Goal: Information Seeking & Learning: Check status

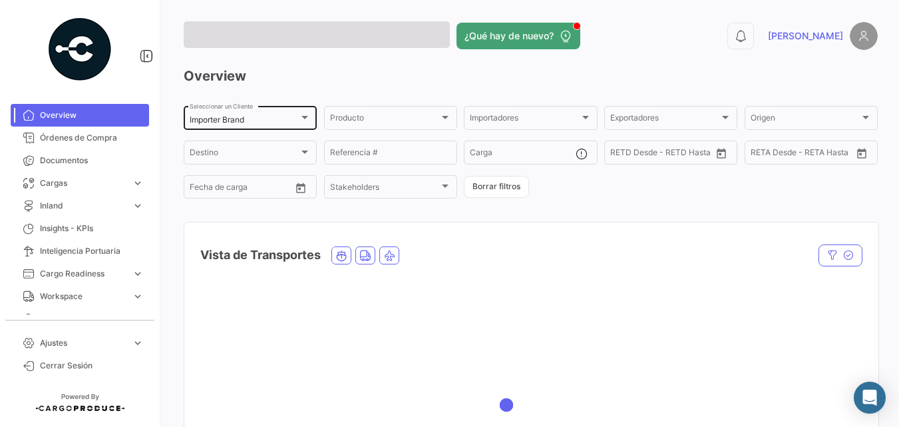
click at [240, 112] on div "Importer Brand Seleccionar un Cliente" at bounding box center [250, 117] width 121 height 26
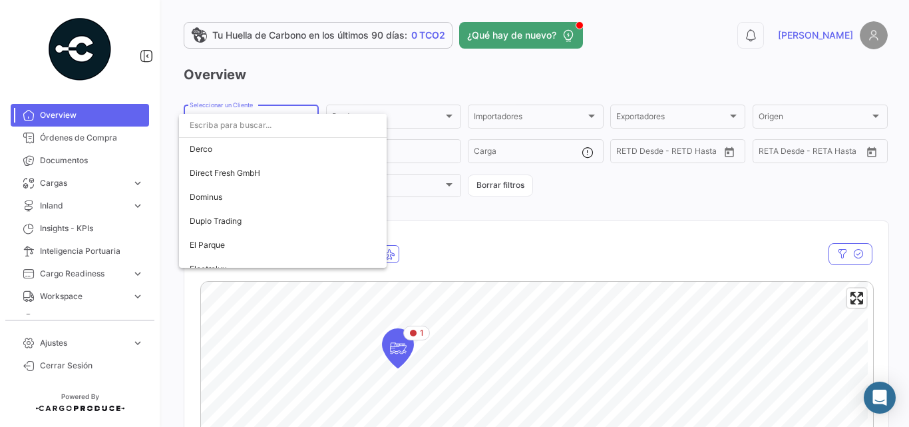
scroll to position [1198, 0]
click at [274, 172] on span "Demo Customer" at bounding box center [283, 170] width 186 height 24
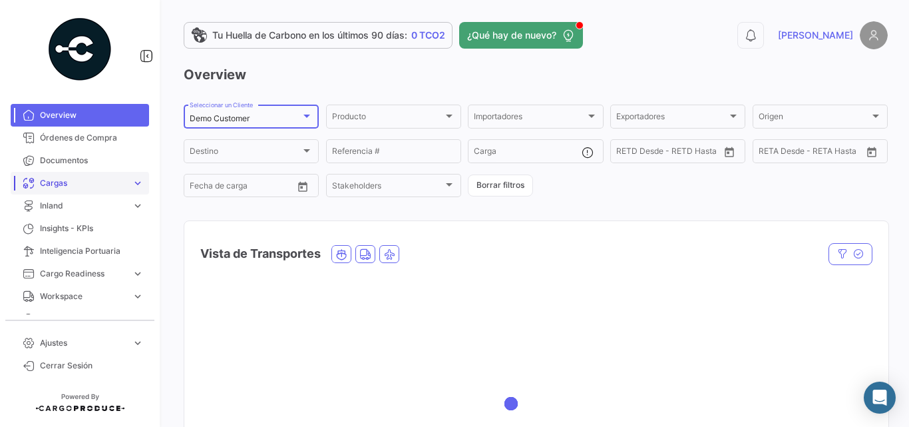
click at [79, 176] on link "Cargas expand_more" at bounding box center [80, 183] width 138 height 23
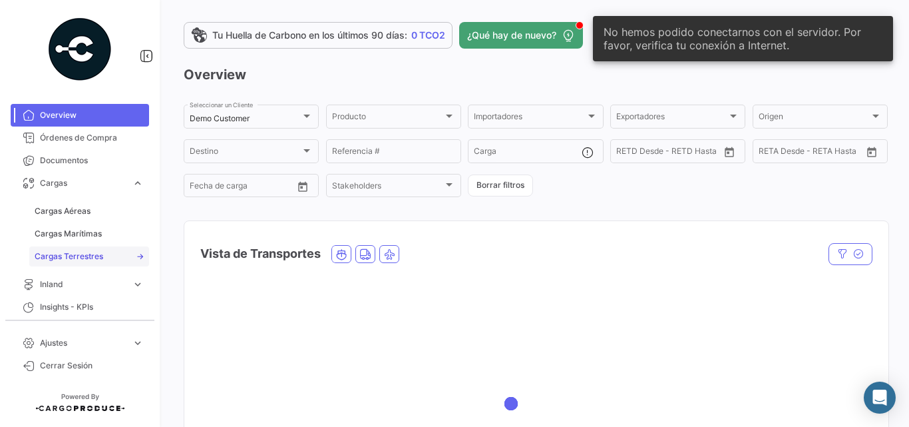
click at [87, 254] on span "Cargas Terrestres" at bounding box center [69, 256] width 69 height 12
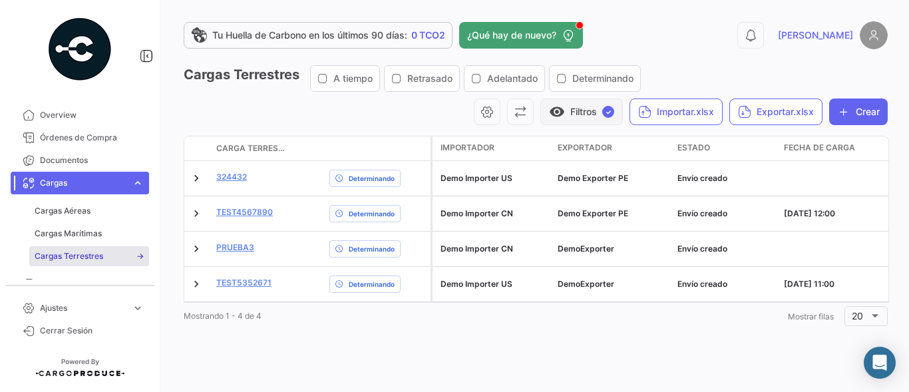
click at [582, 114] on button "visibility Filtros ✓" at bounding box center [582, 112] width 83 height 27
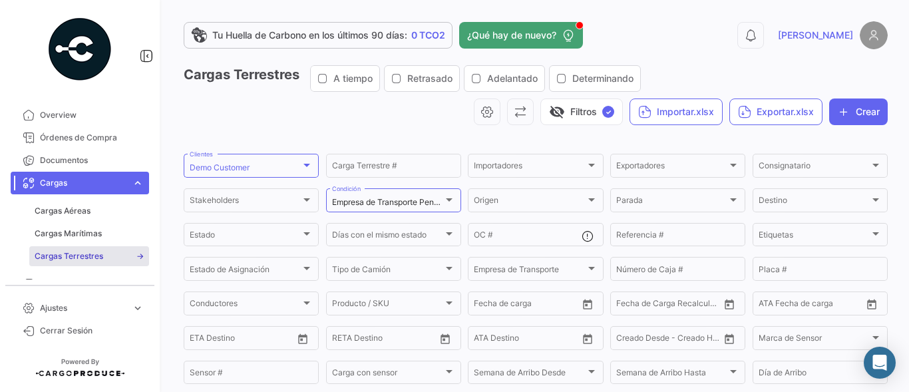
scroll to position [44, 0]
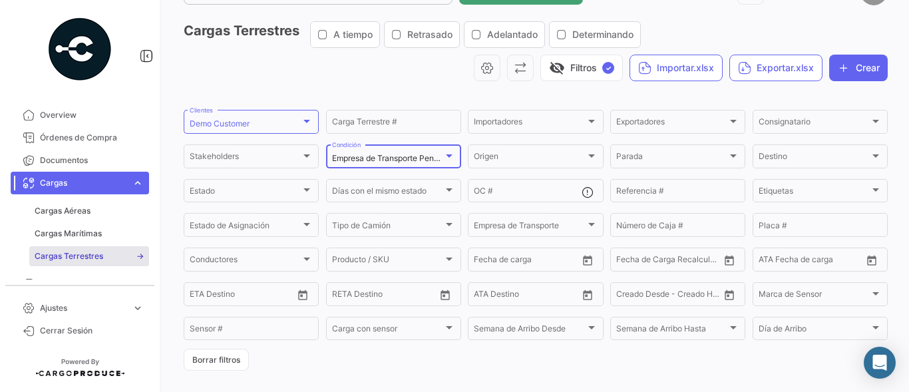
click at [443, 155] on div at bounding box center [449, 155] width 12 height 11
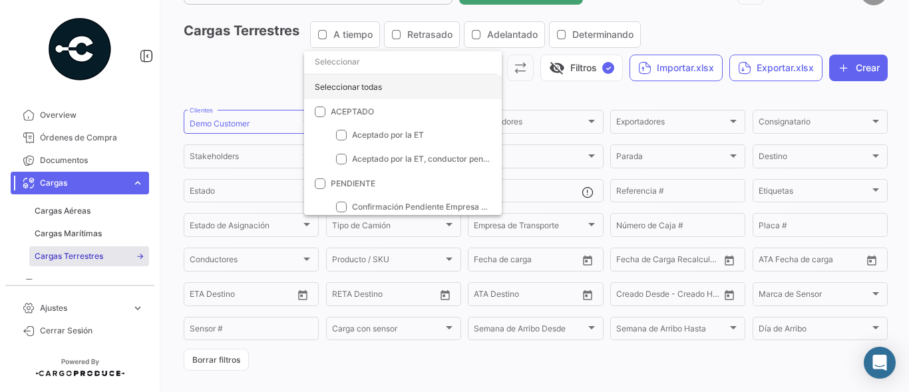
click at [399, 87] on div "Seleccionar todas" at bounding box center [403, 87] width 198 height 24
checkbox input "true"
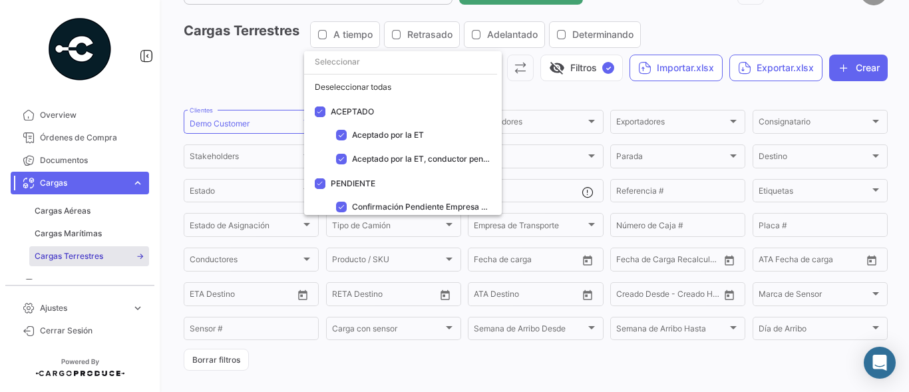
click at [529, 89] on div at bounding box center [454, 196] width 909 height 392
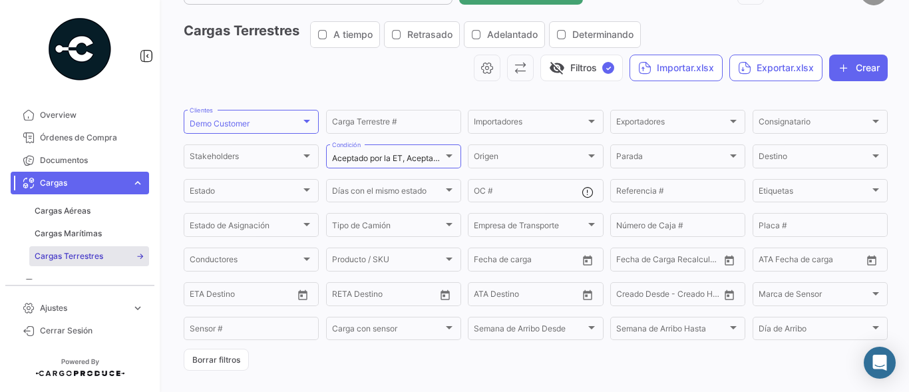
click at [572, 70] on button "visibility_off Filtros ✓" at bounding box center [582, 68] width 83 height 27
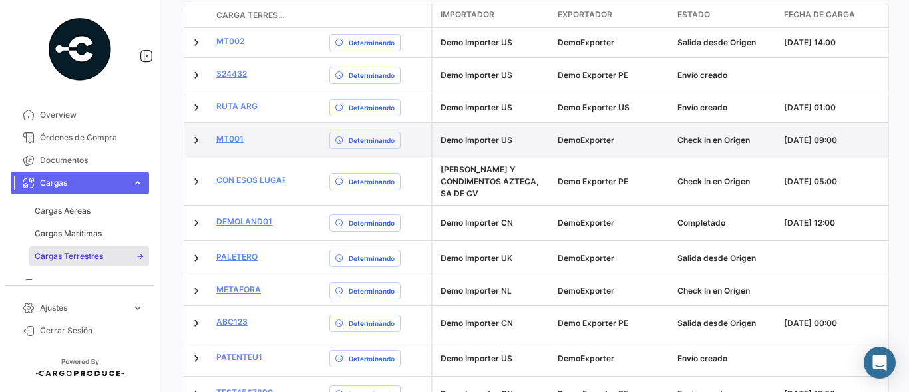
scroll to position [222, 0]
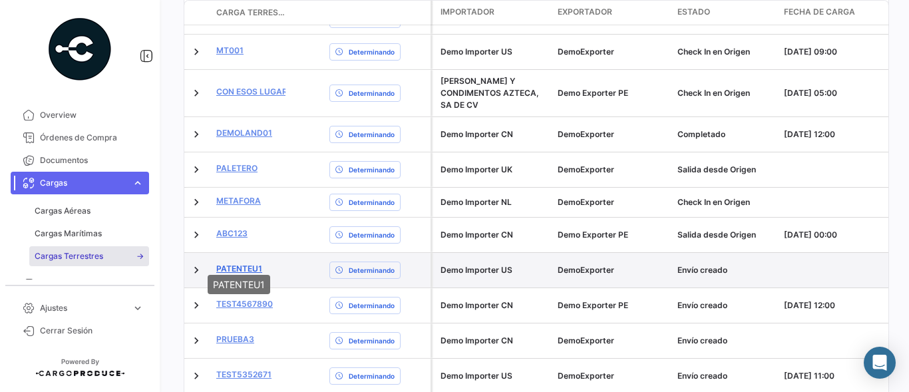
click at [235, 263] on link "PATENTEU1" at bounding box center [239, 269] width 46 height 12
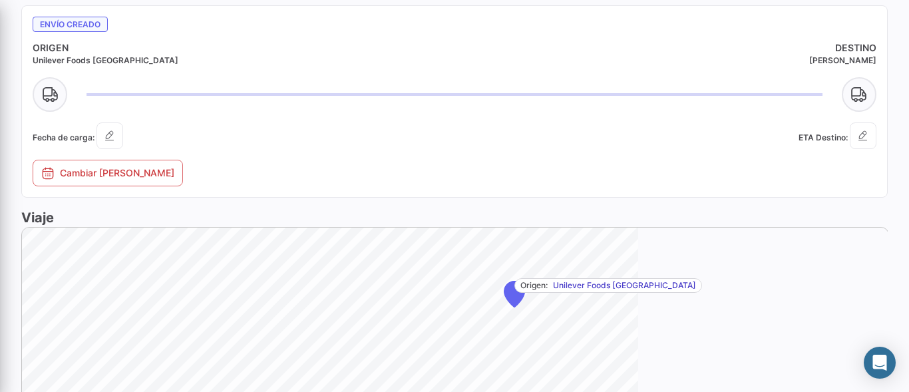
scroll to position [576, 0]
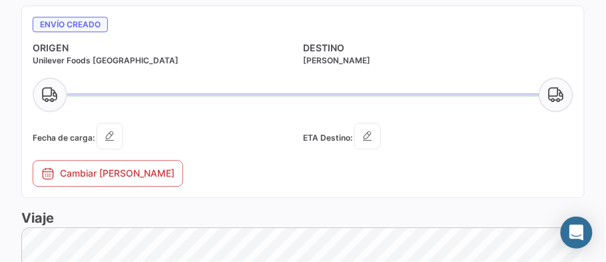
click at [530, 208] on h3 "Viaje" at bounding box center [302, 217] width 563 height 19
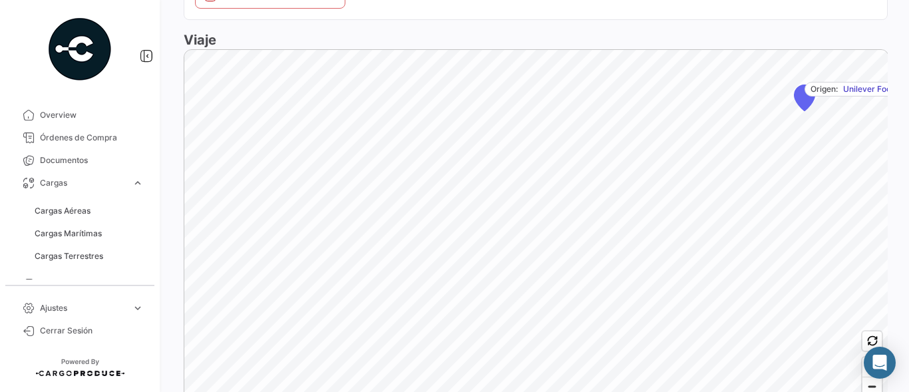
scroll to position [621, 0]
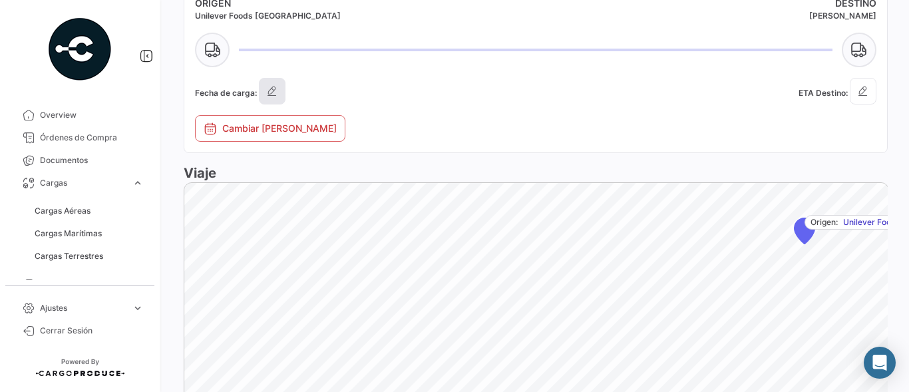
click at [270, 89] on icon "button" at bounding box center [272, 91] width 13 height 13
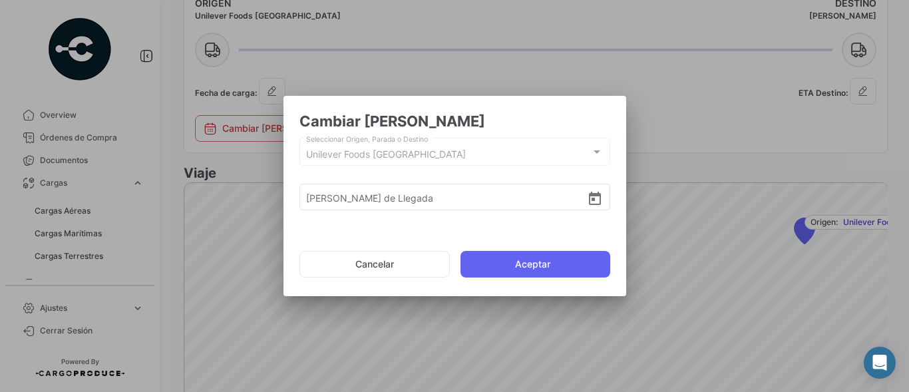
click at [448, 65] on div at bounding box center [454, 196] width 909 height 392
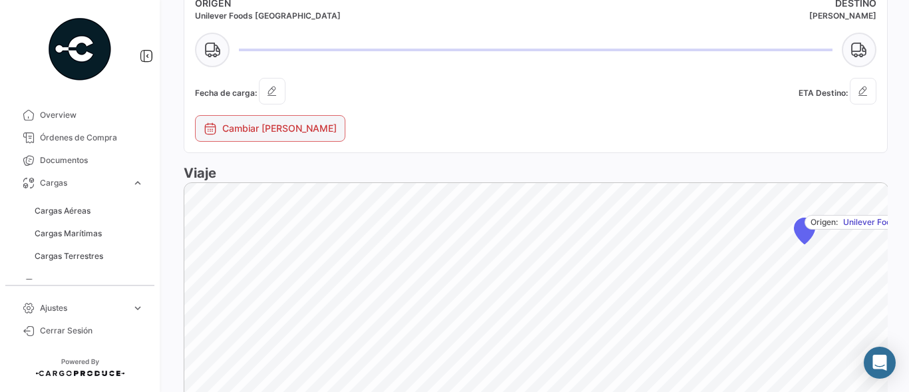
click at [323, 130] on button "Cambiar [PERSON_NAME]" at bounding box center [270, 128] width 150 height 27
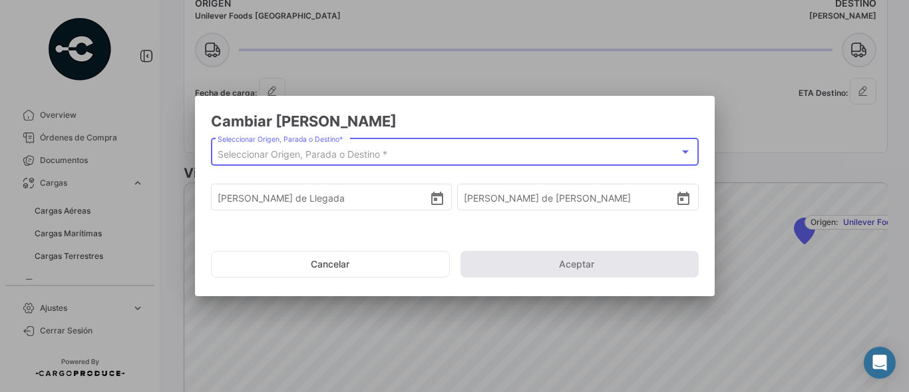
click at [324, 160] on span "Seleccionar Origen, Parada o Destino *" at bounding box center [303, 153] width 170 height 11
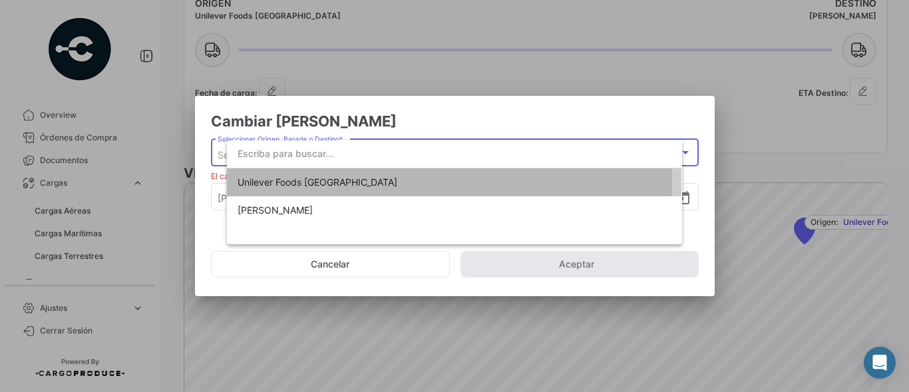
click at [280, 185] on span "Unilever Foods [GEOGRAPHIC_DATA]" at bounding box center [318, 181] width 160 height 11
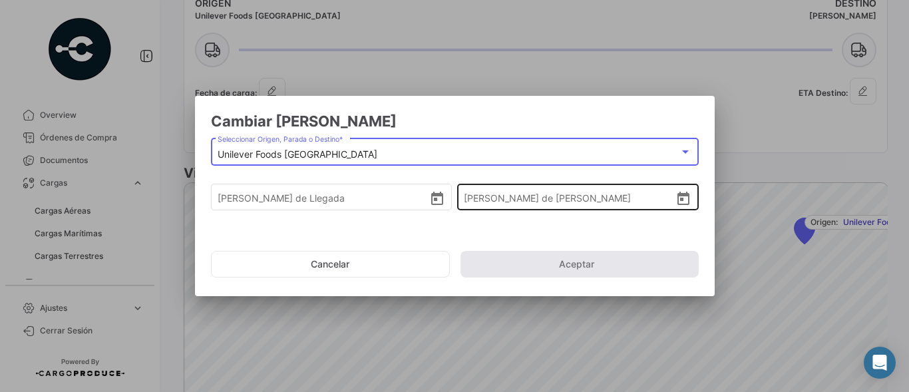
click at [676, 199] on icon "Open calendar" at bounding box center [684, 199] width 16 height 16
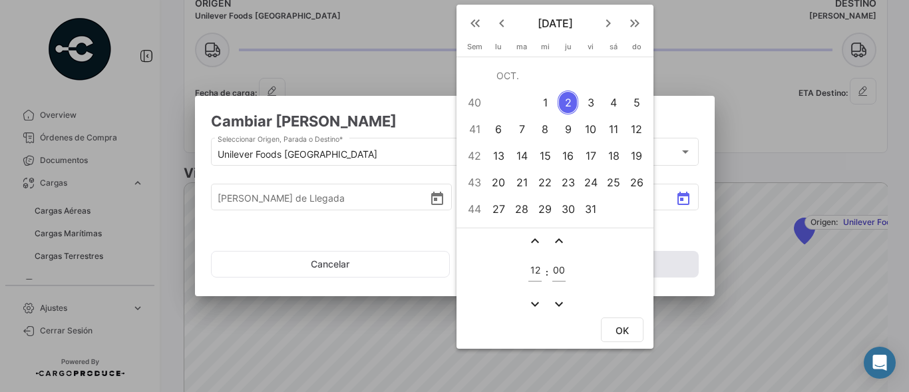
click at [502, 23] on mat-icon "keyboard_arrow_left" at bounding box center [502, 23] width 16 height 16
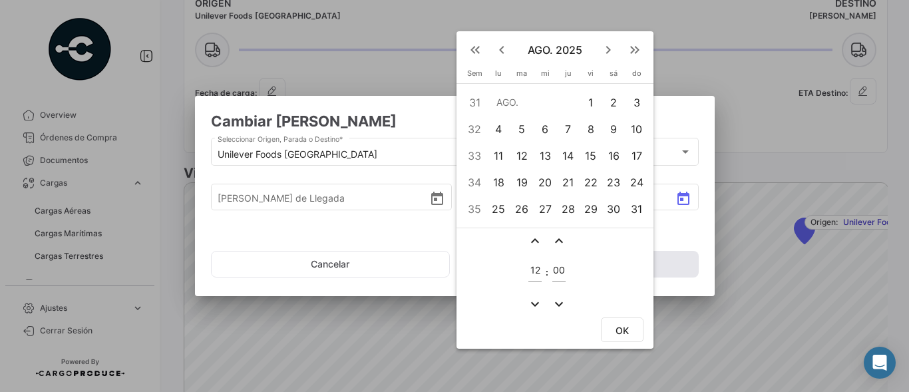
click at [499, 210] on div "25" at bounding box center [499, 209] width 21 height 24
click at [535, 241] on mat-icon "expand_less" at bounding box center [535, 241] width 16 height 16
type input "15"
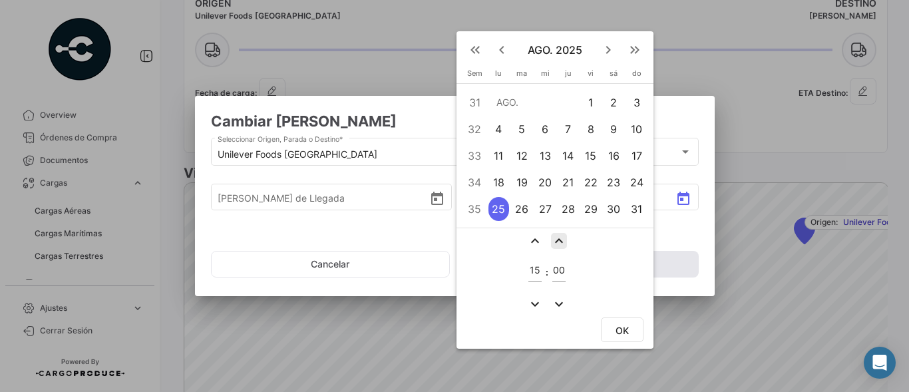
click at [561, 239] on mat-icon "expand_less" at bounding box center [559, 241] width 16 height 16
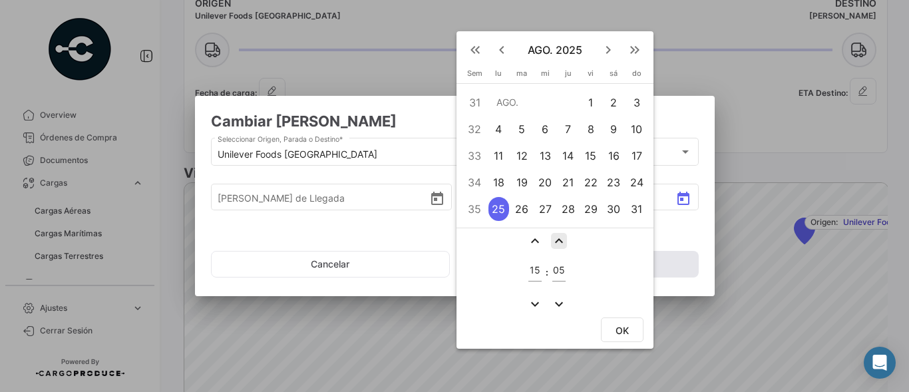
click at [561, 239] on mat-icon "expand_less" at bounding box center [559, 241] width 16 height 16
click at [559, 270] on input "06" at bounding box center [559, 270] width 13 height 11
drag, startPoint x: 554, startPoint y: 271, endPoint x: 567, endPoint y: 271, distance: 12.6
click at [567, 271] on td "06" at bounding box center [559, 272] width 17 height 43
type input "45"
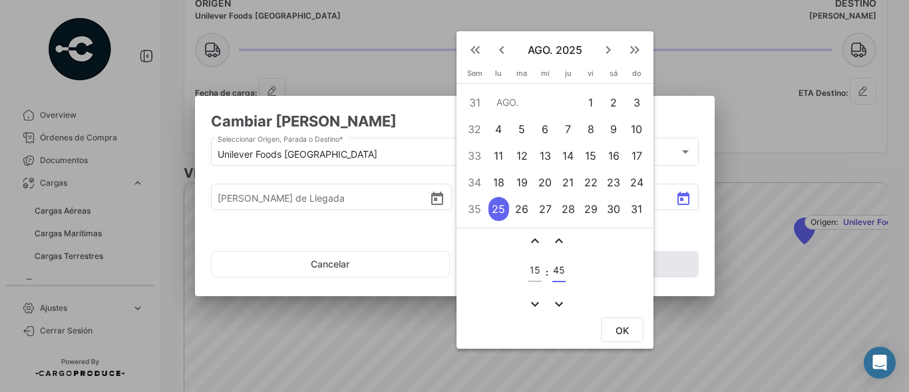
click at [624, 328] on span "OK" at bounding box center [622, 330] width 13 height 11
type input "[DATE] 15:45"
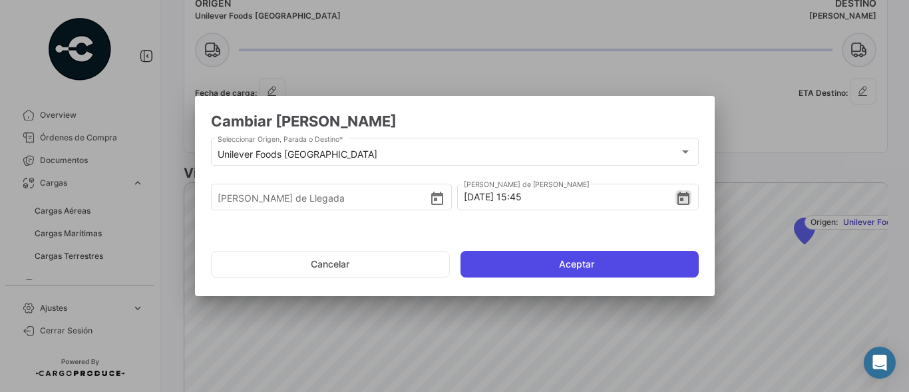
click at [581, 271] on button "Aceptar" at bounding box center [580, 264] width 238 height 27
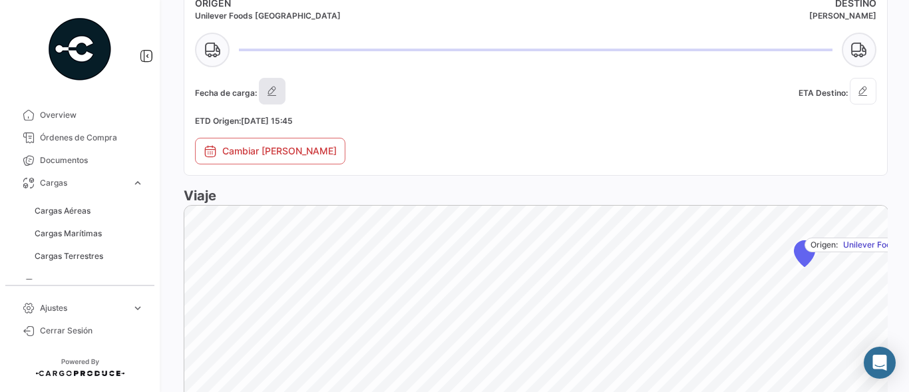
click at [278, 85] on icon "button" at bounding box center [272, 91] width 13 height 13
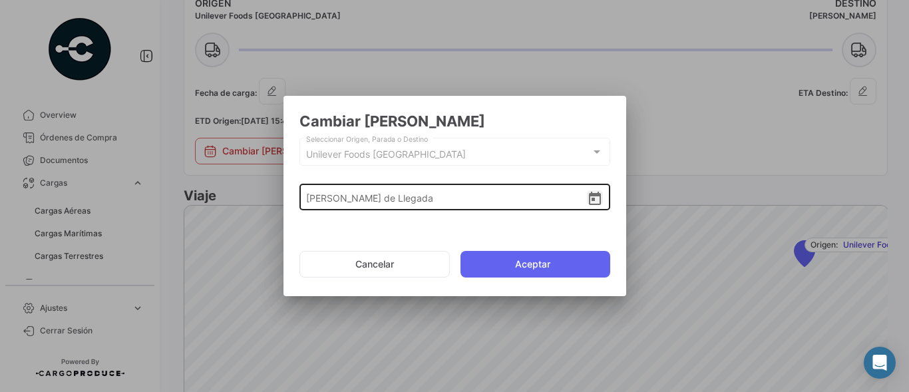
click at [587, 202] on icon "Open calendar" at bounding box center [595, 199] width 16 height 16
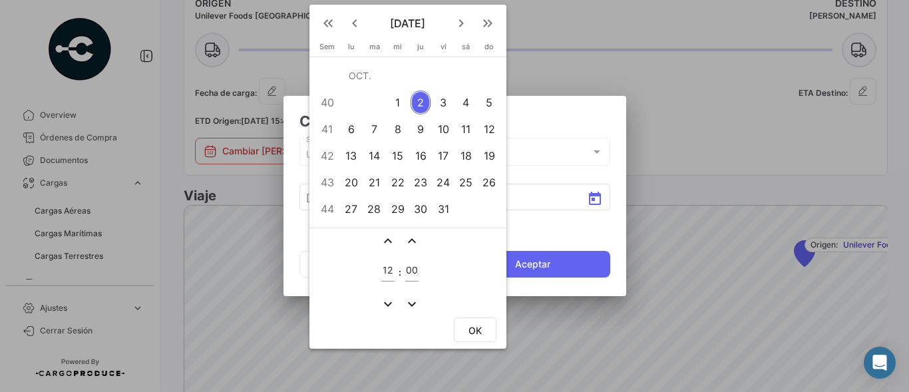
click at [572, 142] on div at bounding box center [454, 196] width 909 height 392
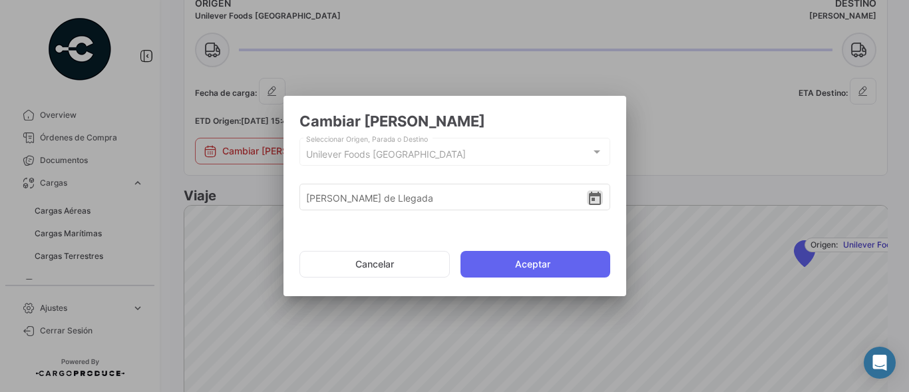
click at [591, 154] on div at bounding box center [597, 152] width 12 height 11
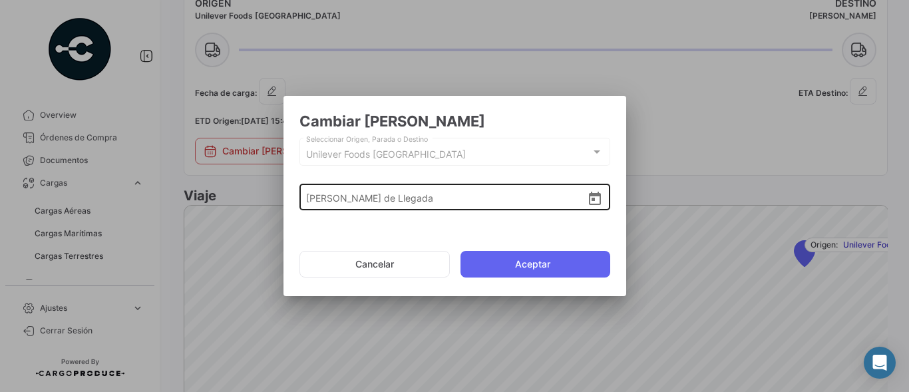
click at [589, 196] on icon "Open calendar" at bounding box center [595, 198] width 12 height 13
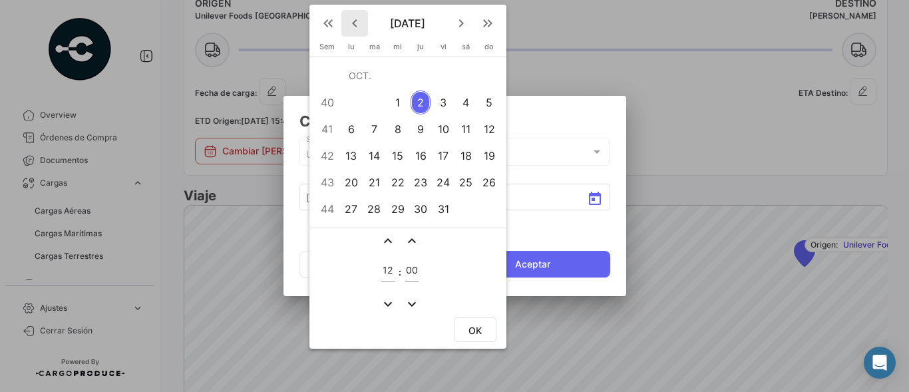
click at [353, 22] on mat-icon "keyboard_arrow_left" at bounding box center [355, 23] width 16 height 16
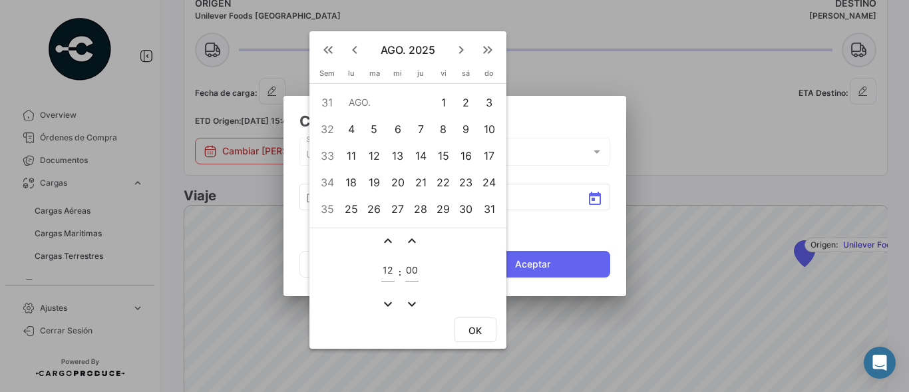
click at [355, 207] on div "25" at bounding box center [351, 209] width 21 height 24
click at [388, 239] on mat-icon "expand_less" at bounding box center [388, 241] width 16 height 16
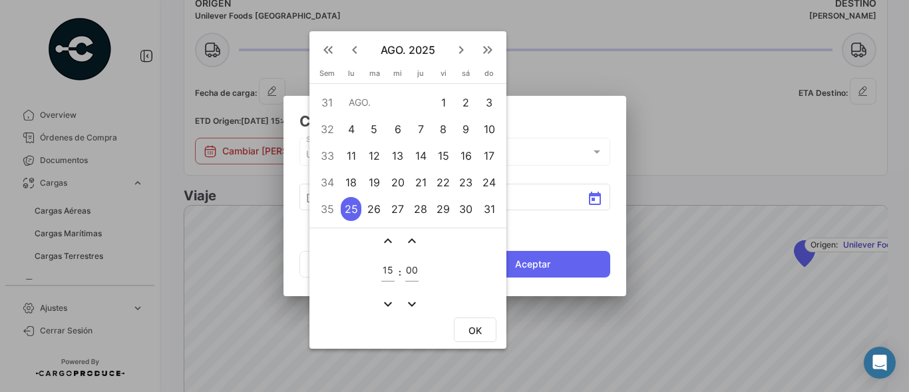
type input "16"
click at [414, 239] on mat-icon "expand_less" at bounding box center [412, 241] width 16 height 16
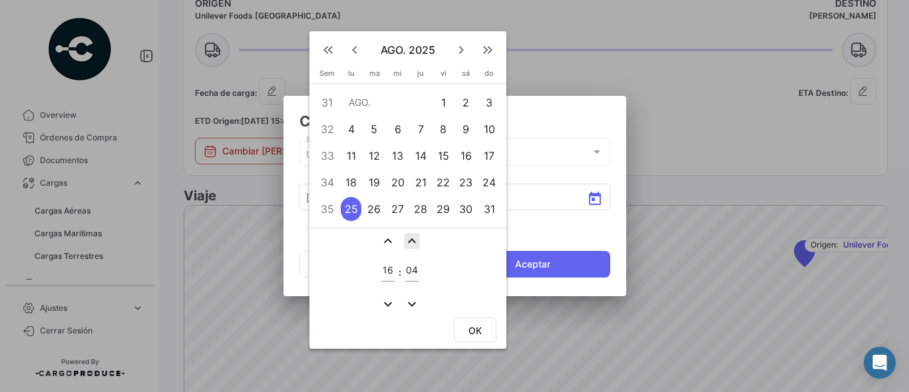
click at [414, 239] on mat-icon "expand_less" at bounding box center [412, 241] width 16 height 16
click at [407, 273] on input "05" at bounding box center [411, 270] width 13 height 11
click at [413, 242] on mat-icon "expand_less" at bounding box center [412, 241] width 16 height 16
type input "06"
click at [475, 330] on span "OK" at bounding box center [475, 330] width 13 height 11
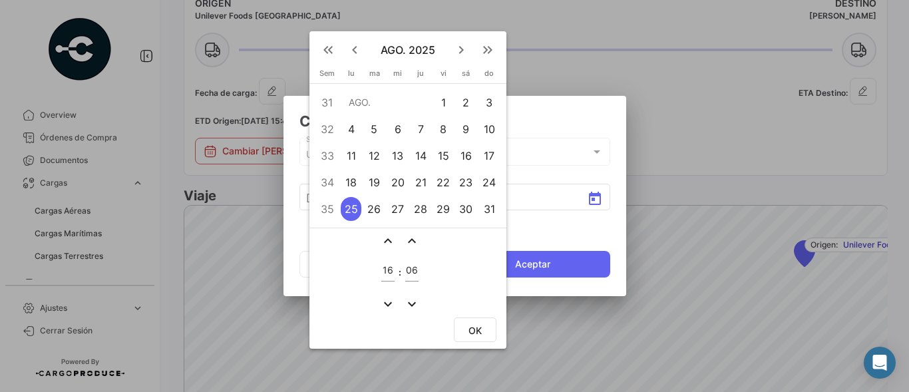
type input "[DATE] 16:06"
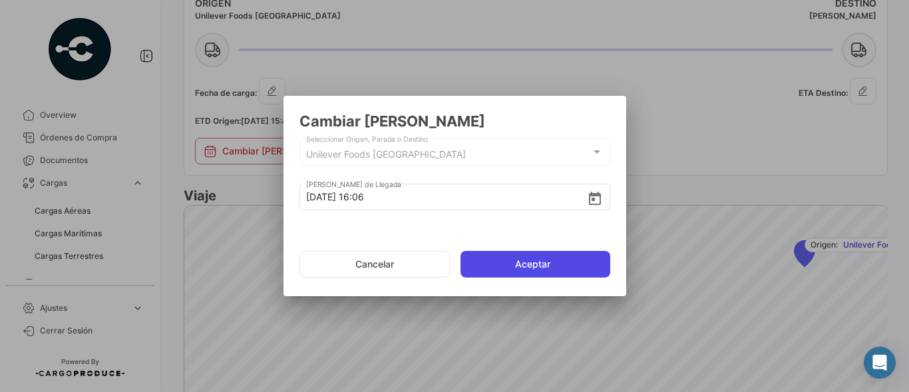
click at [551, 259] on button "Aceptar" at bounding box center [536, 264] width 150 height 27
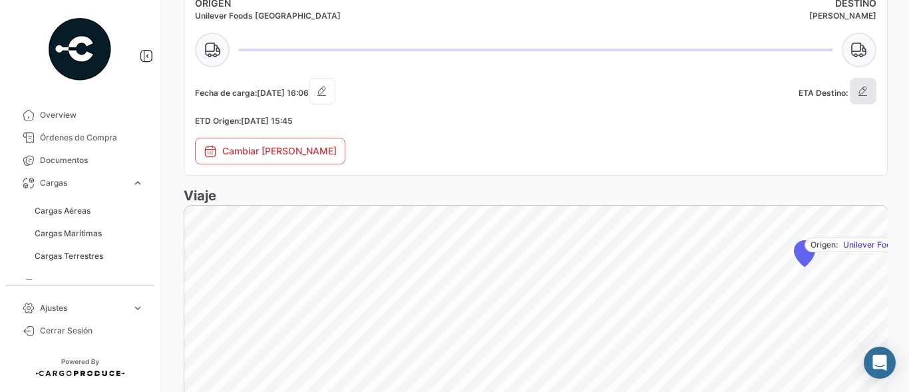
click at [857, 97] on button "button" at bounding box center [863, 91] width 27 height 27
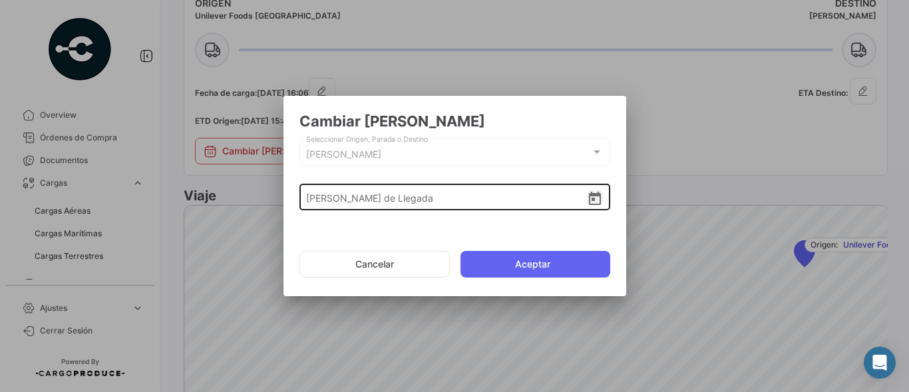
click at [587, 198] on icon "Open calendar" at bounding box center [595, 199] width 16 height 16
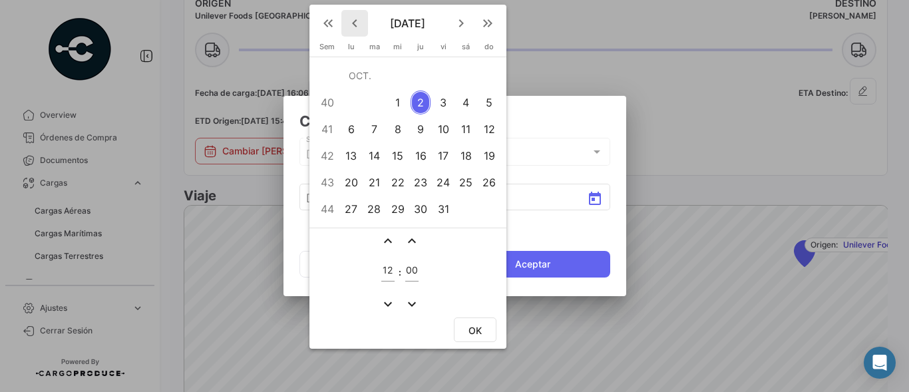
click at [355, 20] on mat-icon "keyboard_arrow_left" at bounding box center [355, 23] width 16 height 16
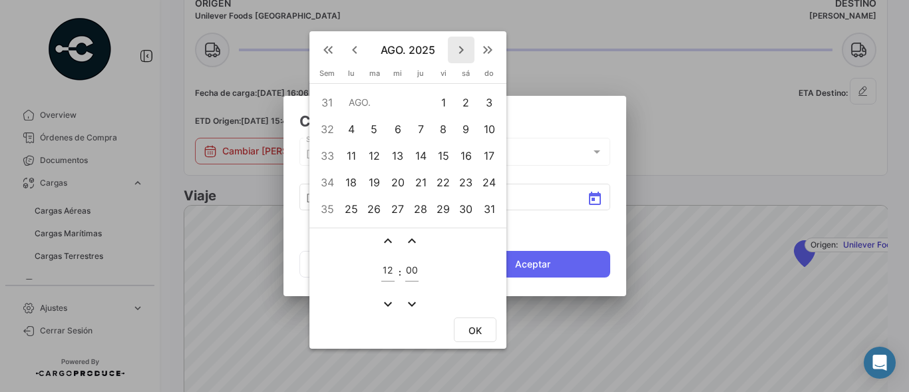
click at [459, 53] on mat-icon "keyboard_arrow_right" at bounding box center [461, 50] width 16 height 16
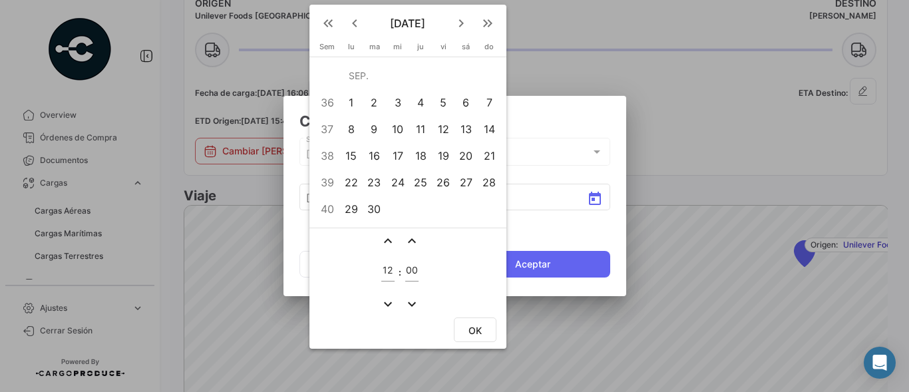
click at [387, 99] on td "3" at bounding box center [397, 102] width 23 height 27
click at [387, 242] on mat-icon "expand_less" at bounding box center [388, 241] width 16 height 16
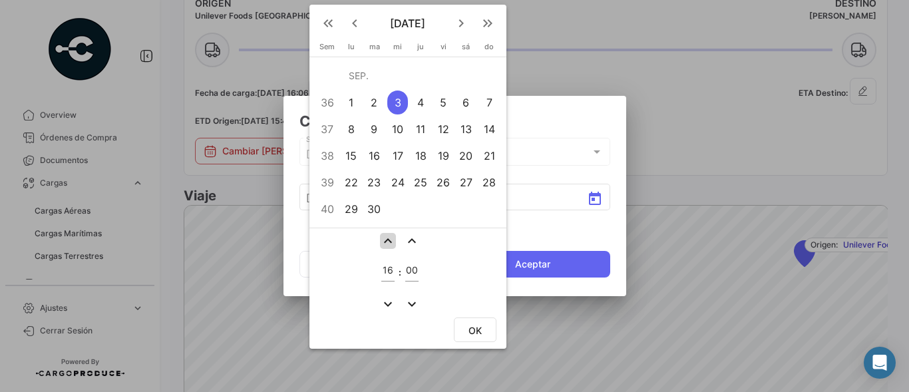
click at [387, 242] on mat-icon "expand_less" at bounding box center [388, 241] width 16 height 16
type input "19"
drag, startPoint x: 407, startPoint y: 272, endPoint x: 419, endPoint y: 272, distance: 12.0
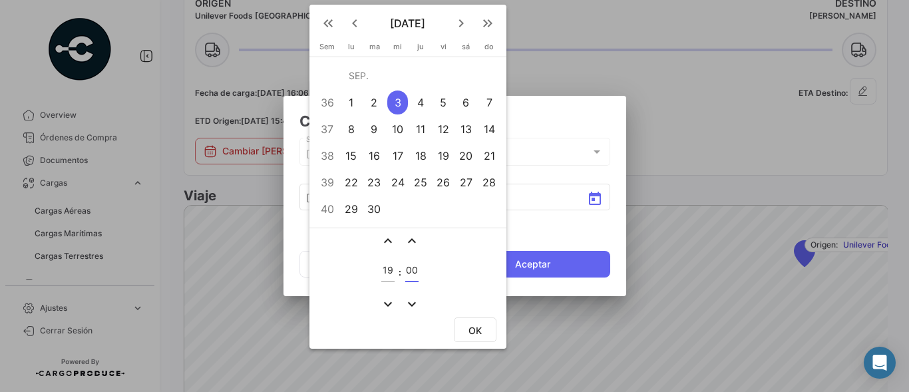
click at [419, 272] on td "00" at bounding box center [411, 272] width 17 height 43
type input "30"
click at [483, 326] on button "OK" at bounding box center [475, 330] width 43 height 25
type input "[DATE] 19:30"
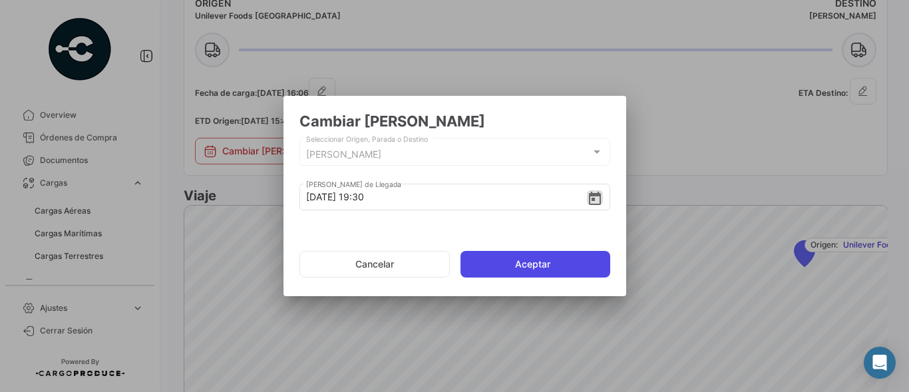
click at [523, 270] on button "Aceptar" at bounding box center [536, 264] width 150 height 27
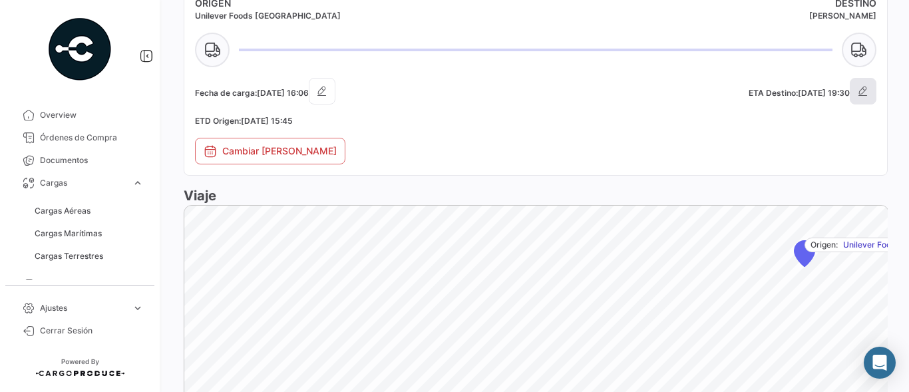
click at [860, 78] on button "button" at bounding box center [863, 91] width 27 height 27
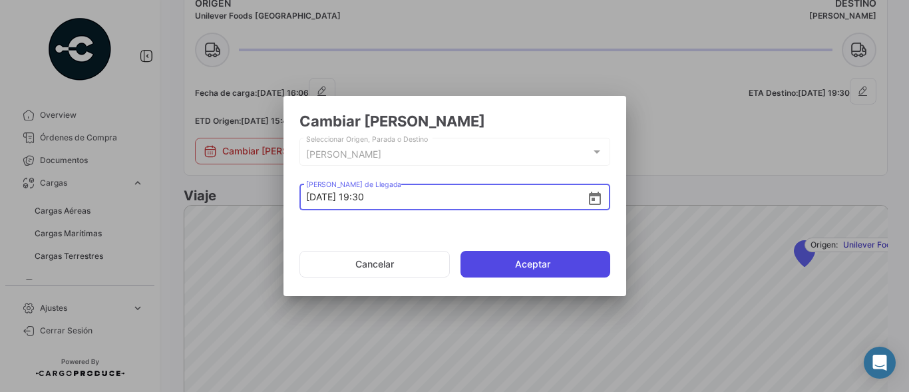
click at [504, 261] on button "Aceptar" at bounding box center [536, 264] width 150 height 27
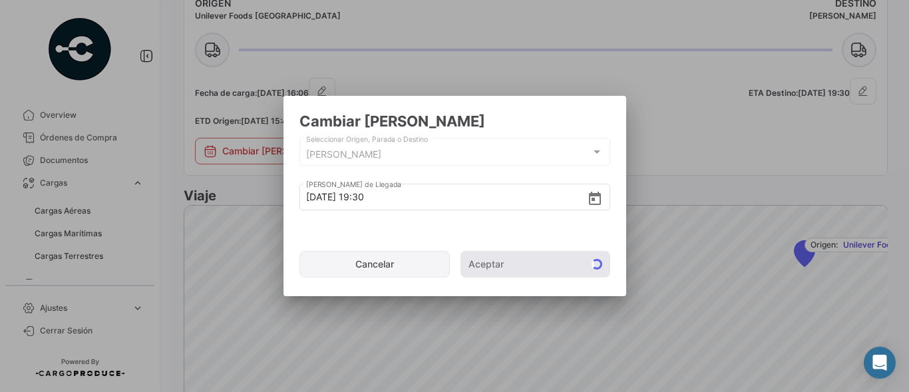
click at [366, 264] on button "Cancelar" at bounding box center [375, 264] width 151 height 27
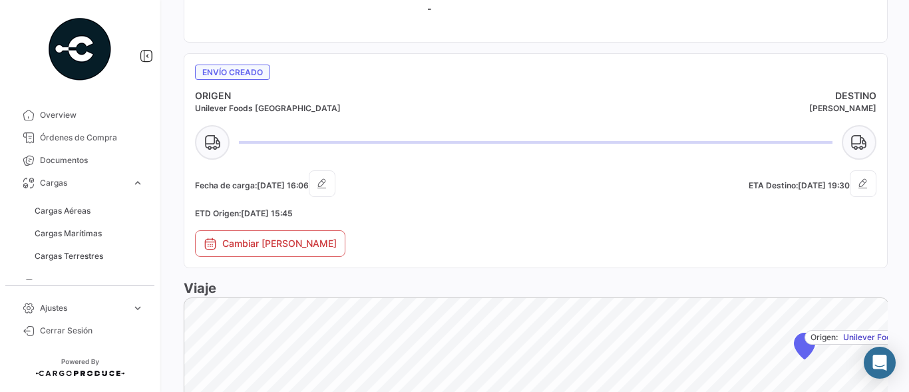
scroll to position [572, 0]
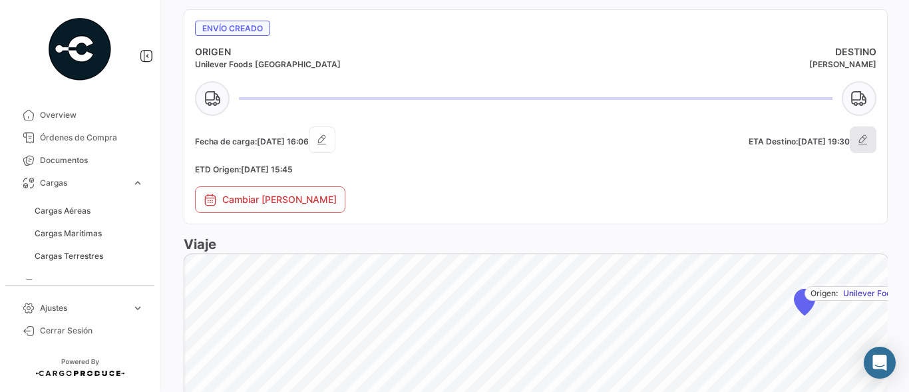
click at [857, 138] on icon "button" at bounding box center [863, 139] width 13 height 13
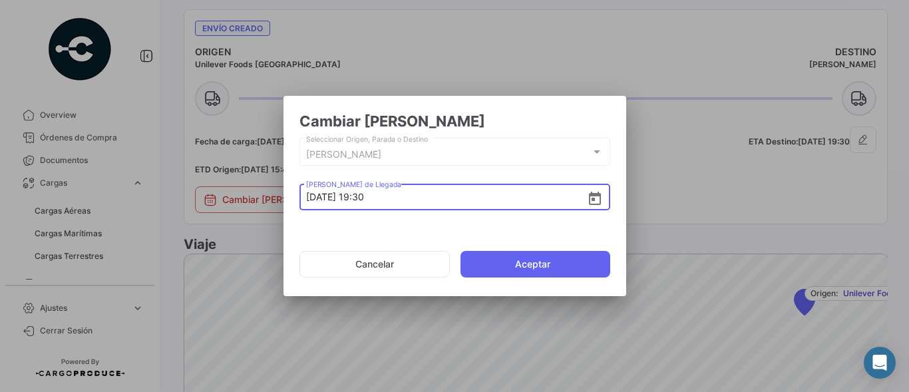
drag, startPoint x: 362, startPoint y: 200, endPoint x: 371, endPoint y: 200, distance: 8.7
click at [371, 200] on input "[DATE] 19:30" at bounding box center [446, 197] width 281 height 47
click at [378, 200] on input "[DATE] 15:30" at bounding box center [446, 197] width 281 height 47
type input "[DATE] 15:50"
click at [519, 258] on button "Aceptar" at bounding box center [536, 264] width 150 height 27
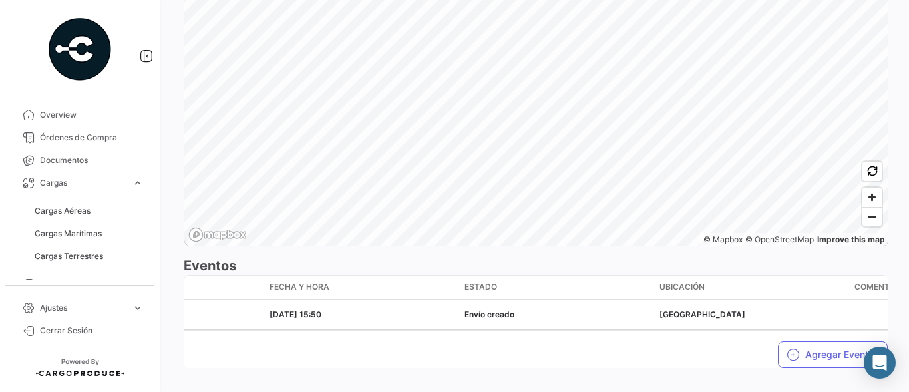
scroll to position [972, 0]
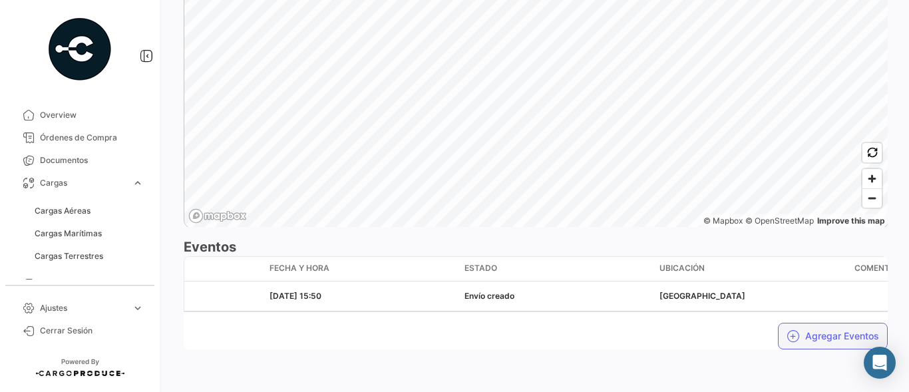
click at [818, 341] on button "Agregar Eventos" at bounding box center [833, 336] width 110 height 27
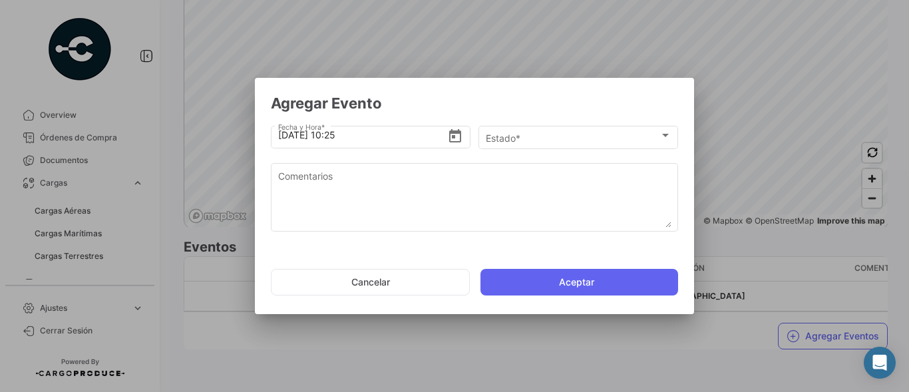
click at [791, 284] on div at bounding box center [454, 196] width 909 height 392
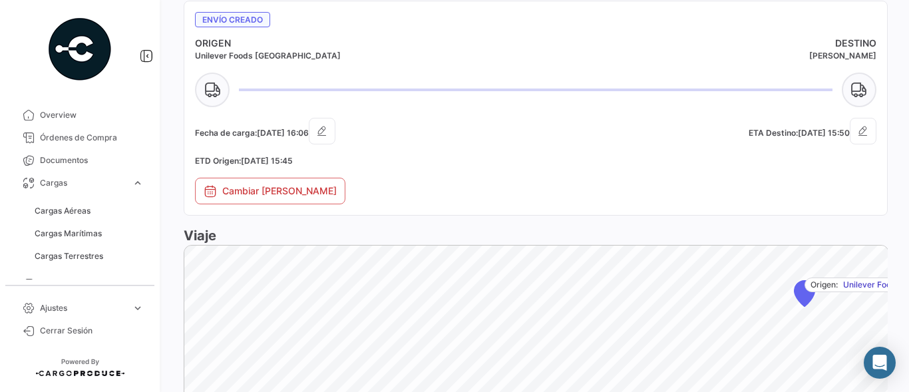
scroll to position [554, 0]
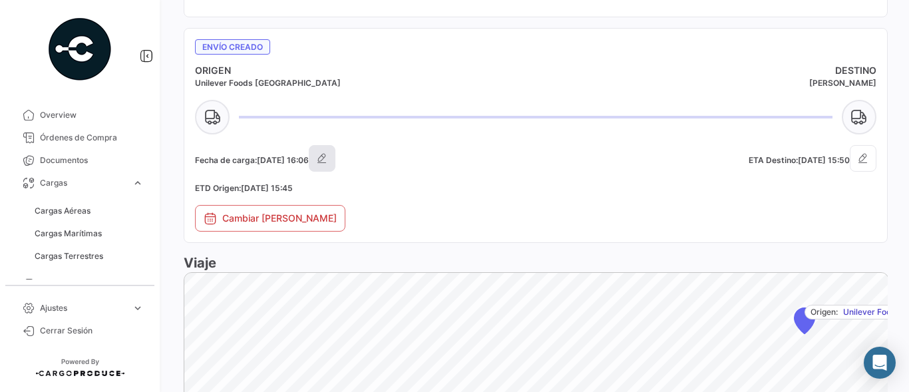
click at [335, 155] on button "button" at bounding box center [322, 158] width 27 height 27
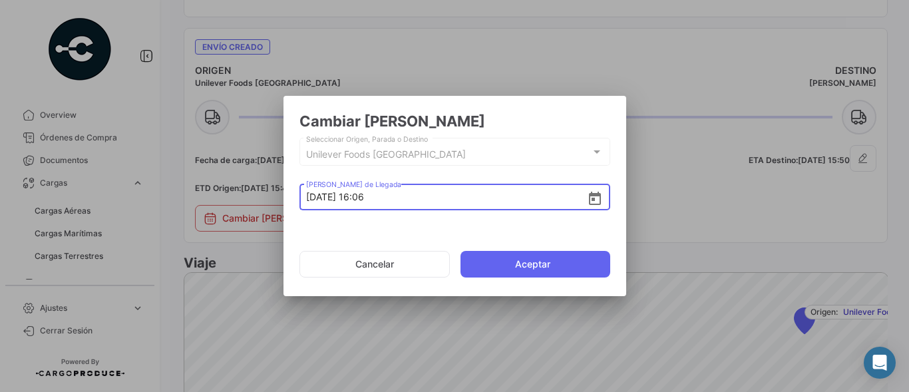
drag, startPoint x: 368, startPoint y: 196, endPoint x: 377, endPoint y: 196, distance: 9.3
click at [377, 196] on input "[DATE] 16:06" at bounding box center [446, 197] width 281 height 47
drag, startPoint x: 379, startPoint y: 199, endPoint x: 390, endPoint y: 199, distance: 11.3
click at [390, 199] on input "[DATE] 15:06" at bounding box center [446, 197] width 281 height 47
click at [390, 198] on input "[DATE] 15:06" at bounding box center [446, 197] width 281 height 47
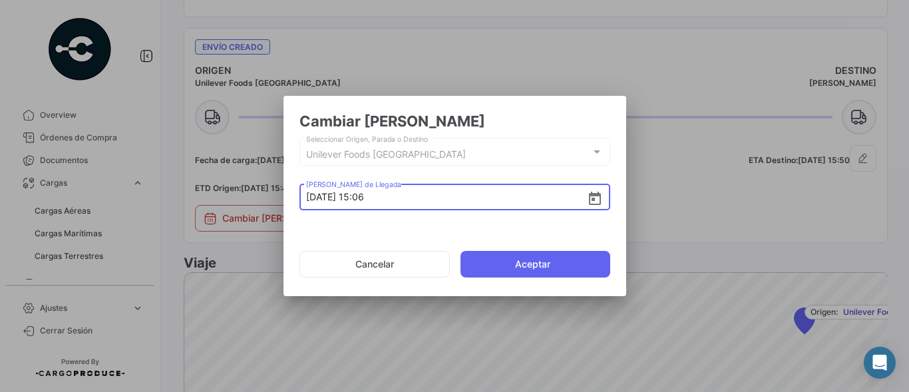
drag, startPoint x: 383, startPoint y: 196, endPoint x: 391, endPoint y: 196, distance: 8.7
click at [391, 196] on input "[DATE] 15:06" at bounding box center [446, 197] width 281 height 47
type input "[DATE] 15:00"
click at [510, 261] on button "Aceptar" at bounding box center [536, 264] width 150 height 27
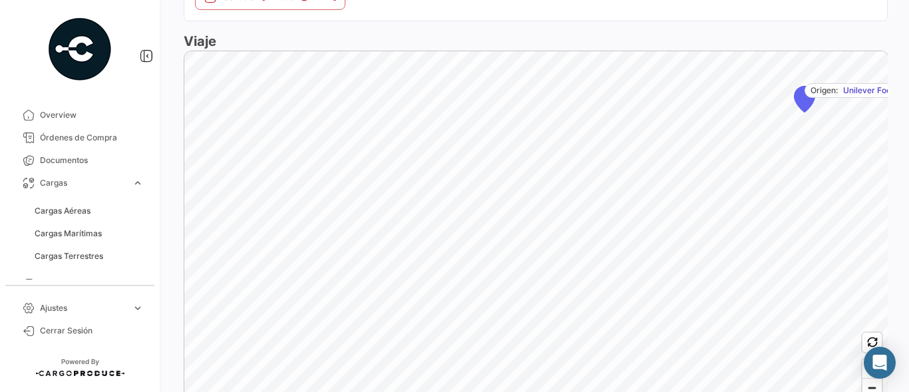
scroll to position [972, 0]
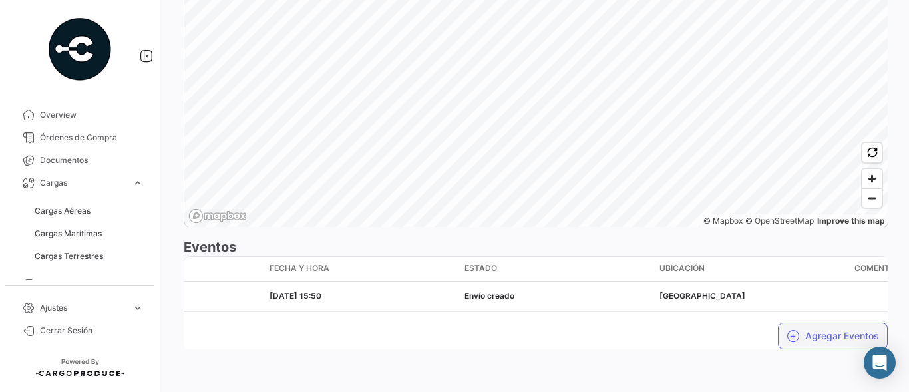
click at [815, 340] on button "Agregar Eventos" at bounding box center [833, 336] width 110 height 27
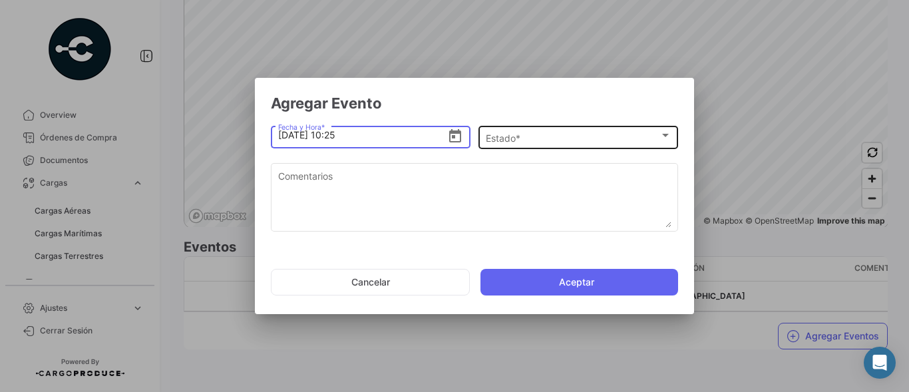
click at [517, 139] on span "Estado *" at bounding box center [573, 137] width 174 height 11
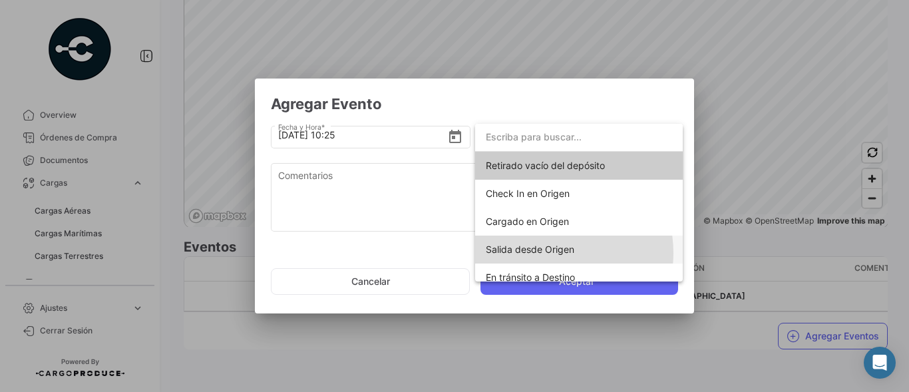
click at [545, 253] on span "Salida desde Origen" at bounding box center [530, 249] width 89 height 11
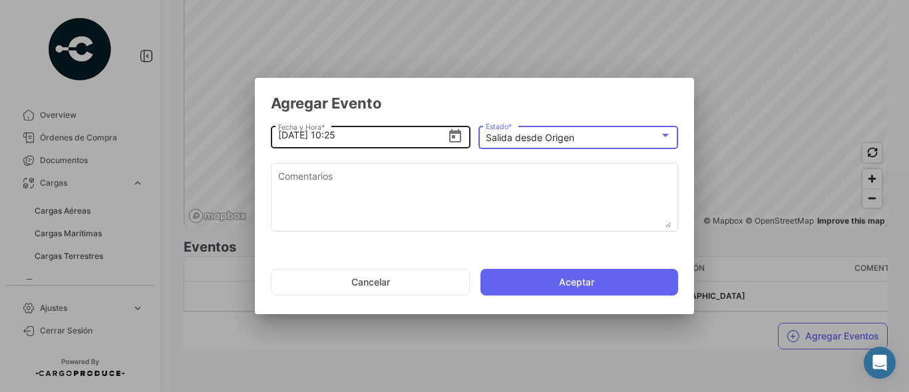
click at [456, 136] on icon "Open calendar" at bounding box center [455, 136] width 16 height 16
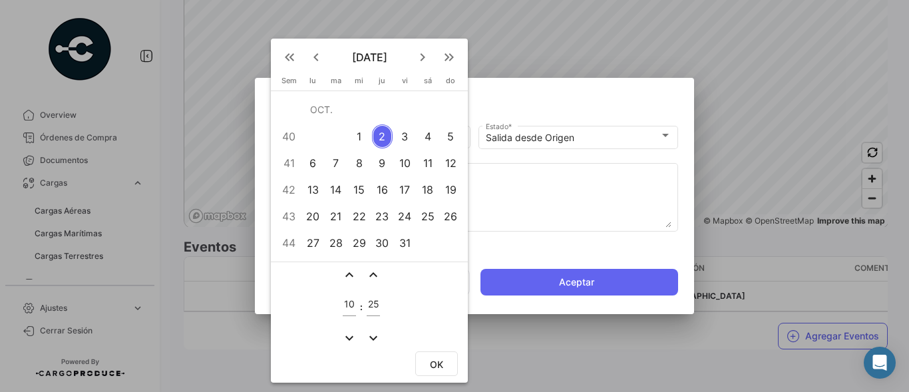
click at [314, 55] on mat-icon "keyboard_arrow_left" at bounding box center [316, 57] width 16 height 16
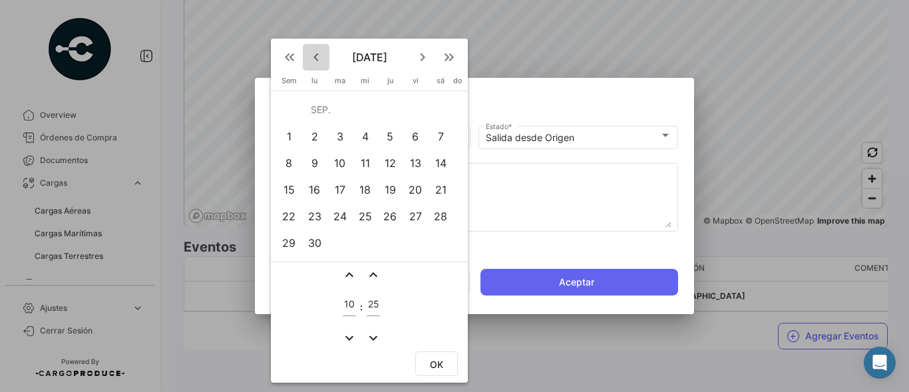
click at [314, 55] on mat-icon "keyboard_arrow_left" at bounding box center [316, 57] width 16 height 16
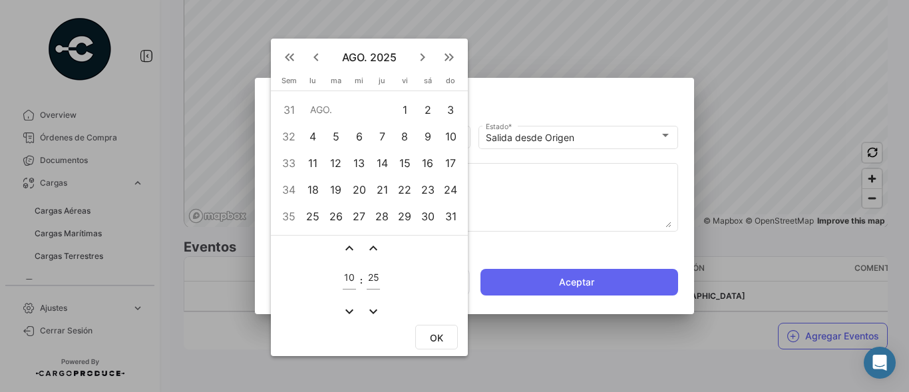
click at [313, 217] on div "25" at bounding box center [313, 216] width 21 height 24
click at [348, 249] on mat-icon "expand_less" at bounding box center [349, 248] width 16 height 16
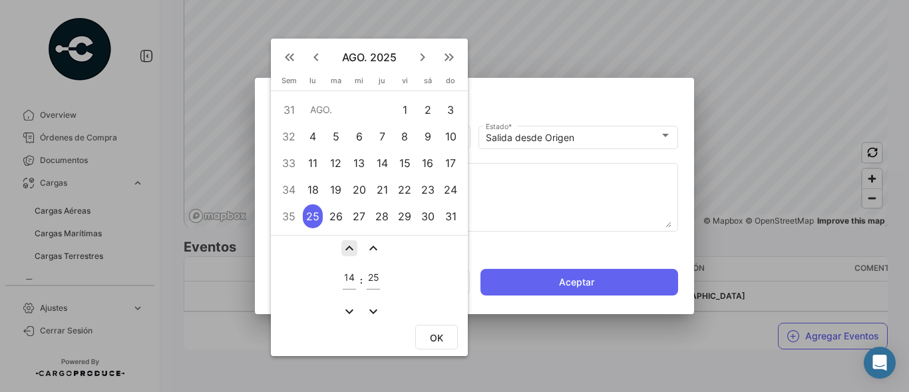
click at [348, 249] on mat-icon "expand_less" at bounding box center [349, 248] width 16 height 16
type input "16"
drag, startPoint x: 367, startPoint y: 273, endPoint x: 381, endPoint y: 276, distance: 14.9
click at [381, 276] on td "25" at bounding box center [373, 279] width 17 height 43
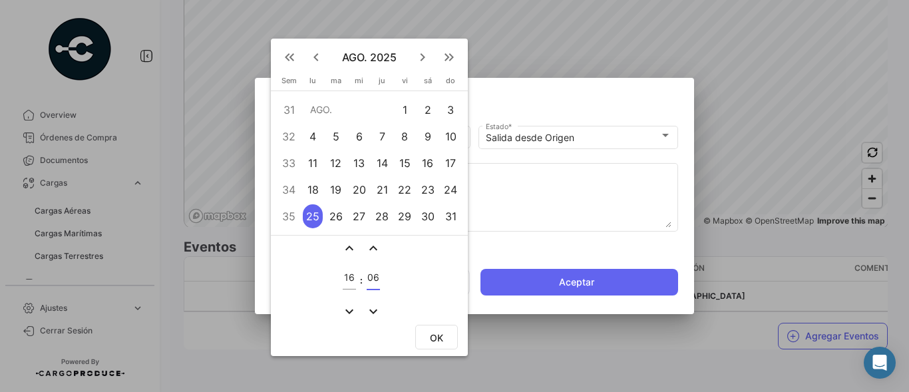
type input "06"
click at [443, 331] on button "OK" at bounding box center [436, 337] width 43 height 25
type input "[DATE] 16:06"
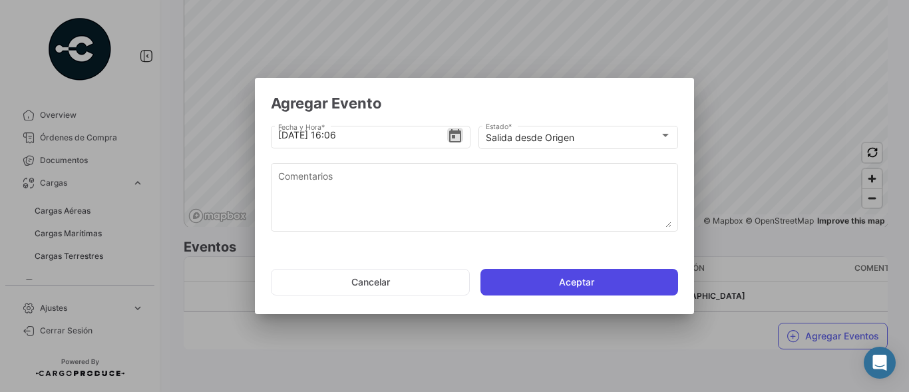
click at [592, 280] on button "Aceptar" at bounding box center [580, 282] width 198 height 27
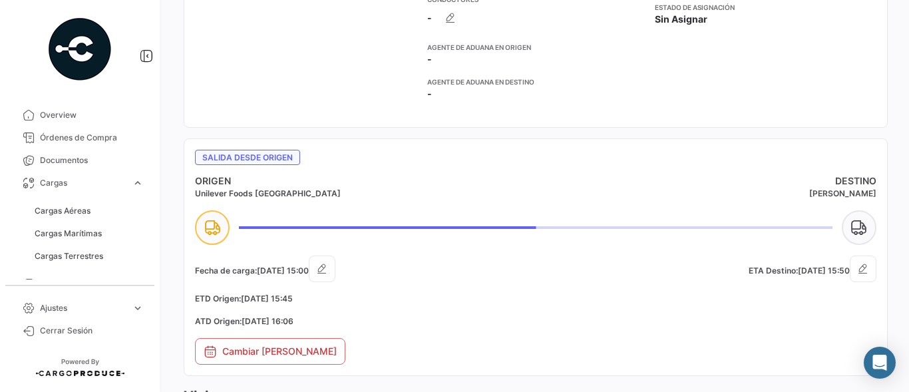
scroll to position [621, 0]
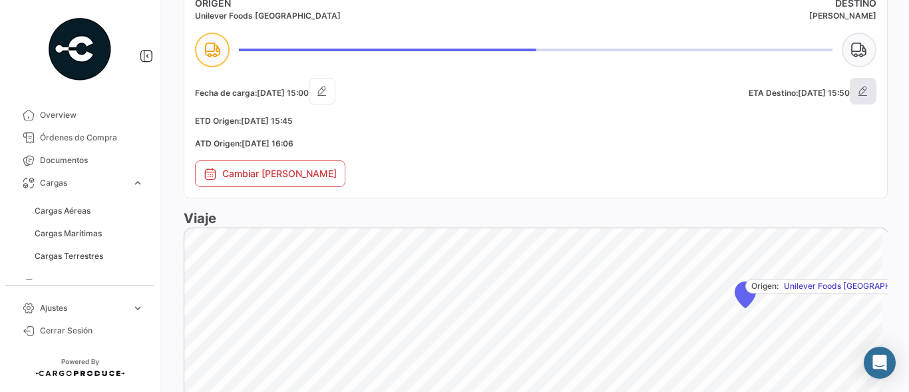
click at [857, 93] on icon "button" at bounding box center [863, 91] width 13 height 13
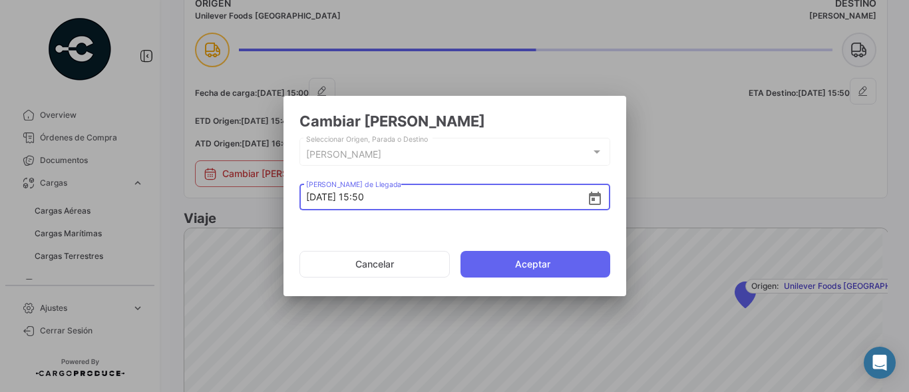
drag, startPoint x: 377, startPoint y: 196, endPoint x: 390, endPoint y: 198, distance: 13.4
click at [390, 198] on input "[DATE] 15:50" at bounding box center [446, 197] width 281 height 47
type input "[DATE] 15:00"
click at [514, 265] on button "Aceptar" at bounding box center [536, 264] width 150 height 27
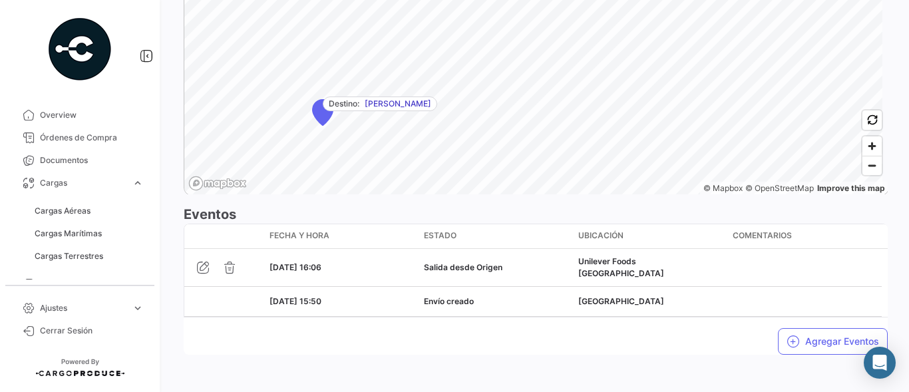
scroll to position [1022, 0]
click at [823, 341] on button "Agregar Eventos" at bounding box center [833, 339] width 110 height 27
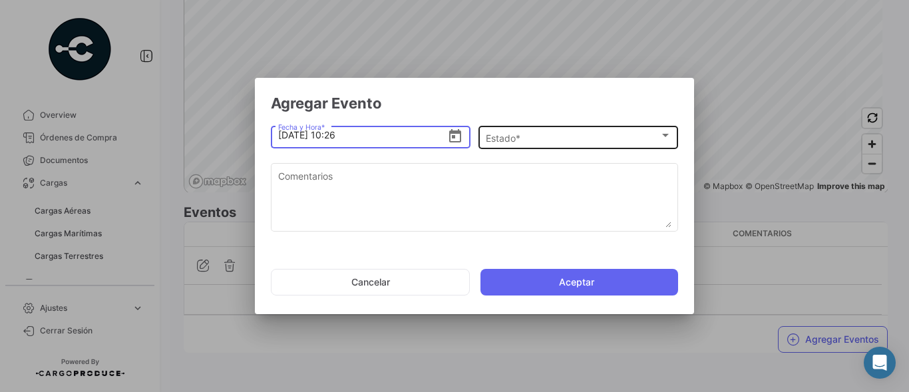
click at [539, 144] on div "Estado * Estado *" at bounding box center [579, 136] width 186 height 26
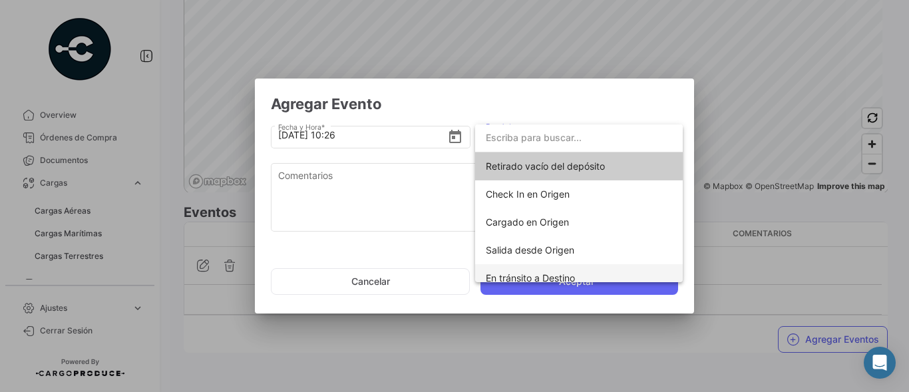
scroll to position [121, 0]
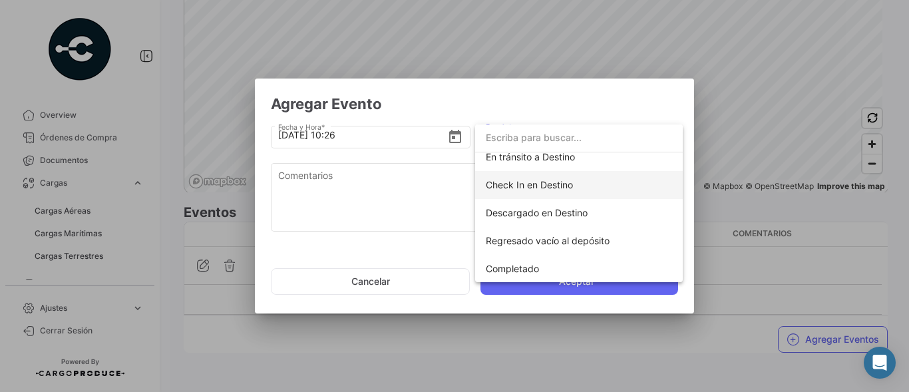
click at [554, 190] on span "Check In en Destino" at bounding box center [579, 185] width 186 height 28
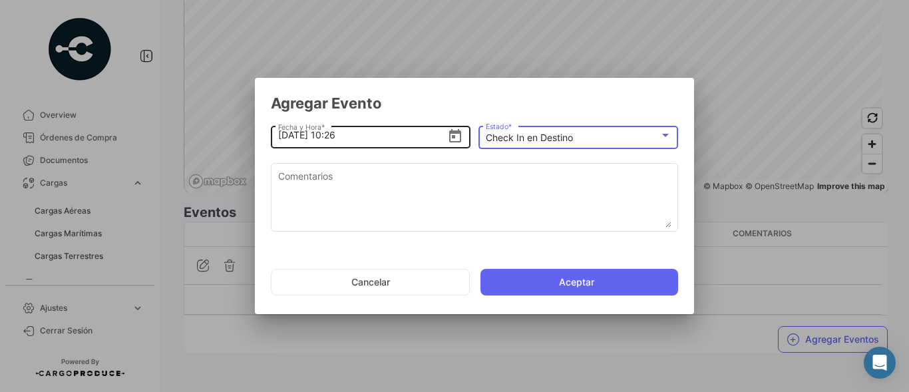
click at [460, 140] on icon "Open calendar" at bounding box center [455, 136] width 16 height 16
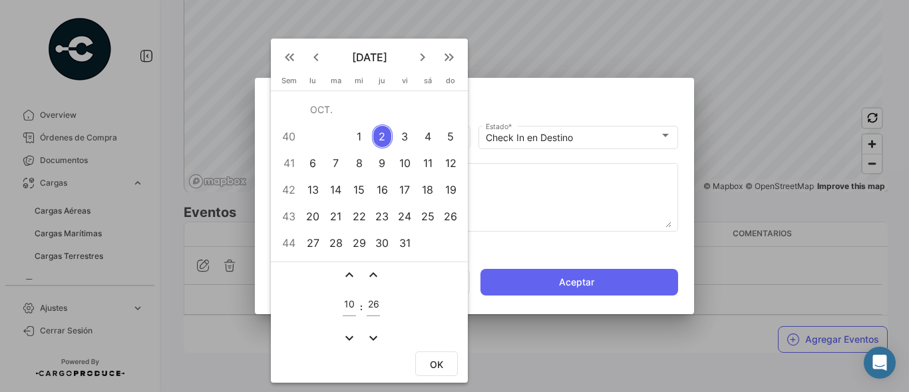
click at [406, 142] on div "3" at bounding box center [405, 136] width 21 height 24
click at [348, 275] on mat-icon "expand_less" at bounding box center [349, 275] width 16 height 16
click at [348, 274] on mat-icon "expand_less" at bounding box center [349, 275] width 16 height 16
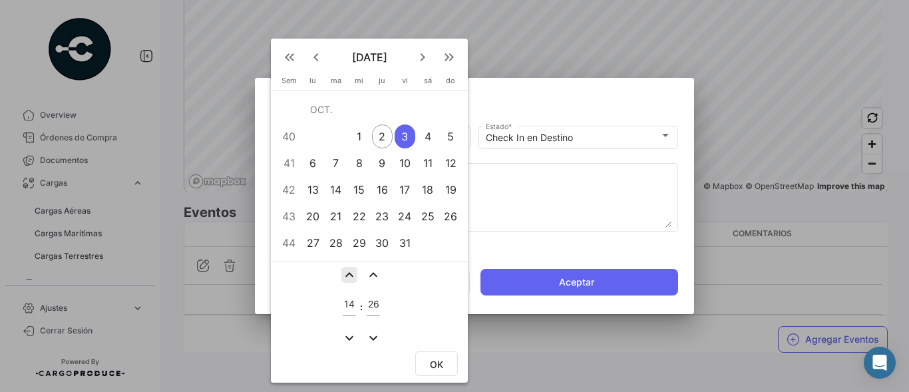
click at [348, 274] on mat-icon "expand_less" at bounding box center [349, 275] width 16 height 16
type input "15"
drag, startPoint x: 369, startPoint y: 304, endPoint x: 380, endPoint y: 304, distance: 10.7
click at [380, 304] on td "26" at bounding box center [373, 306] width 17 height 43
type input "50"
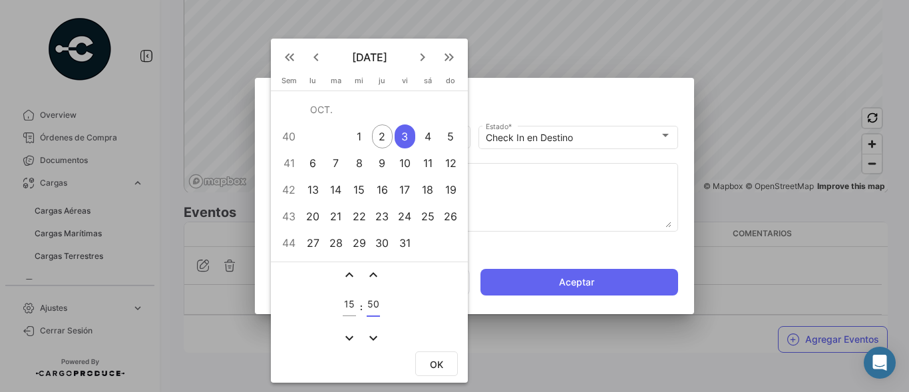
click at [440, 362] on span "OK" at bounding box center [436, 364] width 13 height 11
type input "[DATE] 15:50"
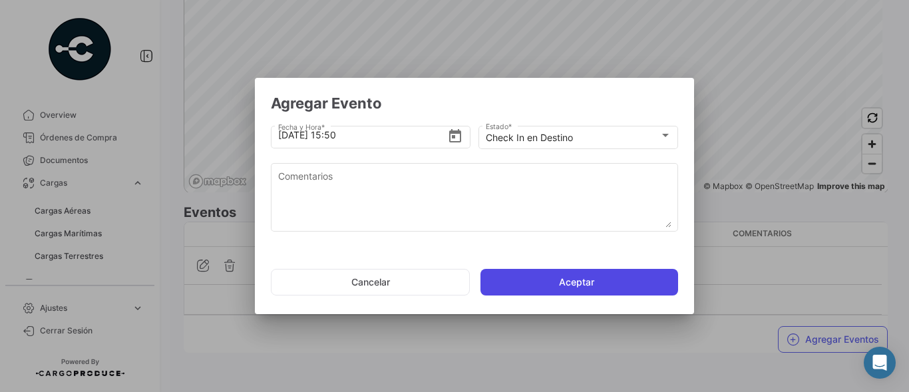
click at [545, 280] on button "Aceptar" at bounding box center [580, 282] width 198 height 27
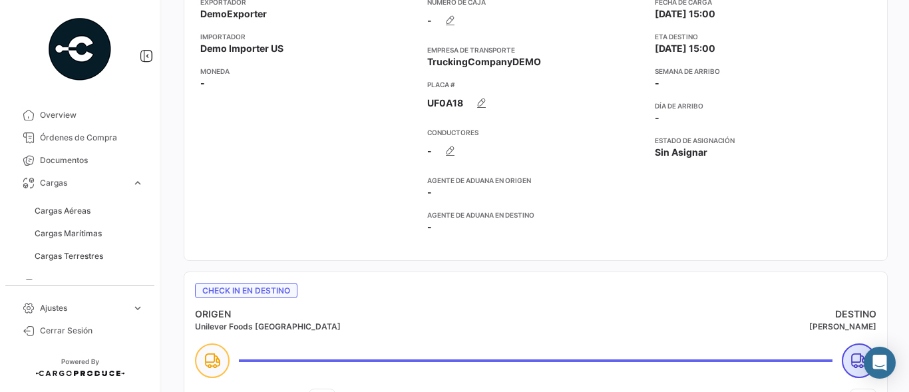
scroll to position [0, 0]
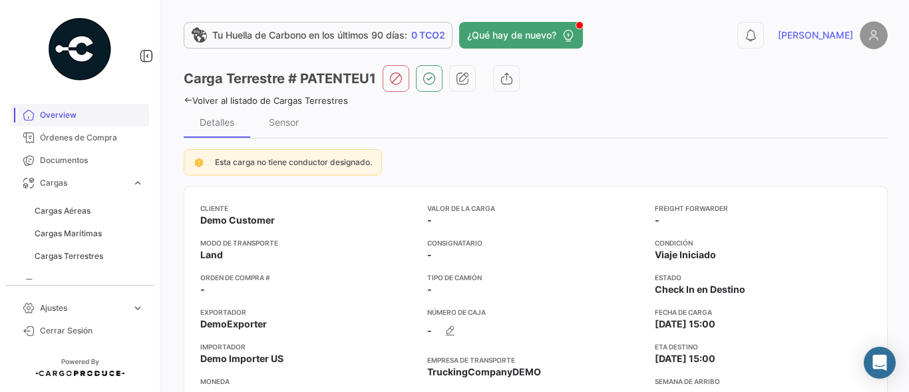
click at [77, 112] on span "Overview" at bounding box center [92, 115] width 104 height 12
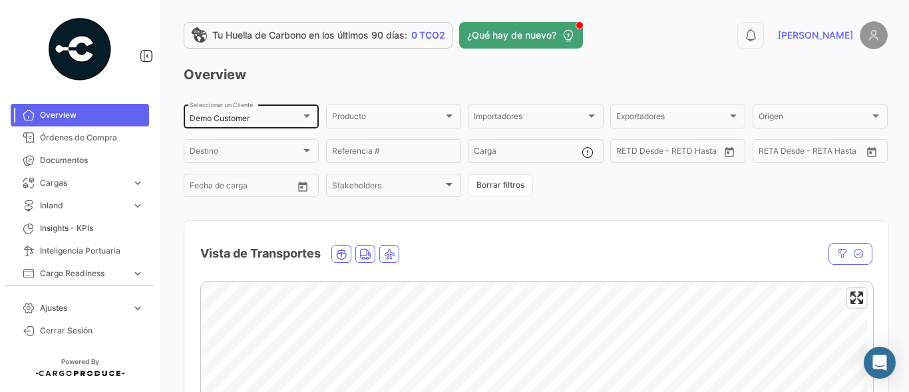
click at [242, 119] on mat-select-trigger "Demo Customer" at bounding box center [220, 118] width 60 height 10
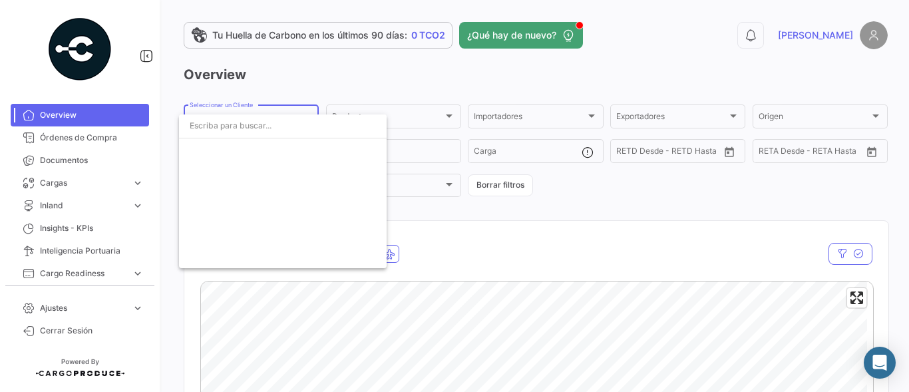
scroll to position [1220, 0]
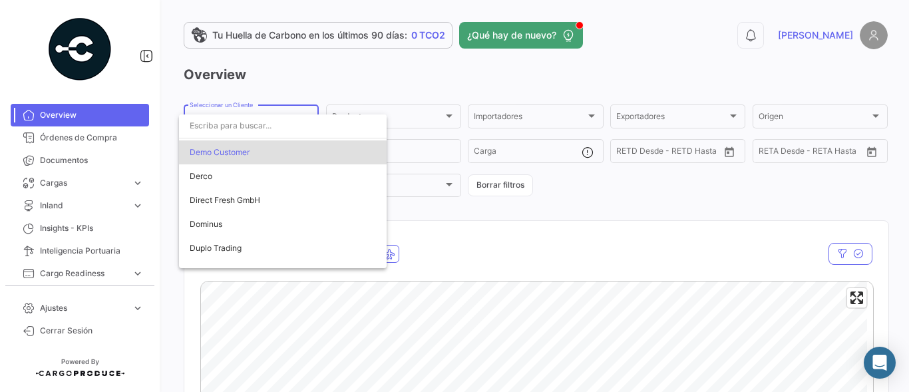
click at [310, 130] on input "dropdown search" at bounding box center [283, 126] width 208 height 24
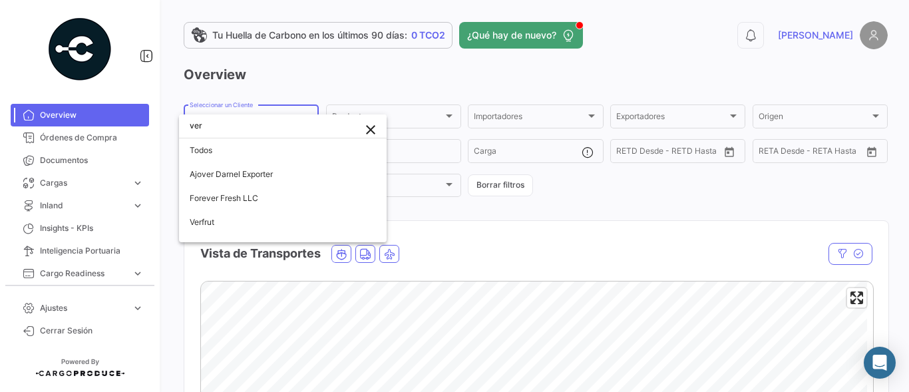
scroll to position [0, 0]
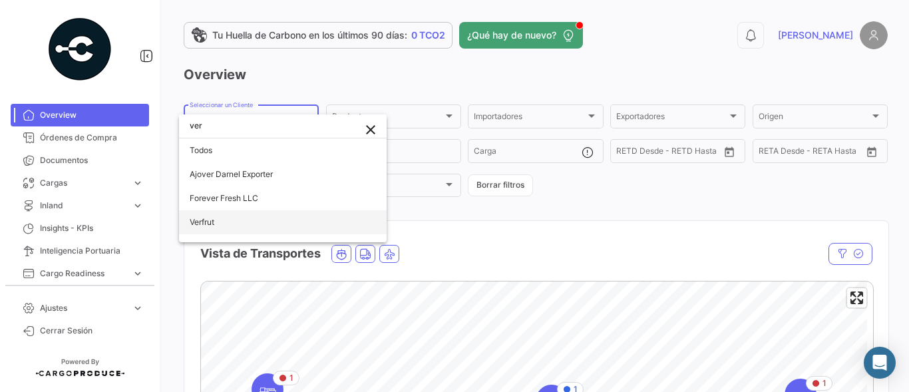
type input "ver"
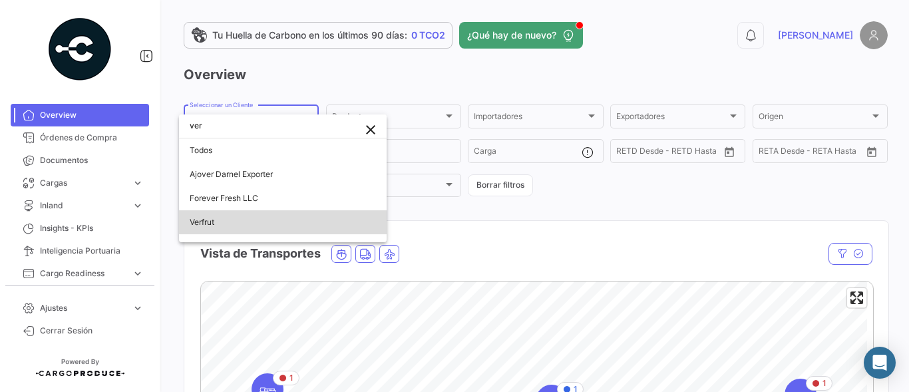
click at [237, 220] on span "Verfrut" at bounding box center [283, 222] width 186 height 24
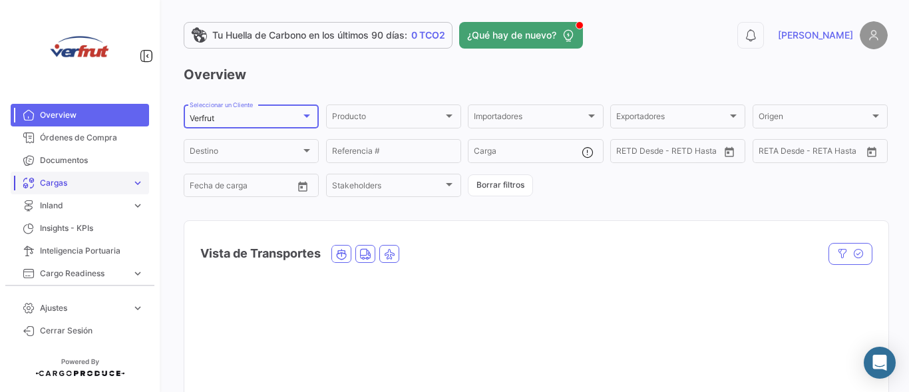
click at [75, 183] on span "Cargas" at bounding box center [83, 183] width 87 height 12
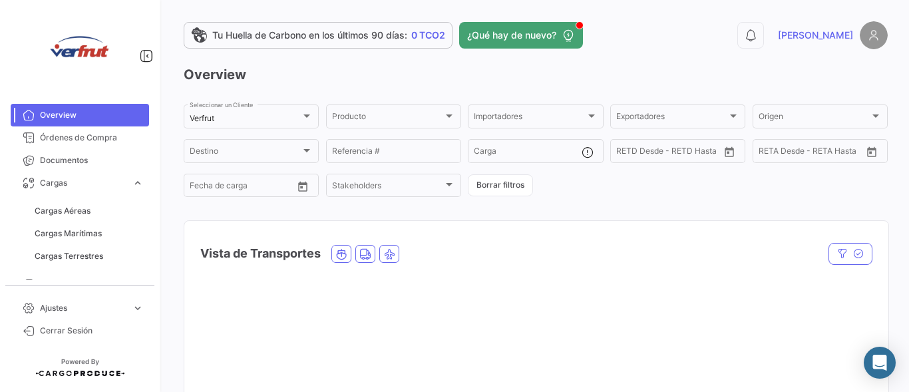
click at [73, 246] on link "Cargas Terrestres" at bounding box center [89, 256] width 120 height 20
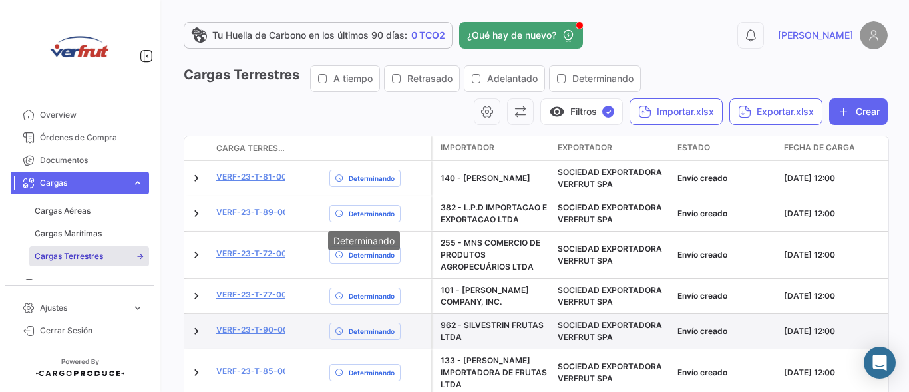
scroll to position [89, 0]
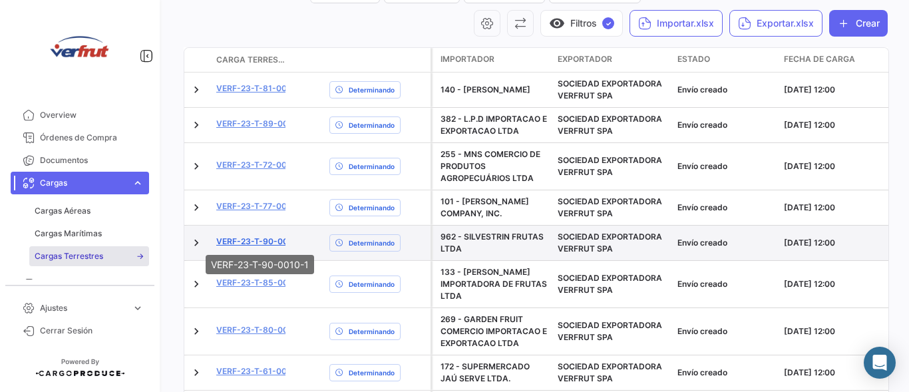
click at [236, 240] on link "VERF-23-T-90-0010-1" at bounding box center [260, 242] width 89 height 12
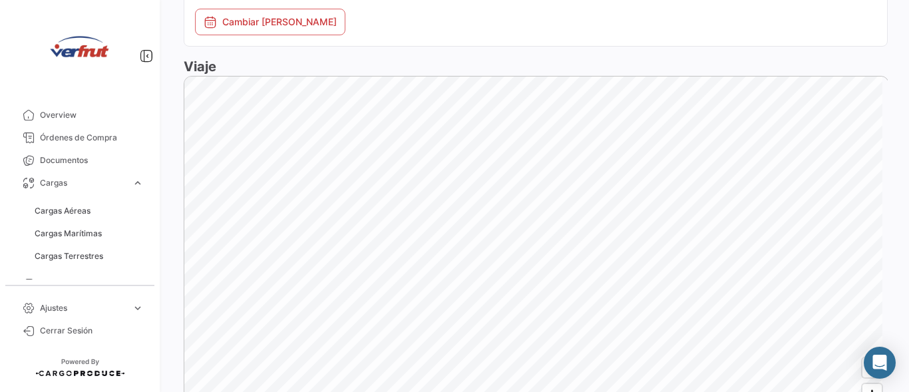
scroll to position [932, 0]
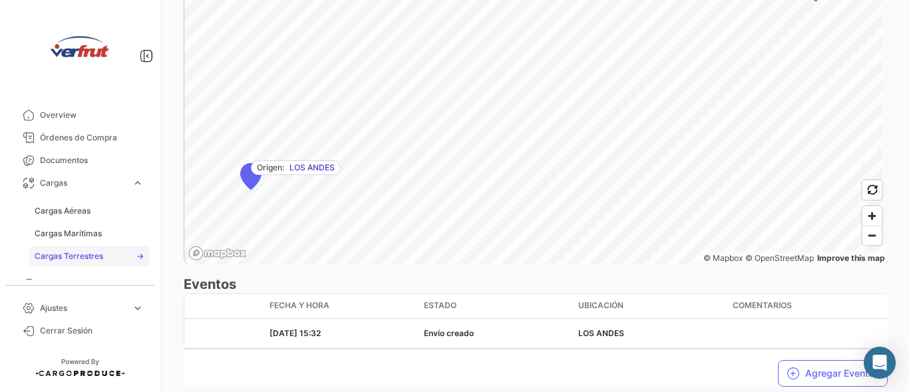
click at [80, 260] on span "Cargas Terrestres" at bounding box center [69, 256] width 69 height 12
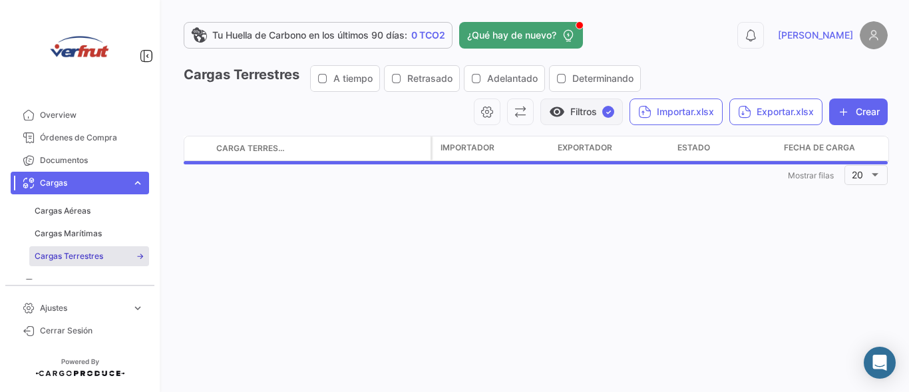
click at [602, 111] on span "✓" at bounding box center [608, 112] width 12 height 12
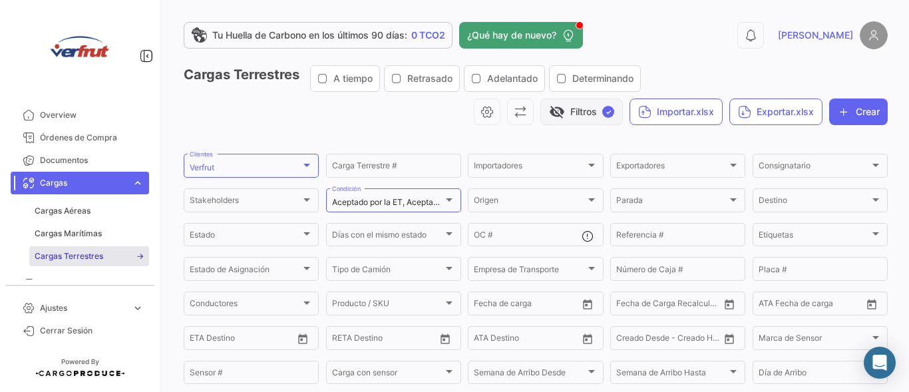
click at [593, 113] on button "visibility_off Filtros ✓" at bounding box center [582, 112] width 83 height 27
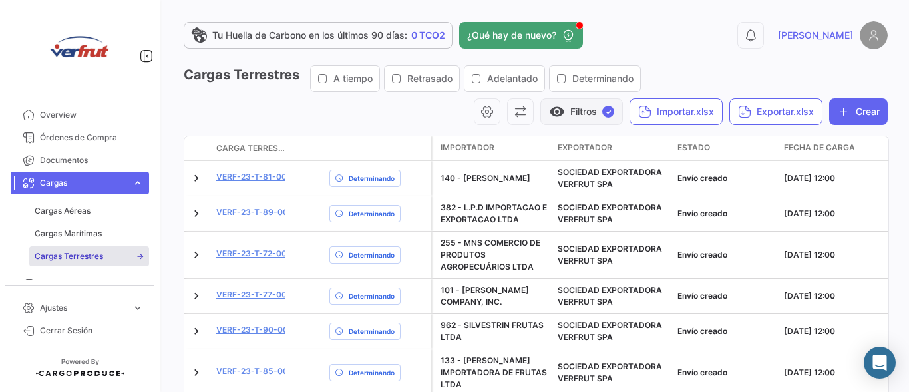
click at [593, 113] on button "visibility Filtros ✓" at bounding box center [582, 112] width 83 height 27
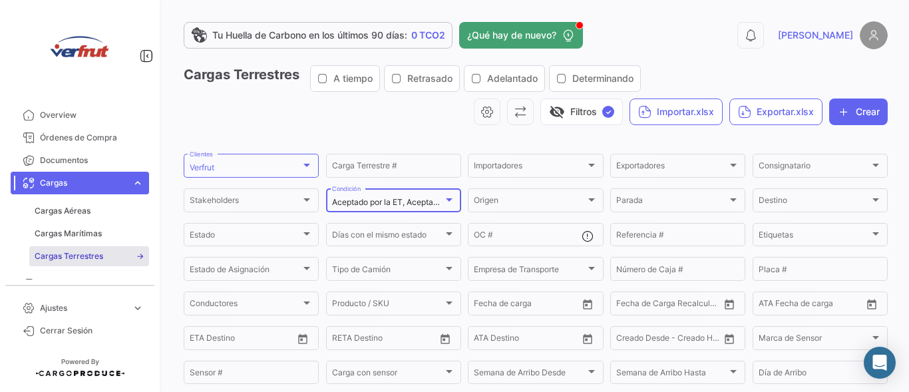
click at [405, 206] on span "Aceptado por la ET, Aceptado por la ET, conductor pendiente, Confirmación Pendi…" at bounding box center [662, 202] width 660 height 10
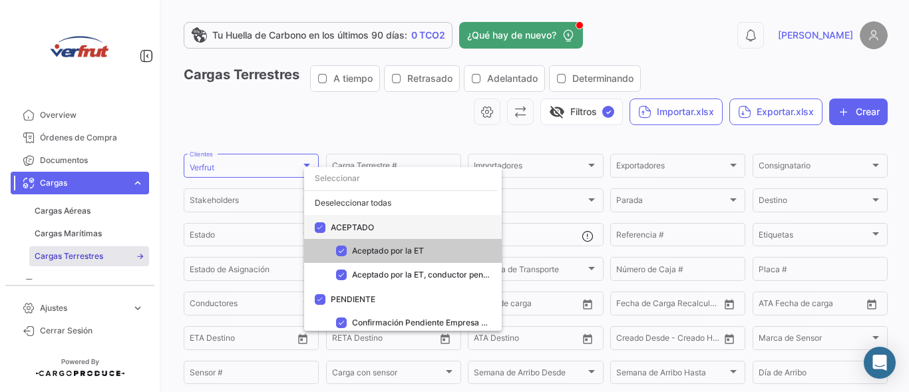
click at [374, 226] on div "ACEPTADO" at bounding box center [403, 227] width 198 height 24
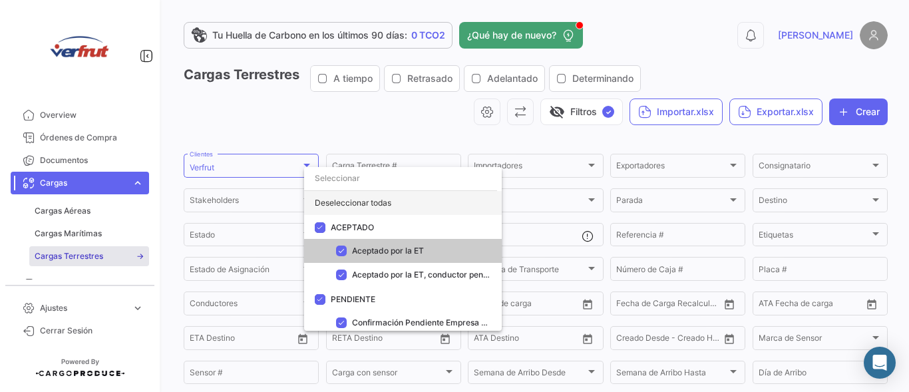
click at [368, 201] on div "Deseleccionar todas" at bounding box center [403, 203] width 198 height 24
checkbox input "false"
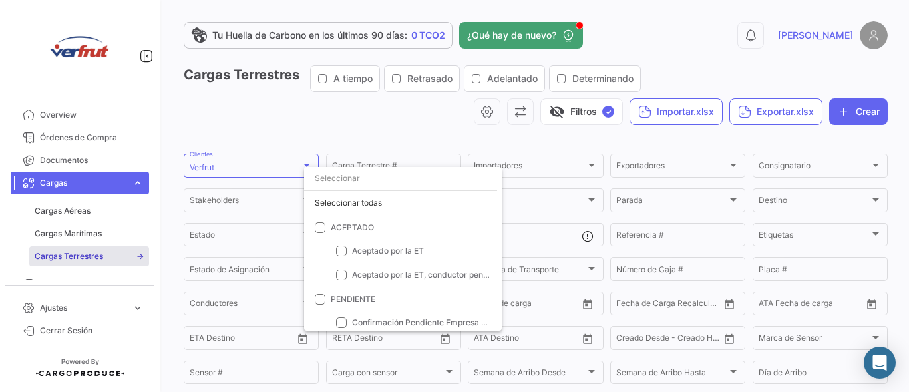
scroll to position [124, 0]
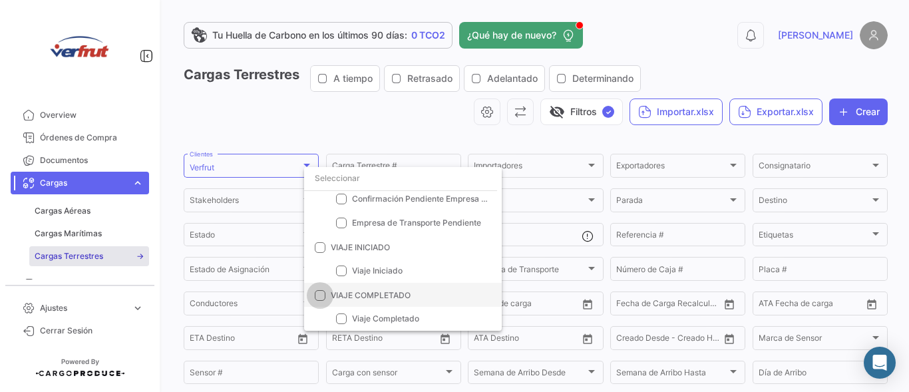
click at [322, 296] on span at bounding box center [320, 295] width 11 height 11
click at [320, 301] on input "VIAJE COMPLETADO" at bounding box center [320, 301] width 1 height 1
checkbox input "true"
click at [580, 113] on div at bounding box center [454, 196] width 909 height 392
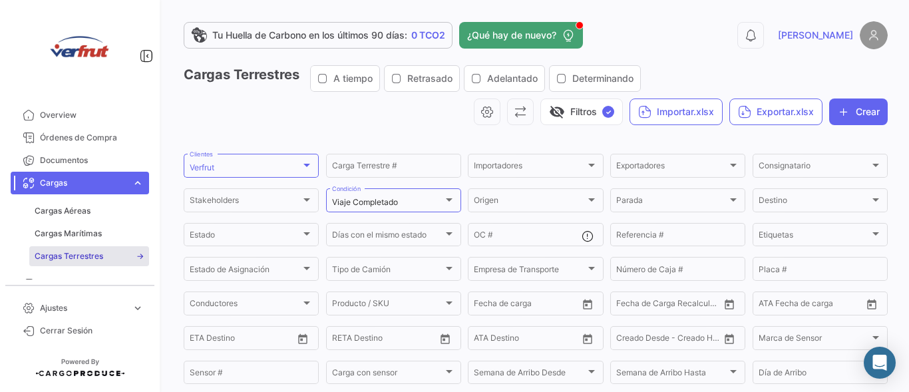
click at [580, 113] on button "visibility_off Filtros ✓" at bounding box center [582, 112] width 83 height 27
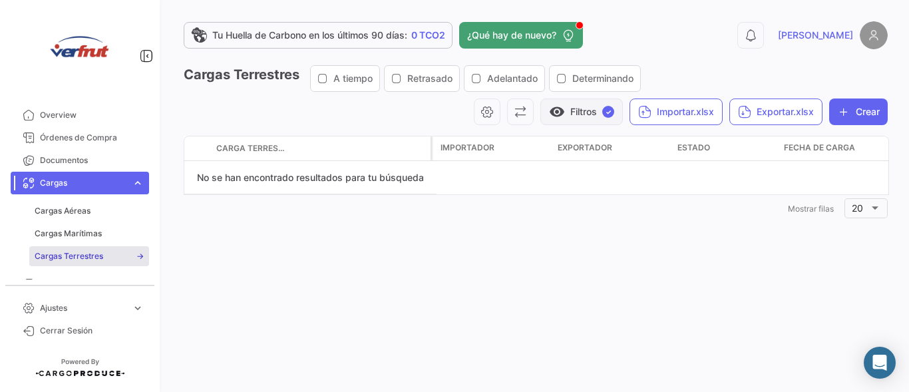
click at [590, 112] on button "visibility Filtros ✓" at bounding box center [582, 112] width 83 height 27
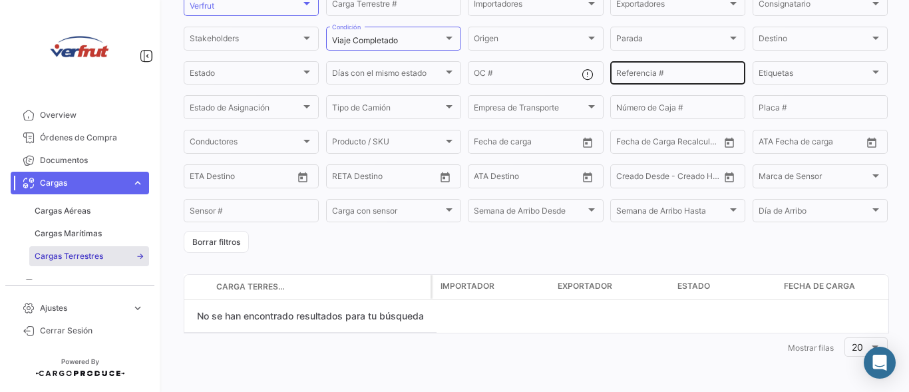
scroll to position [0, 0]
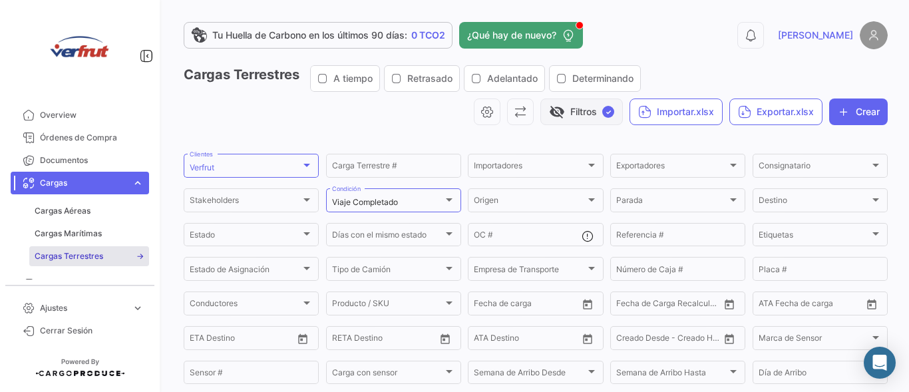
click at [594, 113] on button "visibility_off Filtros ✓" at bounding box center [582, 112] width 83 height 27
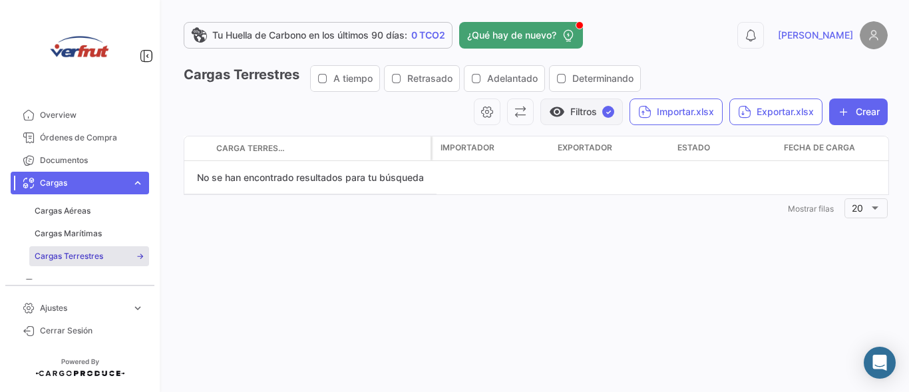
click at [580, 110] on button "visibility Filtros ✓" at bounding box center [582, 112] width 83 height 27
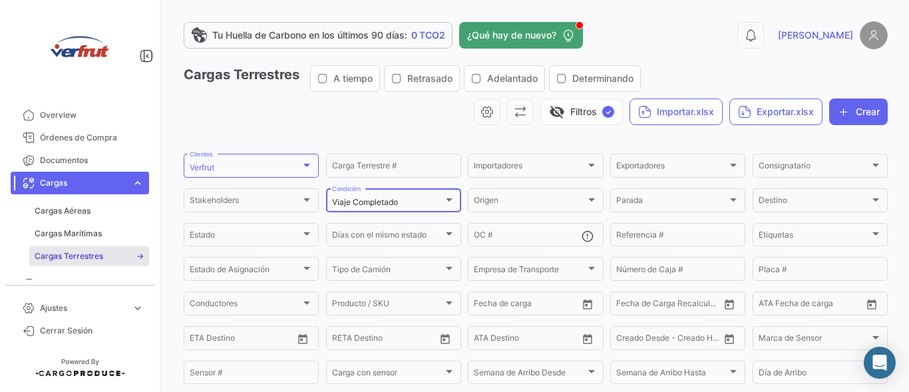
click at [424, 205] on div "Viaje Completado" at bounding box center [387, 202] width 111 height 9
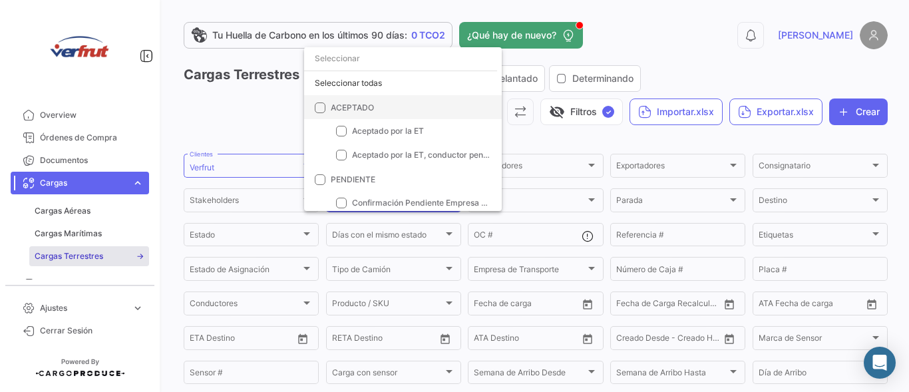
click at [321, 105] on span at bounding box center [320, 108] width 11 height 11
click at [320, 113] on input "ACEPTADO" at bounding box center [320, 113] width 1 height 1
checkbox input "true"
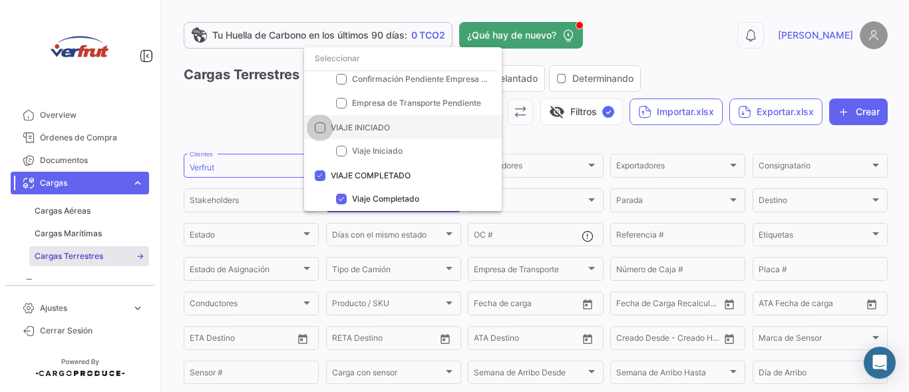
click at [319, 124] on span at bounding box center [320, 127] width 11 height 11
click at [320, 133] on input "VIAJE INICIADO" at bounding box center [320, 133] width 1 height 1
checkbox input "true"
click at [568, 110] on div at bounding box center [454, 196] width 909 height 392
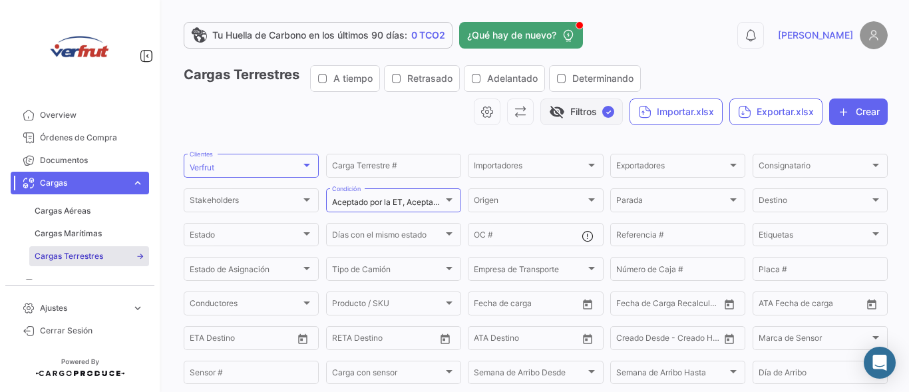
click at [602, 113] on span "✓" at bounding box center [608, 112] width 12 height 12
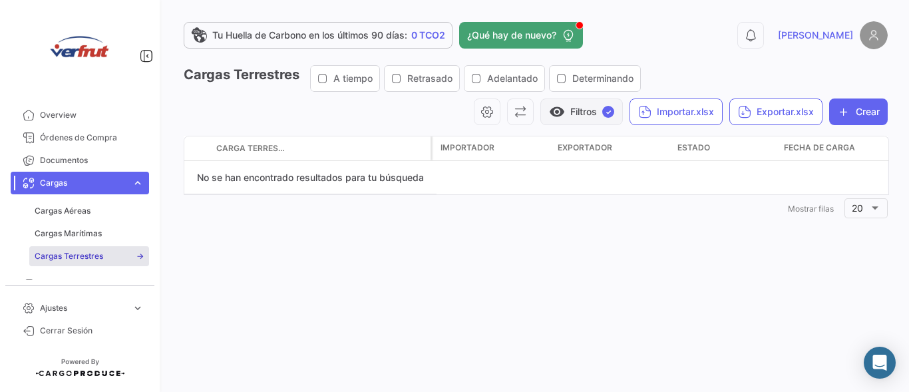
click at [595, 111] on button "visibility Filtros ✓" at bounding box center [582, 112] width 83 height 27
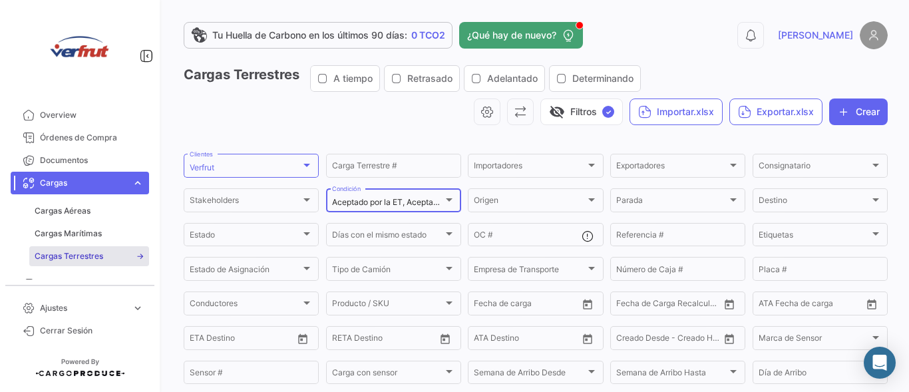
click at [400, 195] on div "Aceptado por la ET, Aceptado por la ET, conductor pendiente, Viaje Iniciado, Vi…" at bounding box center [393, 199] width 123 height 26
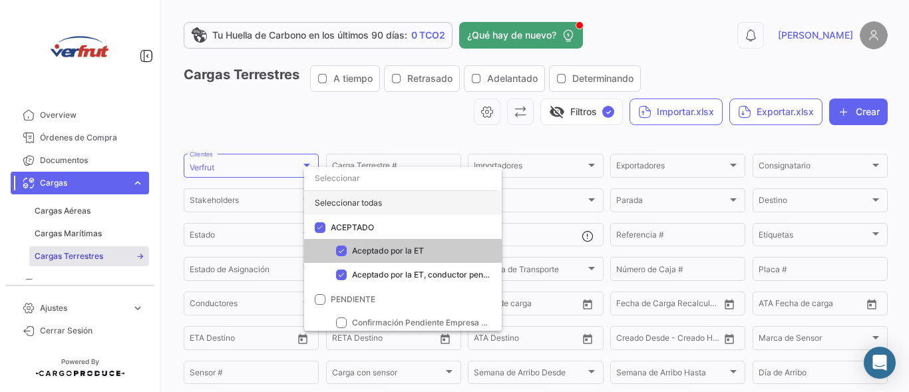
click at [370, 198] on div "Seleccionar todas" at bounding box center [403, 203] width 198 height 24
checkbox input "true"
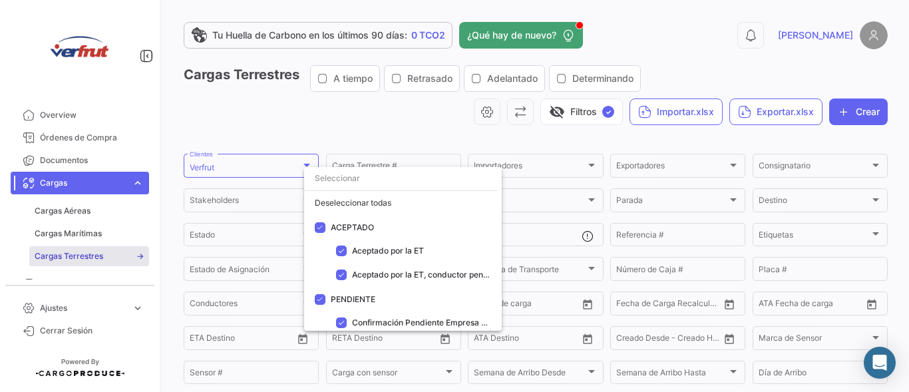
click at [601, 116] on div at bounding box center [454, 196] width 909 height 392
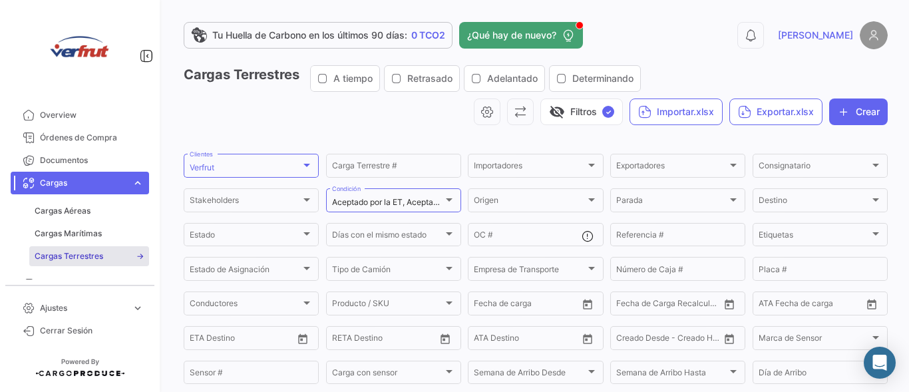
click at [602, 116] on span "✓" at bounding box center [608, 112] width 12 height 12
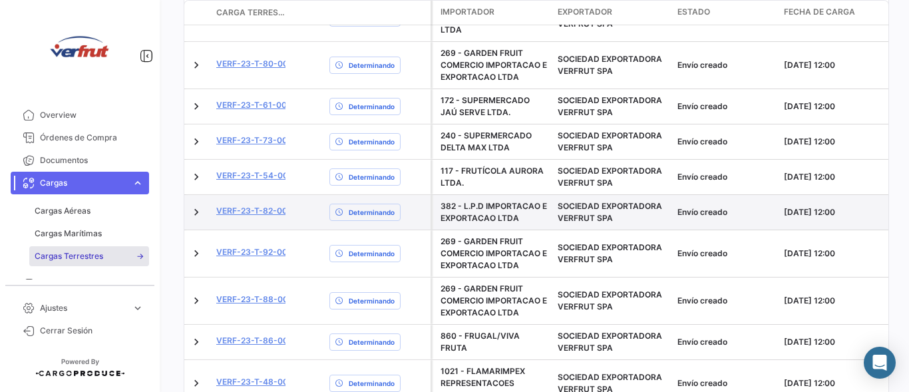
scroll to position [44, 0]
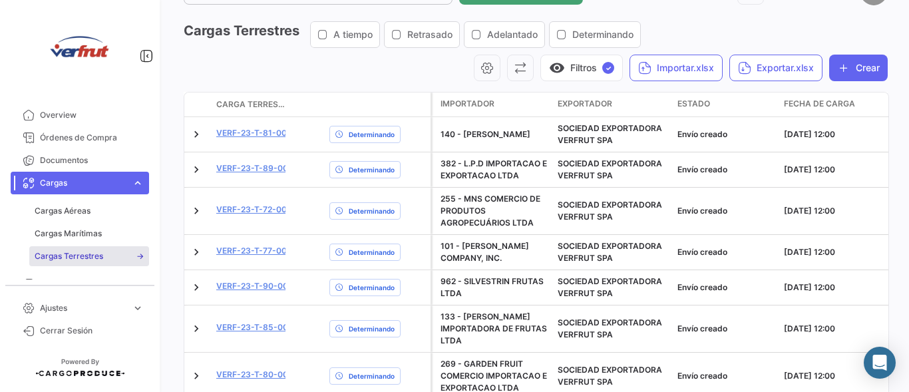
click at [813, 105] on span "Fecha de carga" at bounding box center [819, 104] width 71 height 12
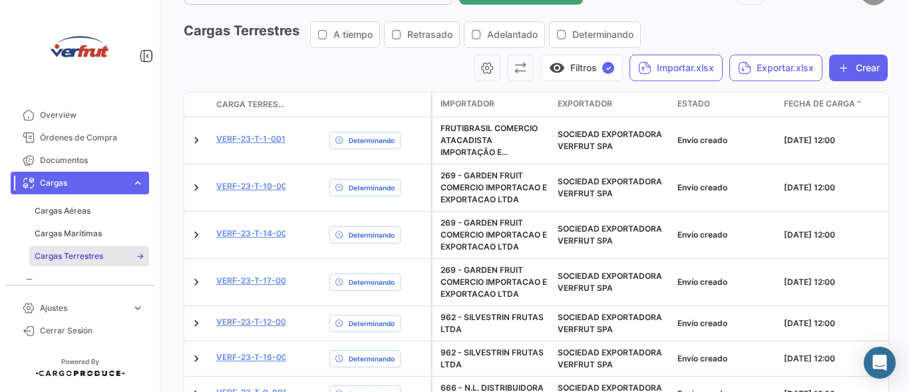
click at [817, 99] on span "Fecha de carga" at bounding box center [819, 104] width 71 height 12
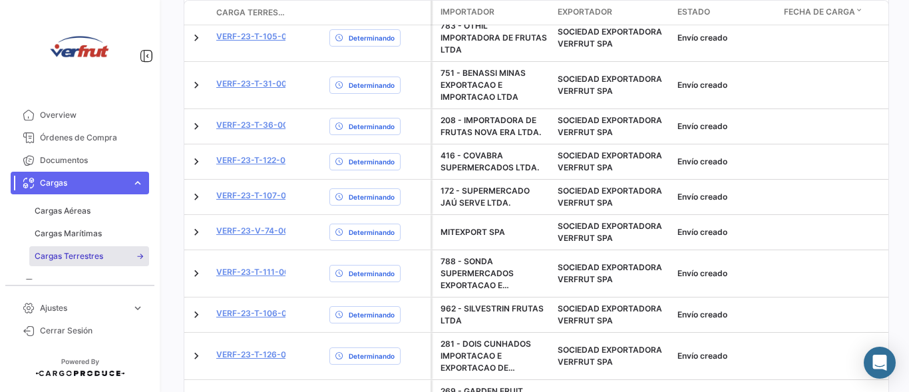
scroll to position [634, 0]
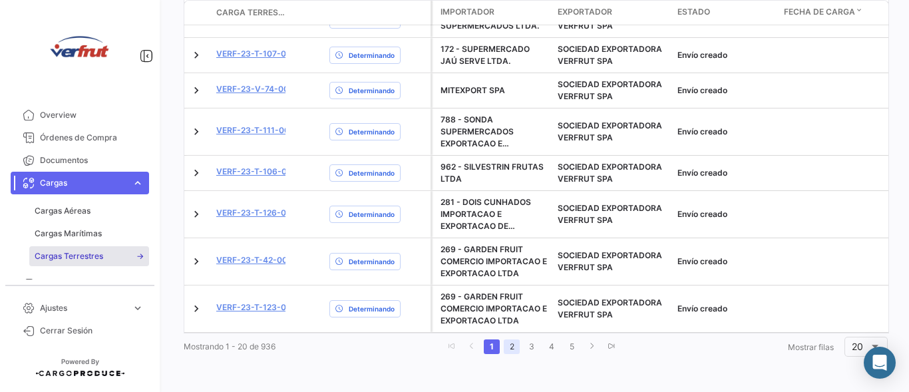
click at [505, 346] on link "2" at bounding box center [512, 346] width 16 height 15
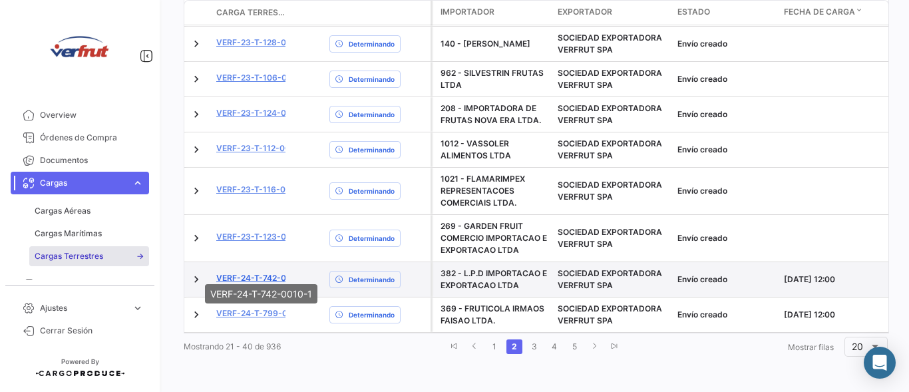
click at [258, 272] on link "VERF-24-T-742-0010-1" at bounding box center [262, 278] width 93 height 12
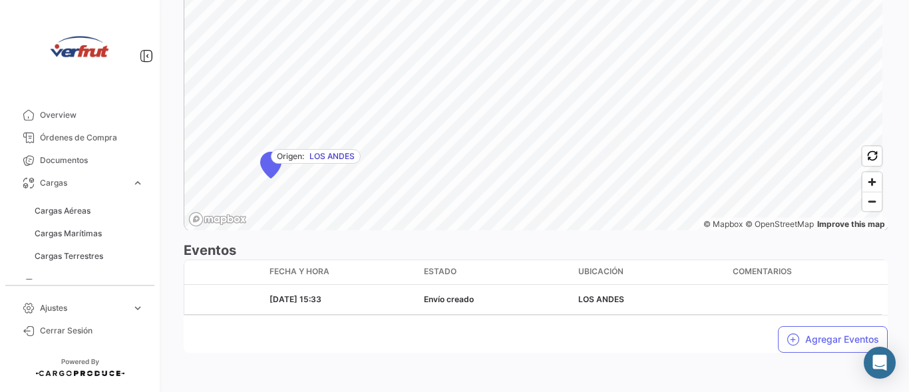
scroll to position [700, 0]
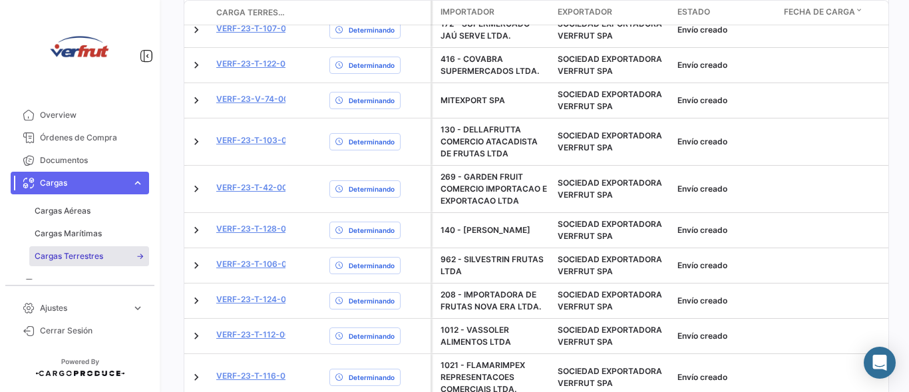
scroll to position [634, 0]
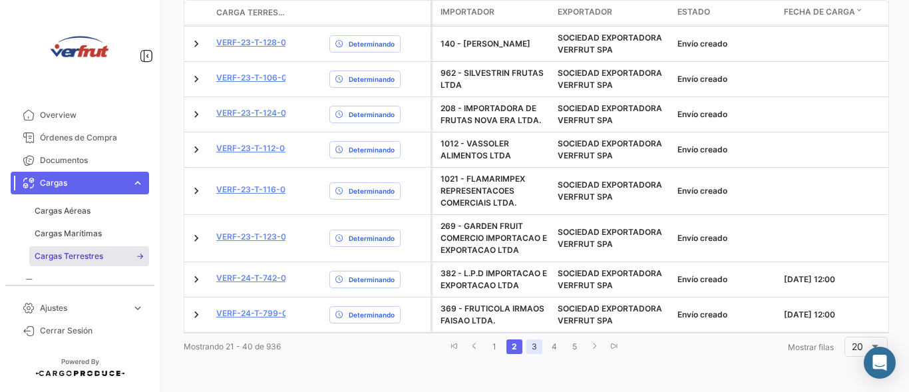
click at [528, 349] on link "3" at bounding box center [535, 346] width 16 height 15
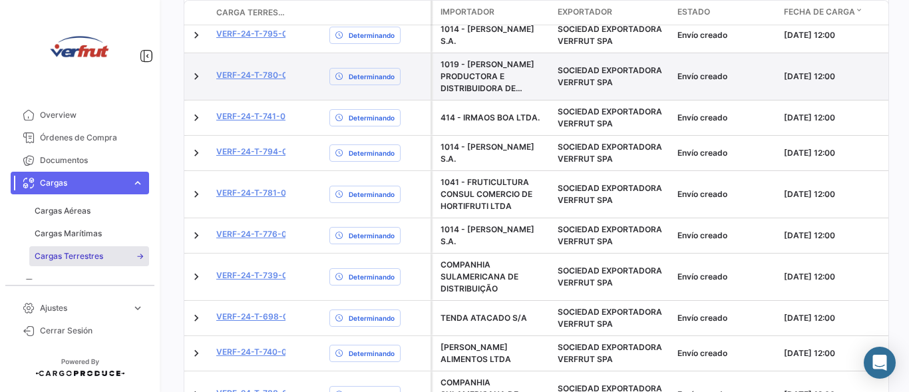
scroll to position [51, 0]
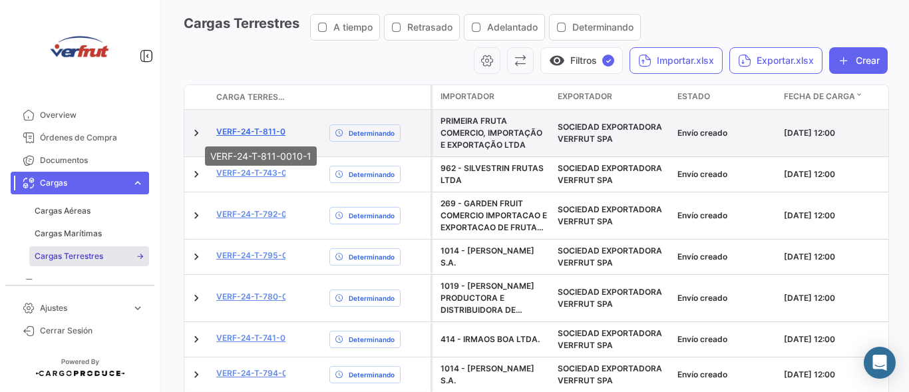
click at [258, 128] on link "VERF-24-T-811-0010-1" at bounding box center [262, 132] width 92 height 12
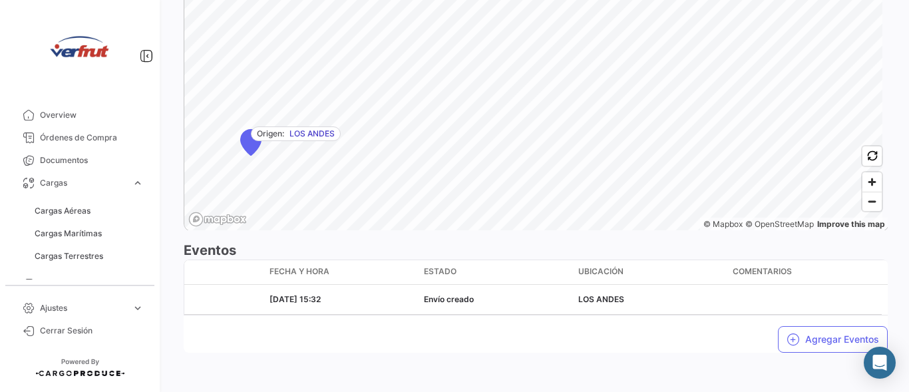
scroll to position [744, 0]
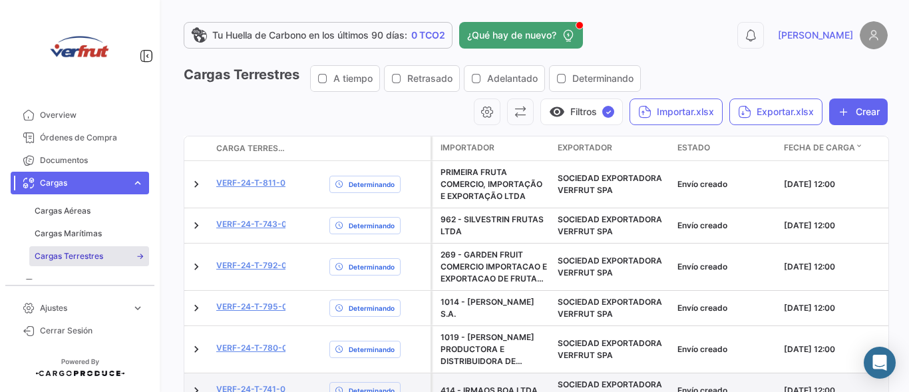
scroll to position [266, 0]
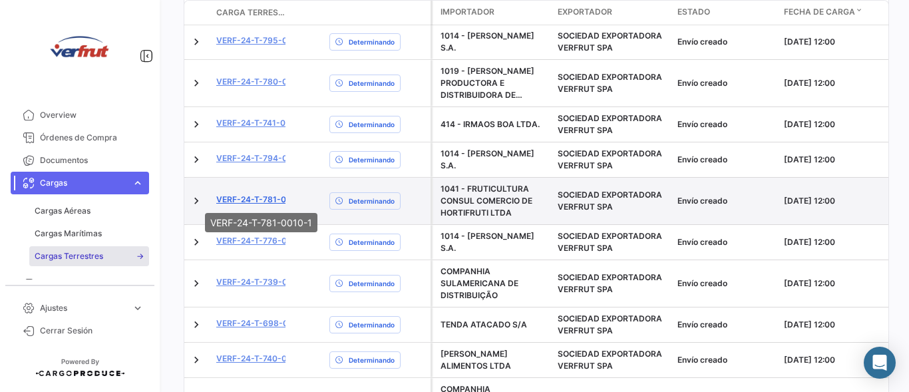
click at [240, 194] on link "VERF-24-T-781-0010-1" at bounding box center [262, 200] width 93 height 12
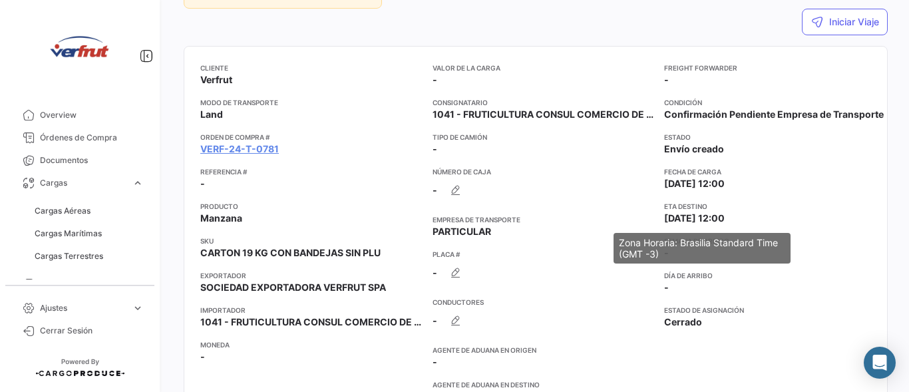
scroll to position [122, 0]
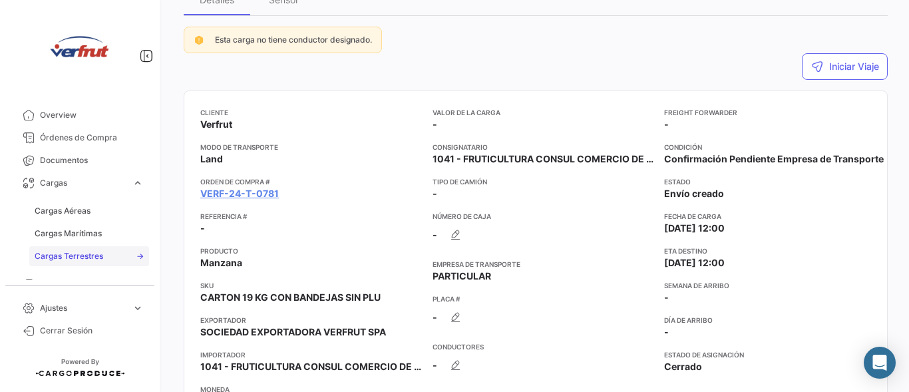
click at [71, 251] on span "Cargas Terrestres" at bounding box center [69, 256] width 69 height 12
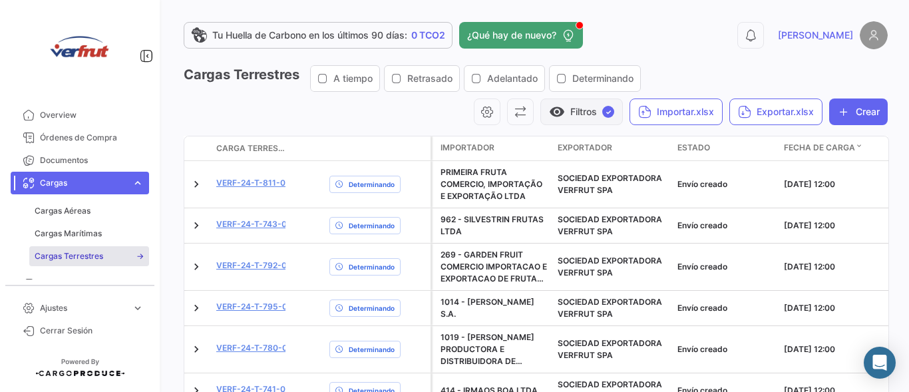
click at [594, 106] on button "visibility Filtros ✓" at bounding box center [582, 112] width 83 height 27
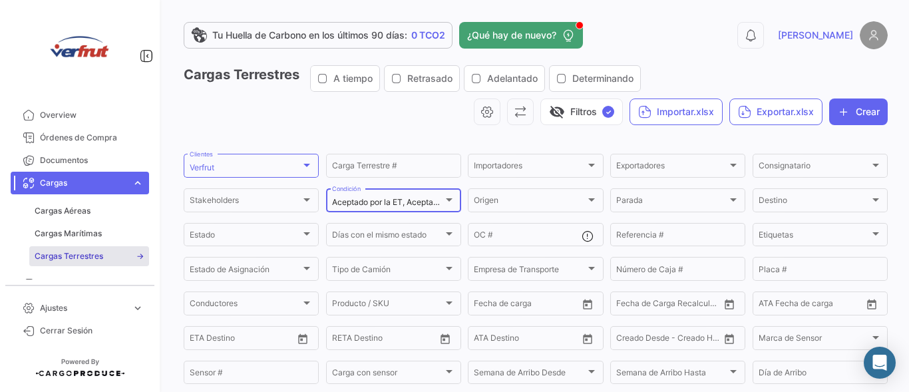
click at [419, 204] on span "Aceptado por la ET, Aceptado por la ET, conductor pendiente, Confirmación Pendi…" at bounding box center [662, 202] width 660 height 10
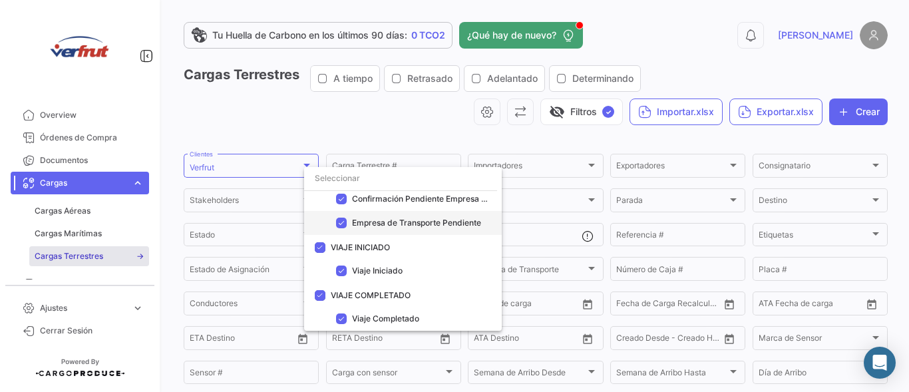
scroll to position [35, 0]
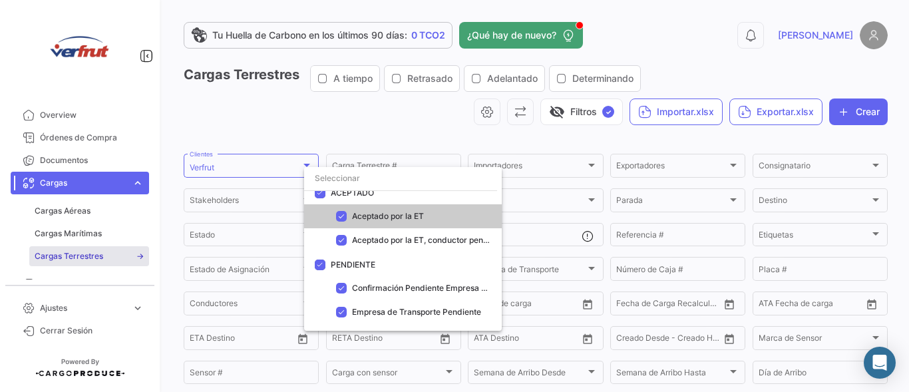
click at [397, 130] on div at bounding box center [454, 196] width 909 height 392
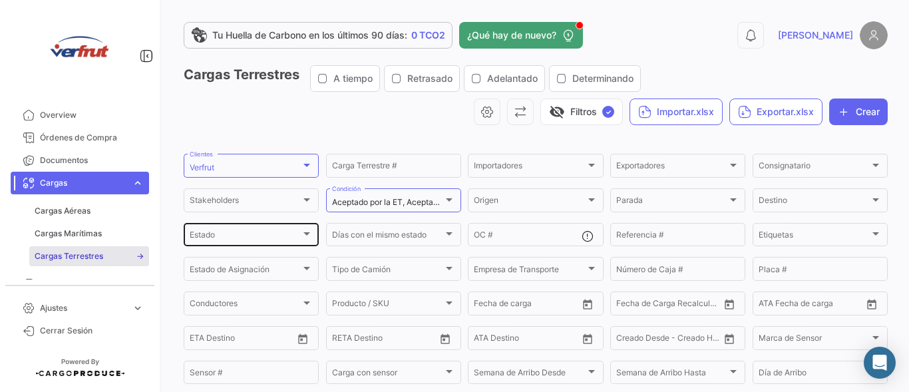
click at [301, 228] on div "Estado Estado" at bounding box center [251, 234] width 123 height 26
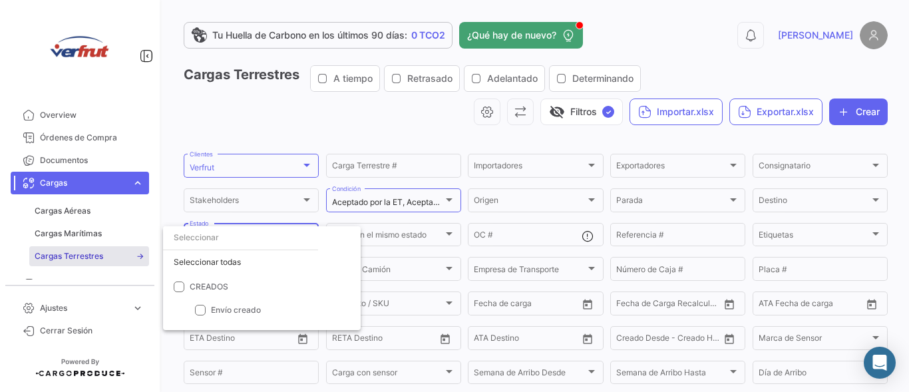
click at [403, 116] on div at bounding box center [454, 196] width 909 height 392
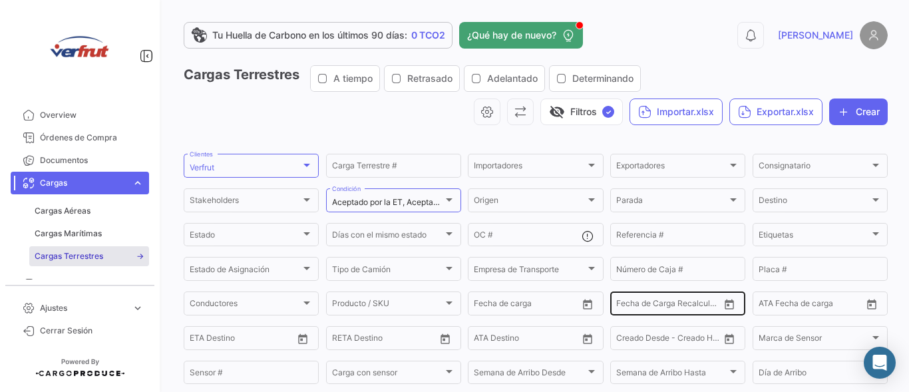
scroll to position [44, 0]
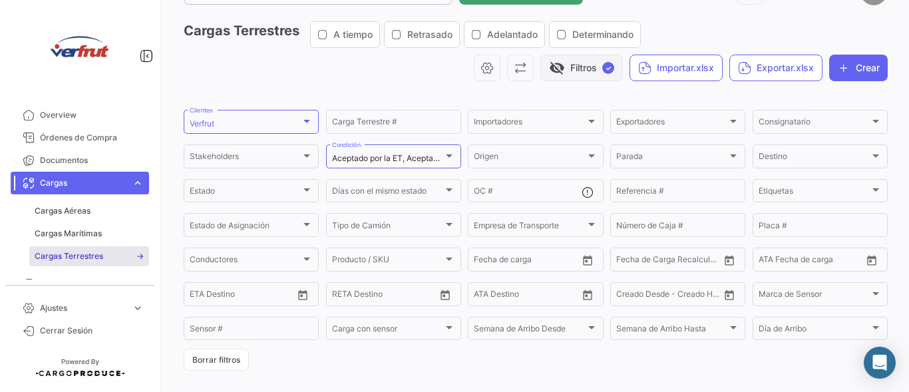
click at [576, 69] on button "visibility_off Filtros ✓" at bounding box center [582, 68] width 83 height 27
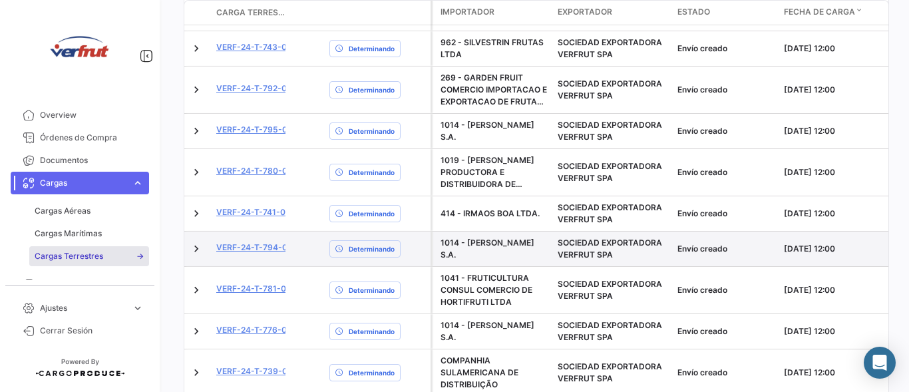
scroll to position [310, 0]
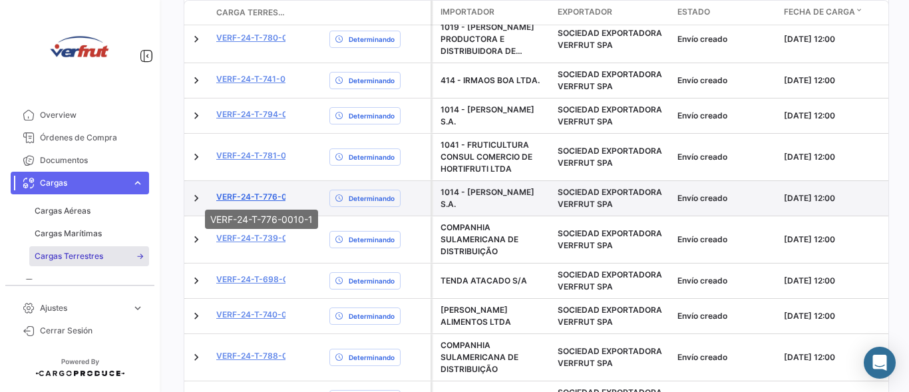
click at [254, 191] on link "VERF-24-T-776-0010-1" at bounding box center [262, 197] width 93 height 12
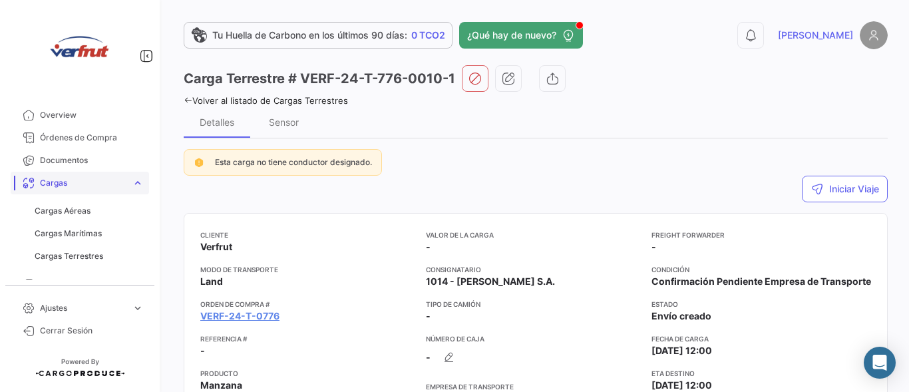
click at [68, 183] on span "Cargas" at bounding box center [83, 183] width 87 height 12
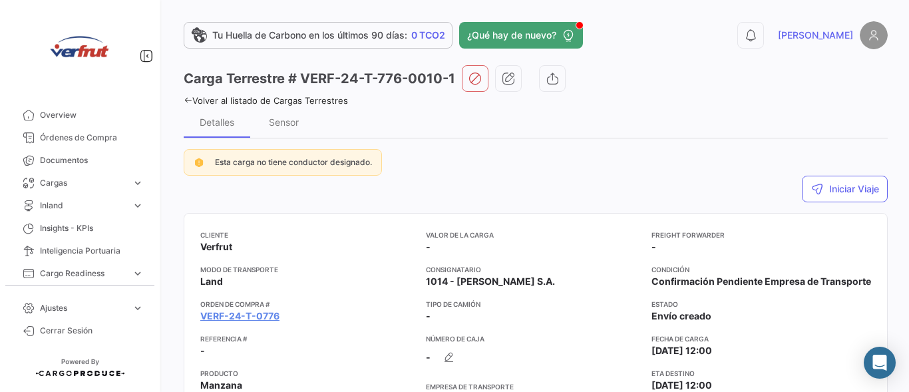
click at [71, 191] on link "Cargas expand_more" at bounding box center [80, 183] width 138 height 23
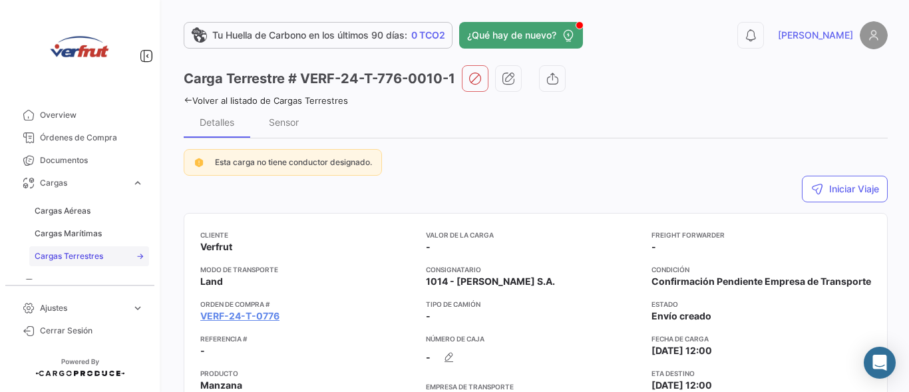
click at [69, 260] on span "Cargas Terrestres" at bounding box center [69, 256] width 69 height 12
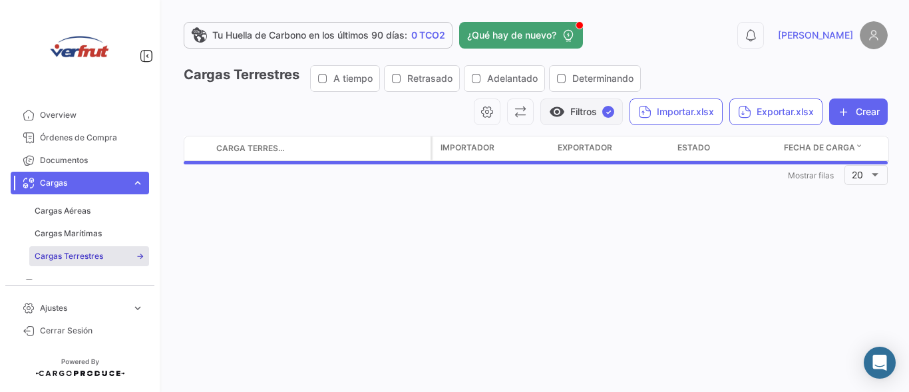
click at [564, 117] on button "visibility Filtros ✓" at bounding box center [582, 112] width 83 height 27
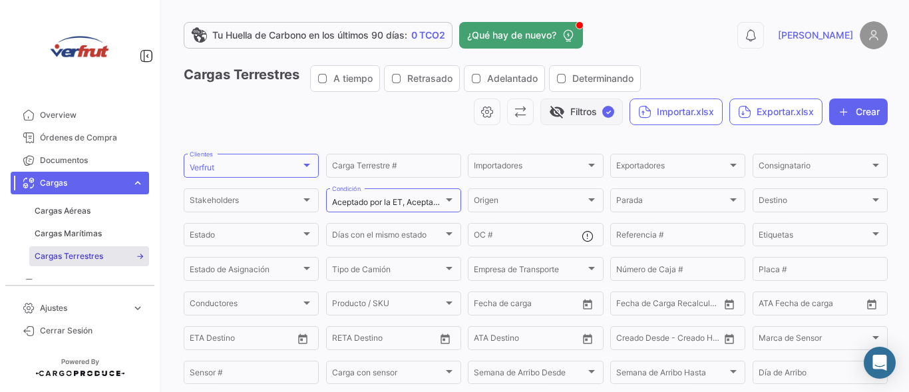
click at [564, 117] on button "visibility_off Filtros ✓" at bounding box center [582, 112] width 83 height 27
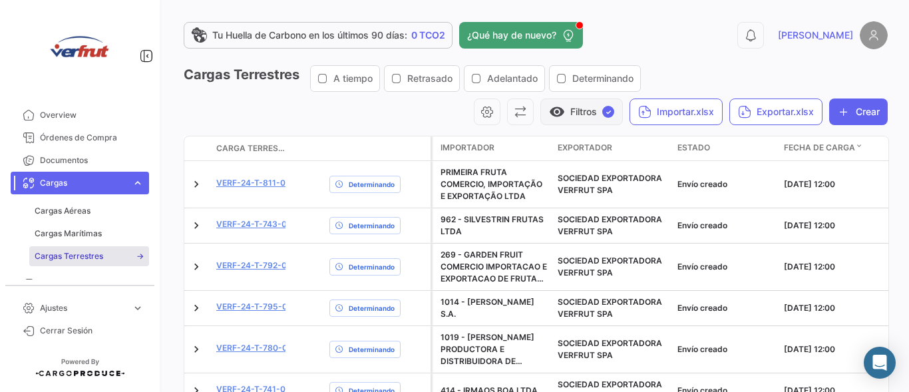
click at [573, 106] on button "visibility Filtros ✓" at bounding box center [582, 112] width 83 height 27
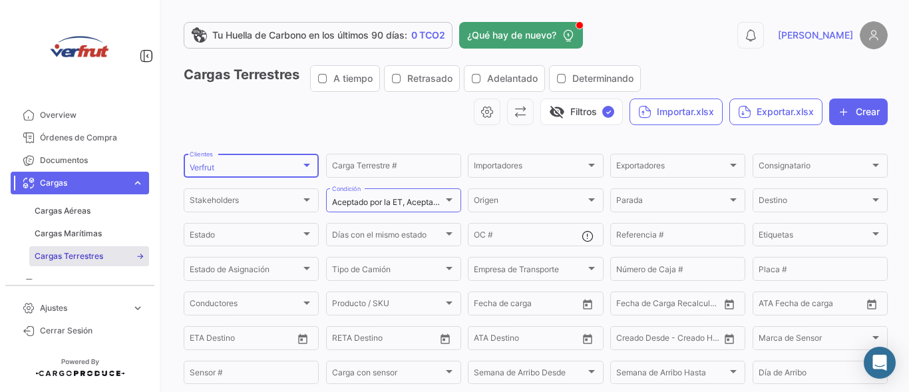
click at [253, 166] on div "Verfrut" at bounding box center [245, 167] width 111 height 9
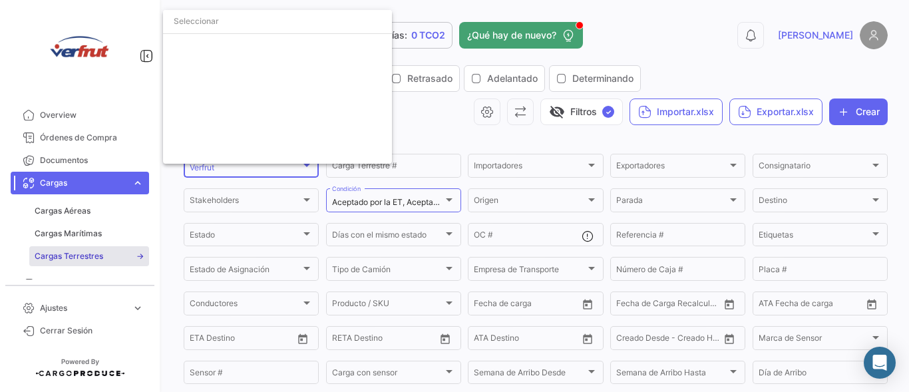
scroll to position [4310, 0]
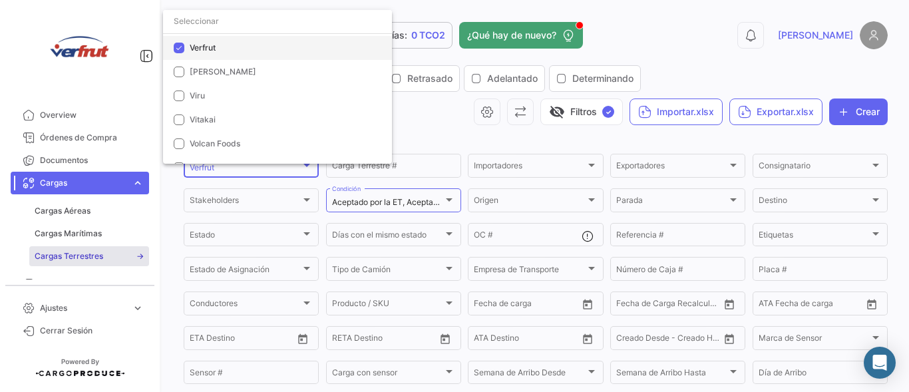
click at [196, 52] on span "Verfrut" at bounding box center [203, 48] width 26 height 10
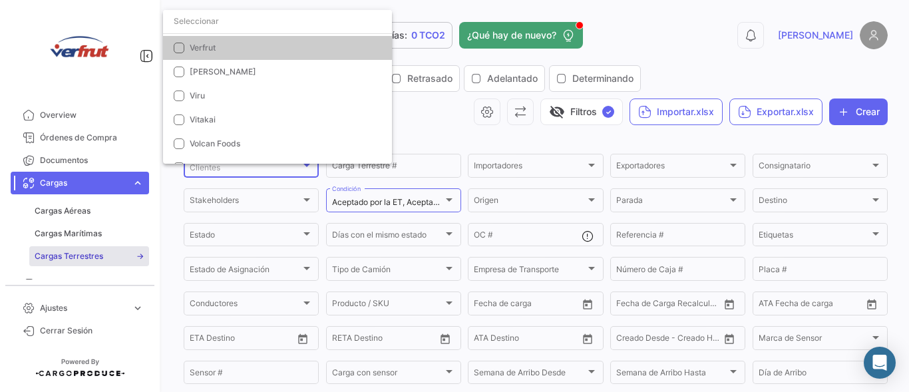
click at [217, 23] on input "dropdown search" at bounding box center [277, 21] width 229 height 24
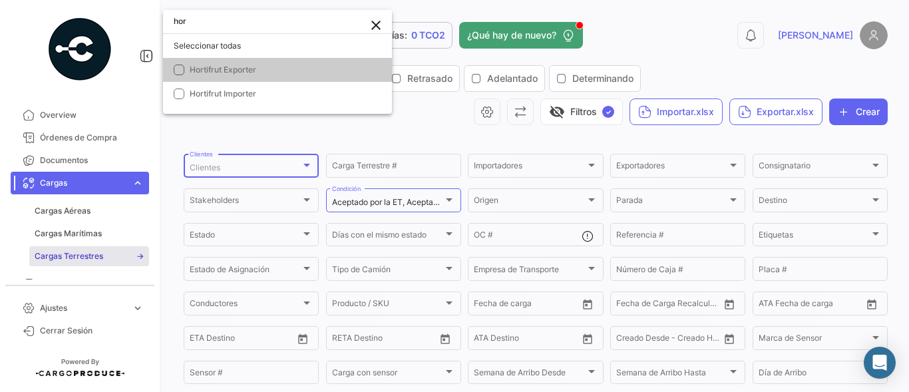
scroll to position [0, 0]
type input "horti"
click at [180, 73] on mat-pseudo-checkbox at bounding box center [179, 70] width 11 height 11
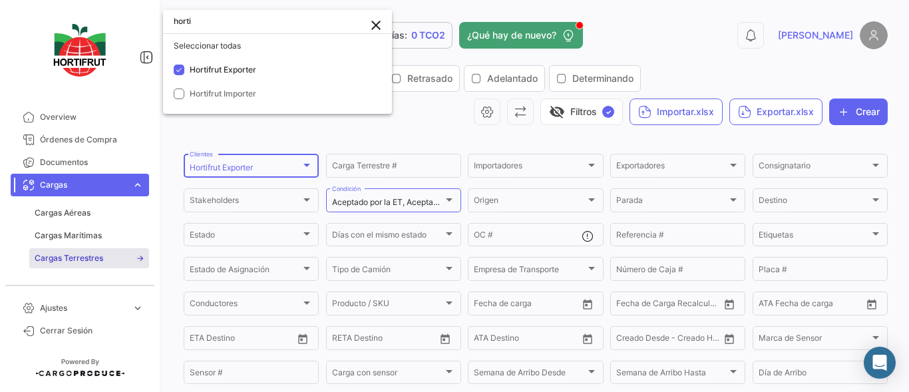
click at [412, 131] on div at bounding box center [454, 196] width 909 height 392
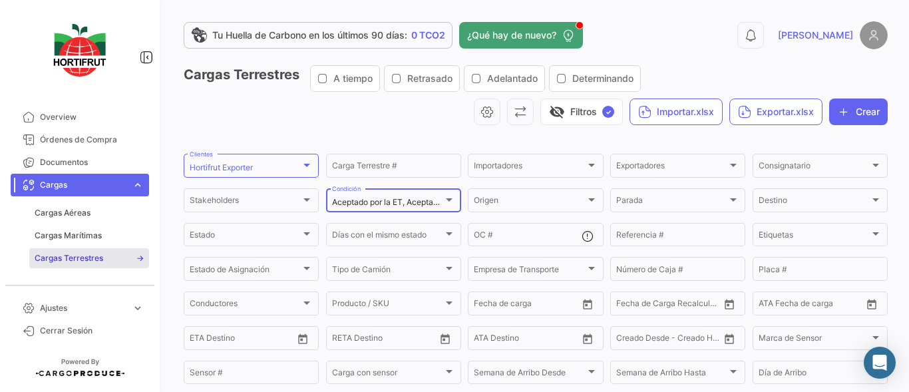
click at [432, 198] on span "Aceptado por la ET, Aceptado por la ET, conductor pendiente, Confirmación Pendi…" at bounding box center [662, 202] width 660 height 10
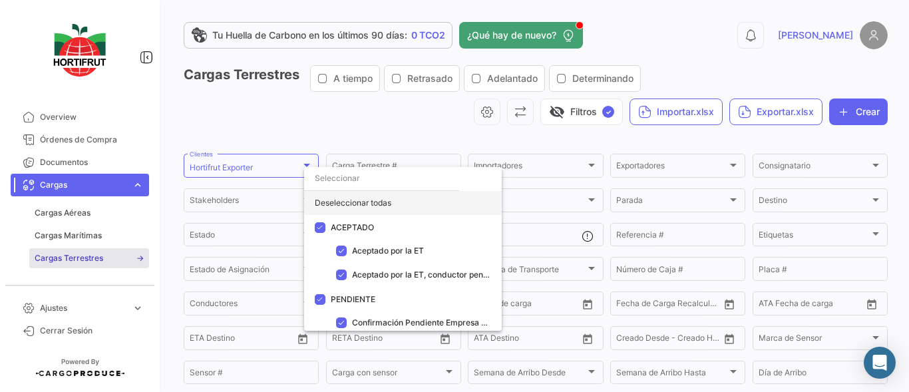
click at [389, 200] on div "Deseleccionar todas" at bounding box center [403, 203] width 198 height 24
checkbox input "false"
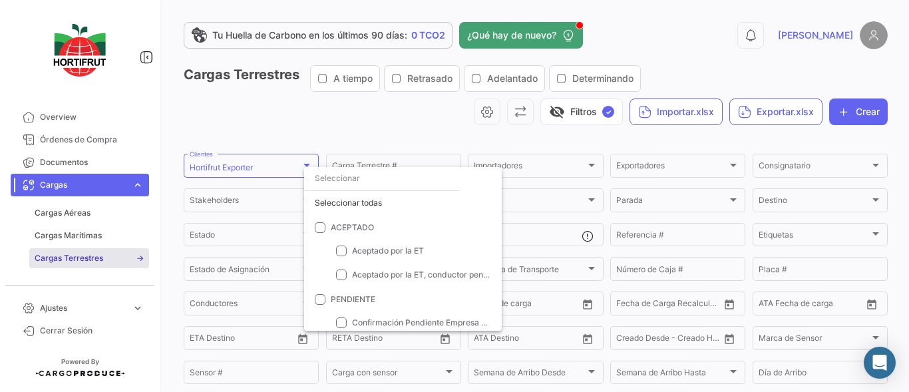
click at [425, 131] on div at bounding box center [454, 196] width 909 height 392
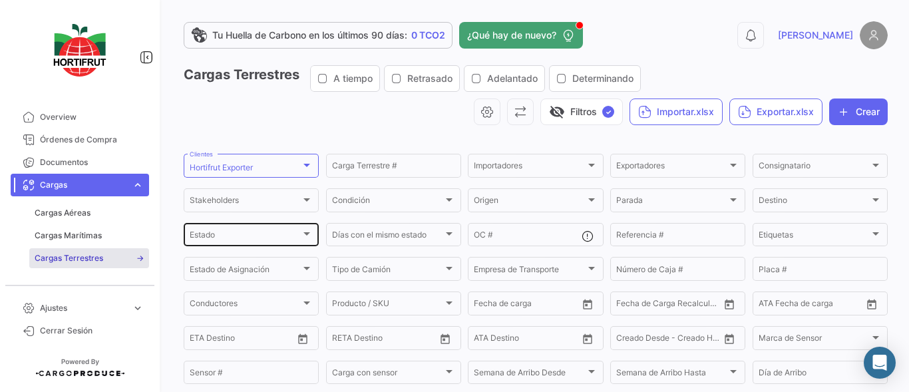
click at [268, 238] on div "Estado" at bounding box center [245, 236] width 111 height 9
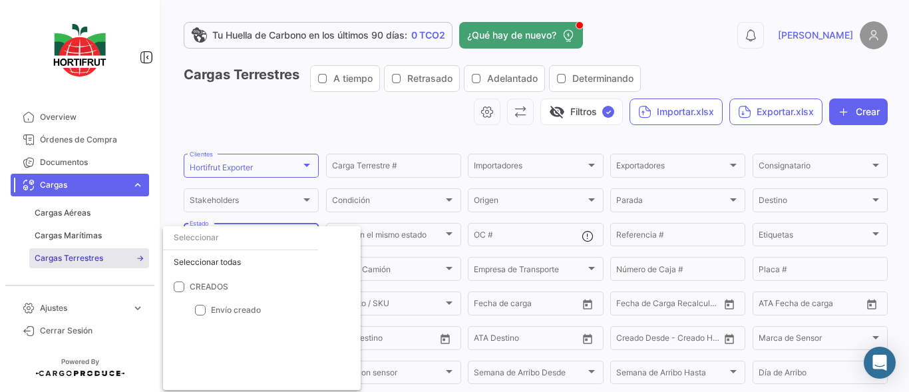
click at [341, 128] on div at bounding box center [454, 196] width 909 height 392
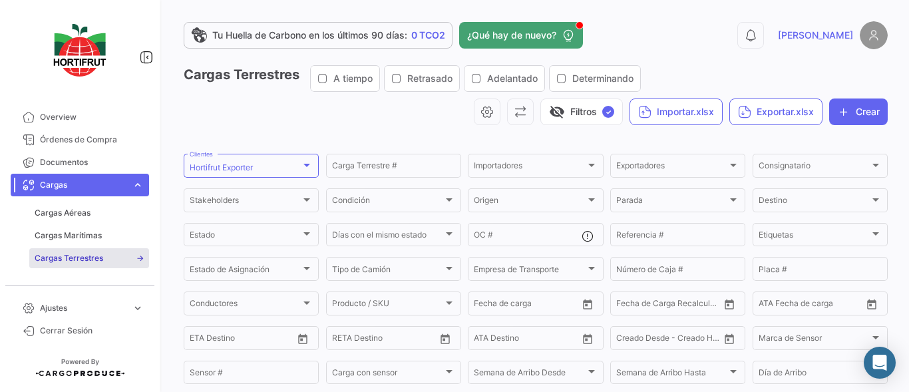
scroll to position [222, 0]
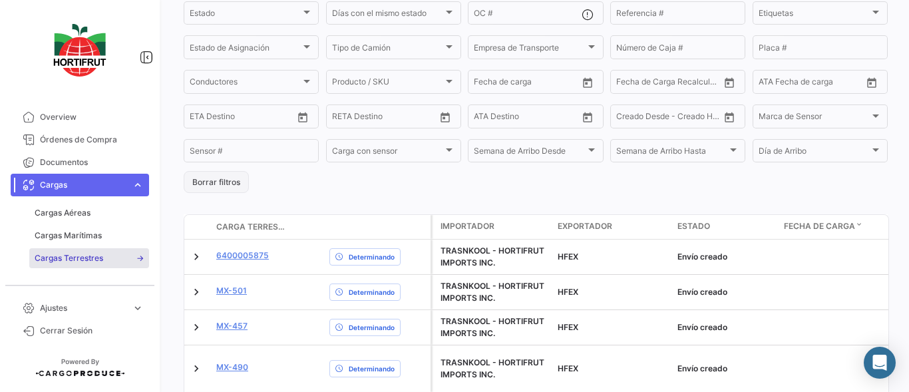
click at [228, 189] on button "Borrar filtros" at bounding box center [216, 182] width 65 height 22
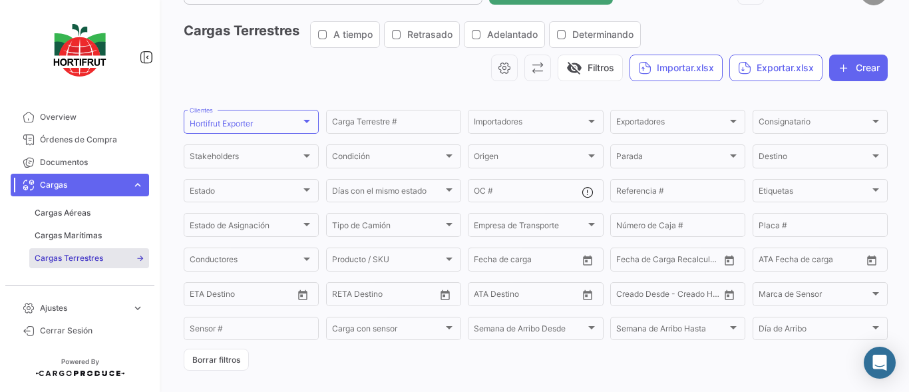
scroll to position [0, 0]
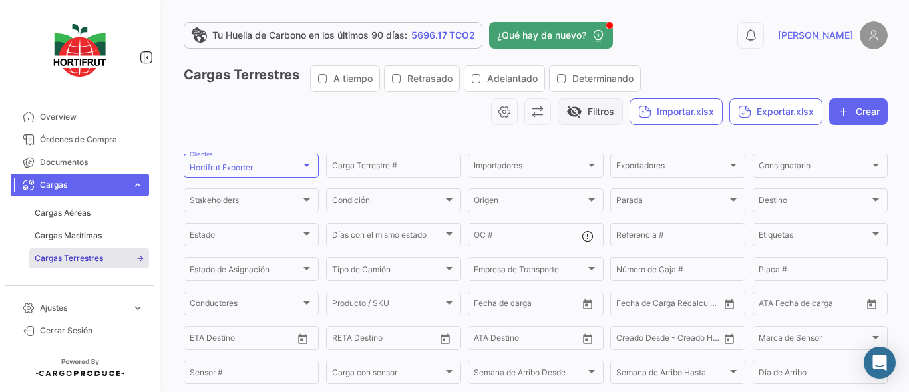
click at [570, 112] on span "visibility_off" at bounding box center [574, 112] width 16 height 16
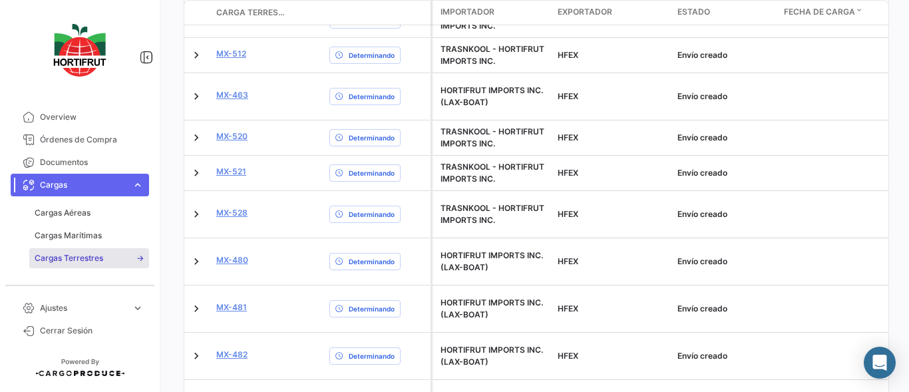
scroll to position [562, 0]
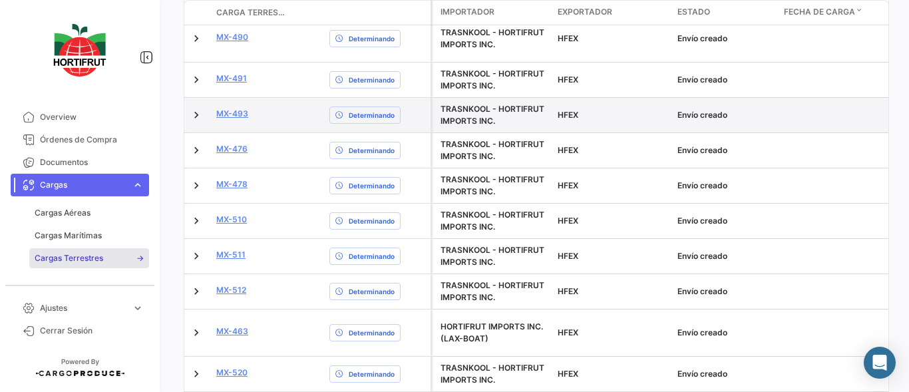
scroll to position [24, 0]
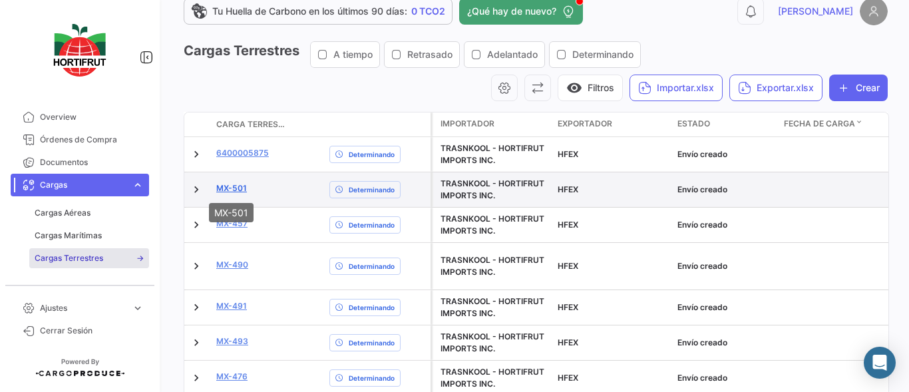
click at [232, 185] on link "MX-501" at bounding box center [231, 188] width 31 height 12
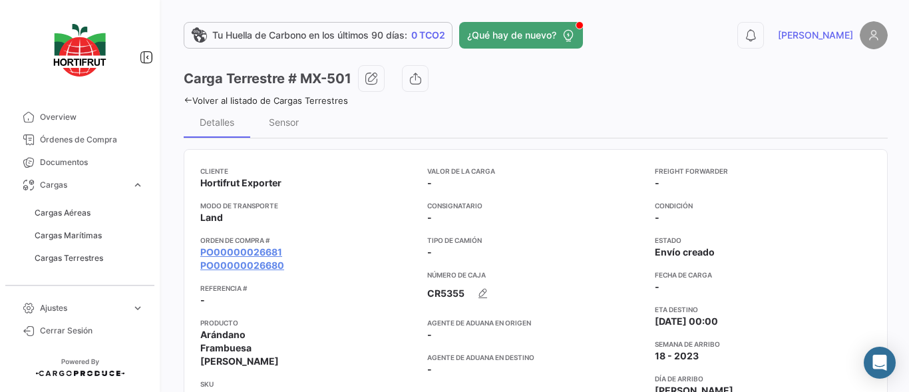
click at [190, 99] on icon at bounding box center [188, 100] width 9 height 9
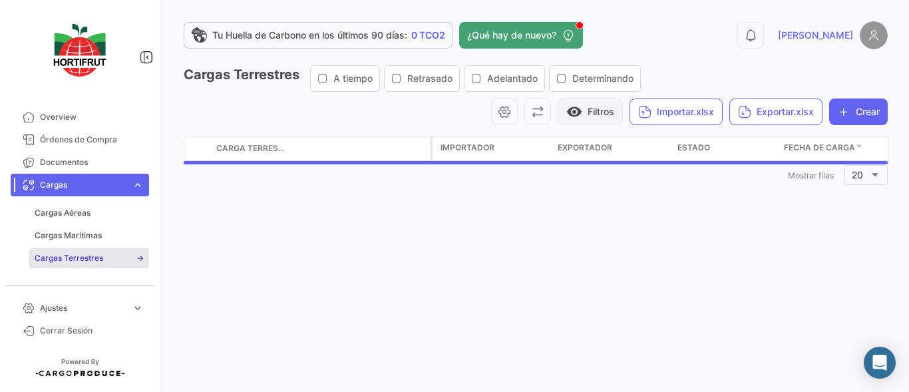
click at [593, 109] on button "visibility Filtros" at bounding box center [590, 112] width 65 height 27
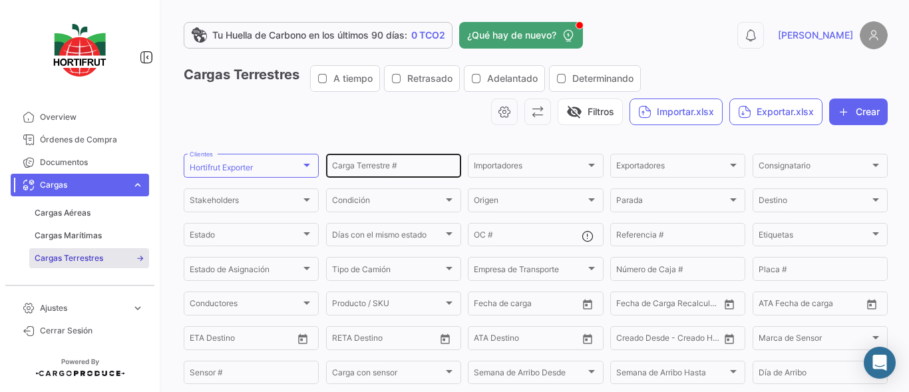
click at [395, 168] on input "Carga Terrestre #" at bounding box center [393, 167] width 123 height 9
type input "mx-23"
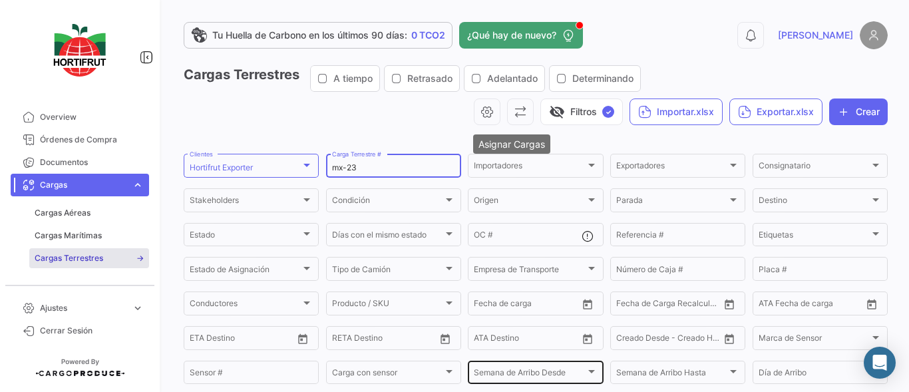
scroll to position [266, 0]
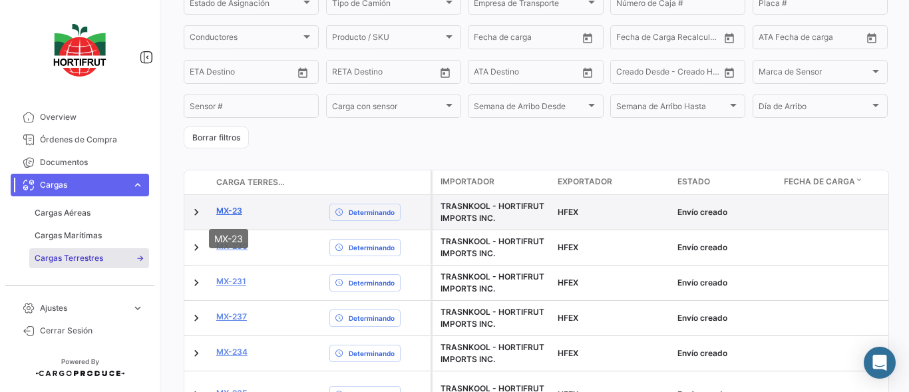
click at [230, 217] on link "MX-23" at bounding box center [229, 211] width 26 height 12
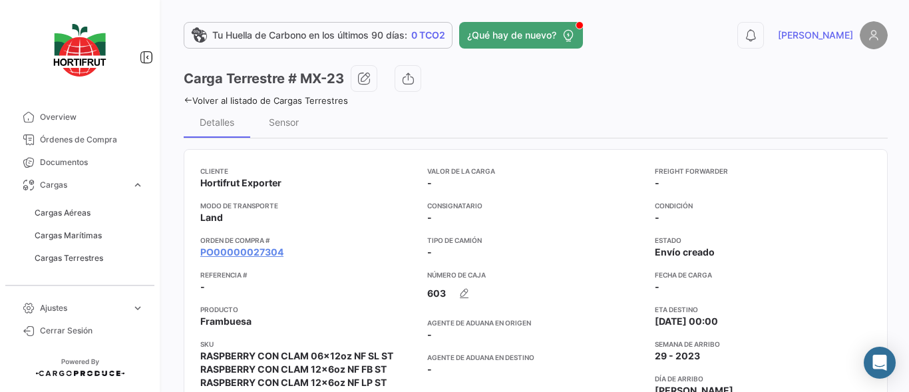
click at [187, 100] on icon at bounding box center [188, 100] width 9 height 9
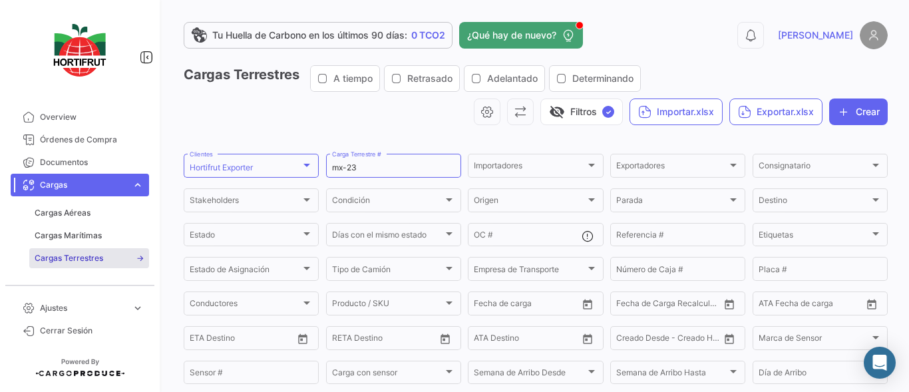
drag, startPoint x: 363, startPoint y: 168, endPoint x: 491, endPoint y: 5, distance: 206.7
click at [299, 170] on form "Hortifrut Exporter Clientes mx-23 Carga Terrestre # Importadores Importadores E…" at bounding box center [536, 283] width 704 height 263
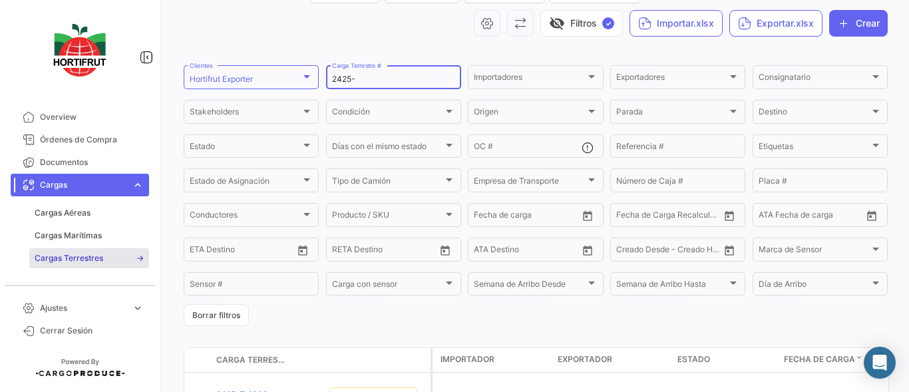
scroll to position [44, 0]
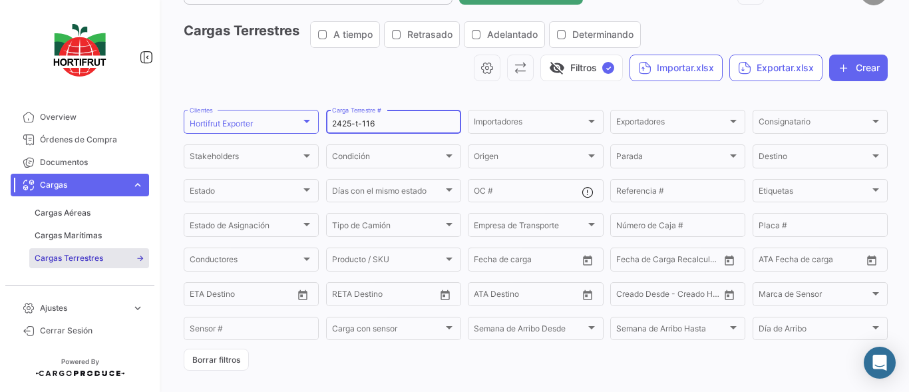
type input "2425-t-1166"
click at [593, 75] on button "visibility_off Filtros ✓" at bounding box center [582, 68] width 83 height 27
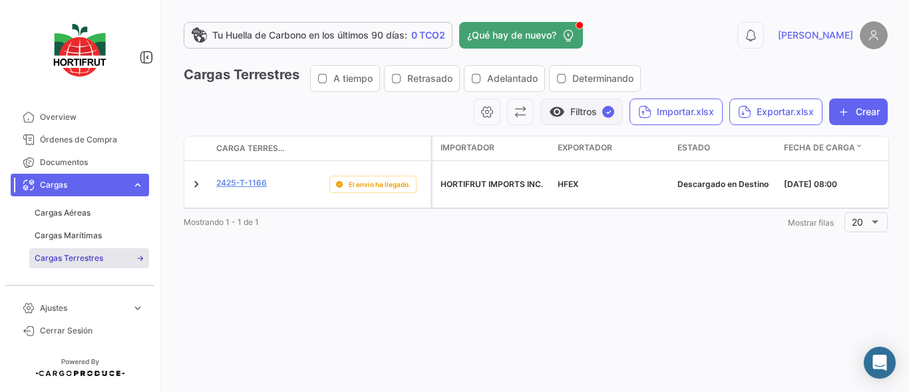
scroll to position [0, 0]
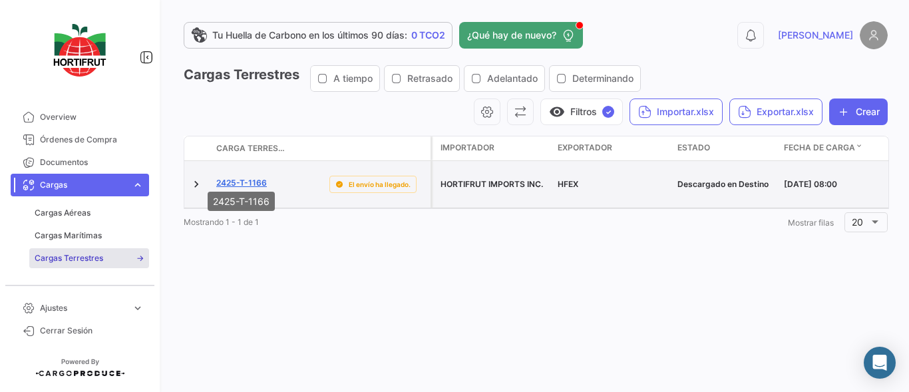
click at [246, 177] on link "2425-T-1166" at bounding box center [241, 183] width 51 height 12
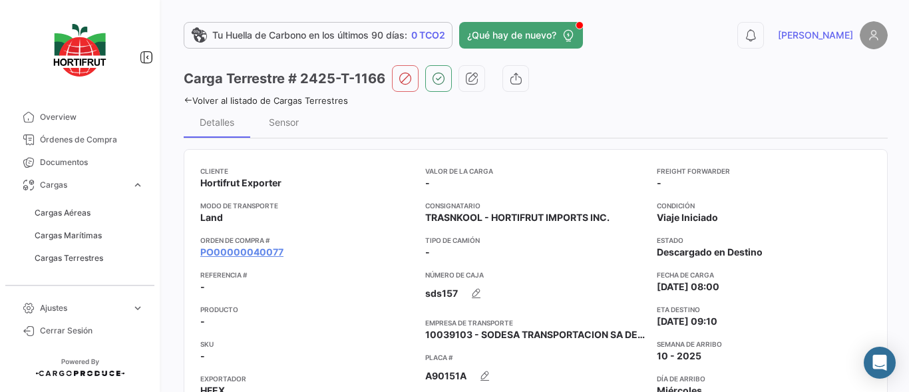
drag, startPoint x: 302, startPoint y: 78, endPoint x: 385, endPoint y: 87, distance: 84.3
click at [385, 87] on h3 "Carga Terrestre # 2425-T-1166" at bounding box center [285, 78] width 202 height 19
copy h3 "2425-T-1166"
click at [66, 111] on link "Overview" at bounding box center [80, 117] width 138 height 23
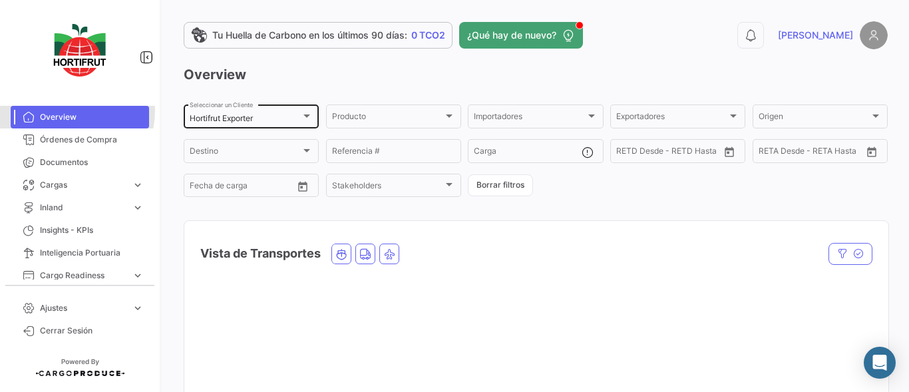
click at [292, 116] on div "Hortifrut Exporter" at bounding box center [245, 118] width 111 height 9
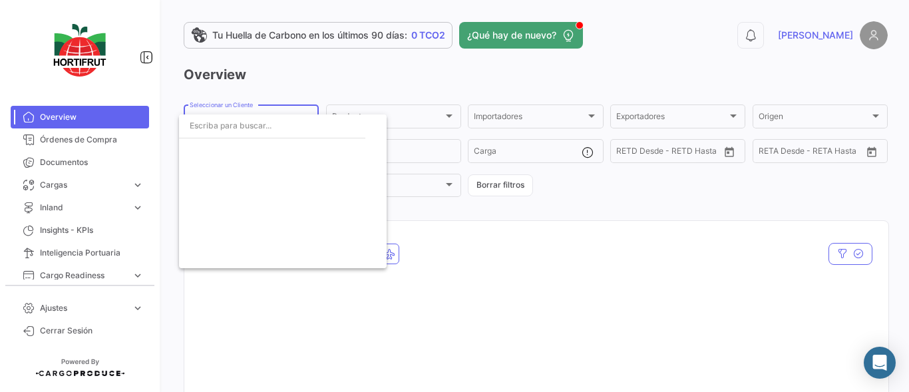
click at [302, 129] on input "dropdown search" at bounding box center [272, 126] width 186 height 24
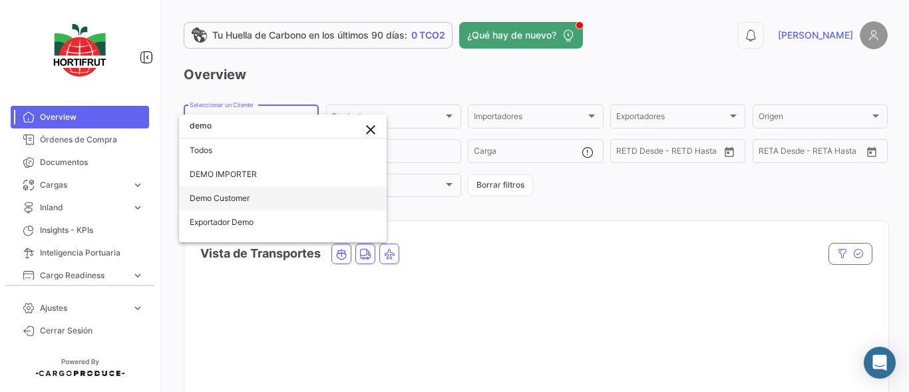
type input "demo"
click at [261, 201] on span "Demo Customer" at bounding box center [283, 198] width 186 height 24
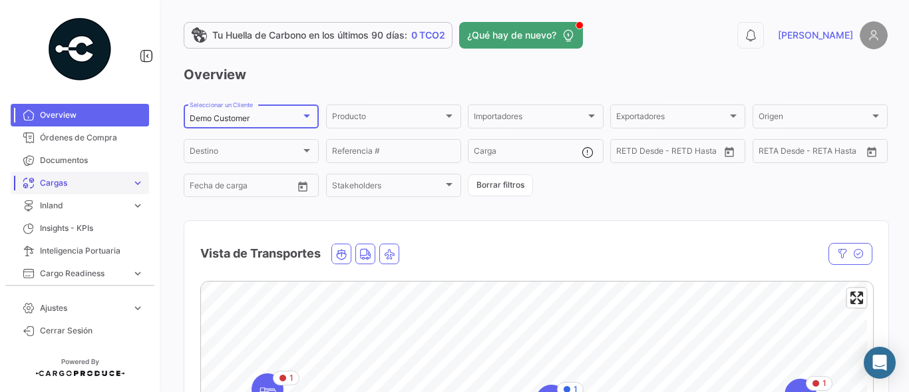
click at [110, 182] on span "Cargas" at bounding box center [83, 183] width 87 height 12
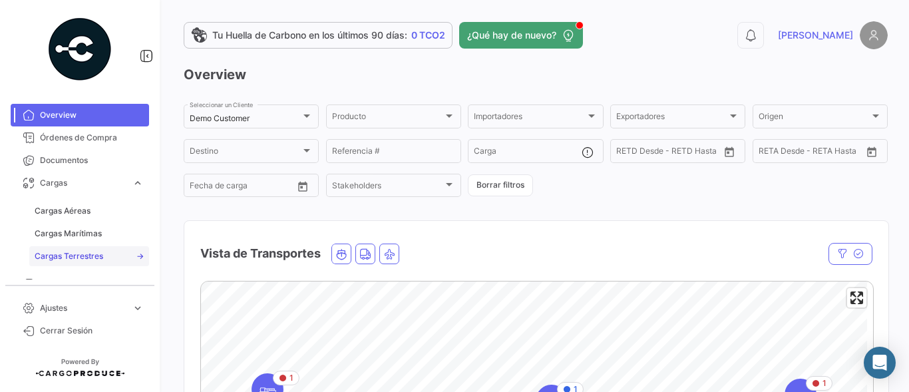
click at [80, 258] on span "Cargas Terrestres" at bounding box center [69, 256] width 69 height 12
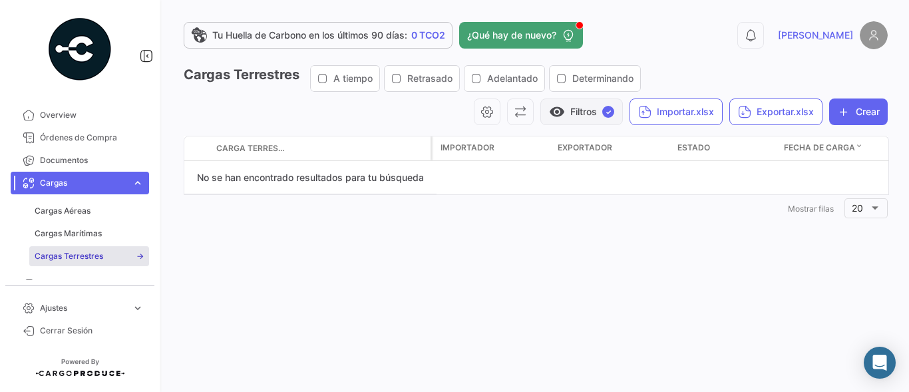
click at [594, 115] on button "visibility Filtros ✓" at bounding box center [582, 112] width 83 height 27
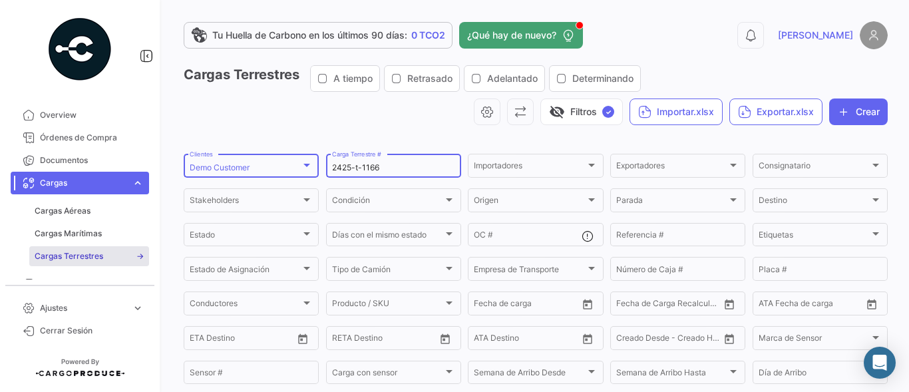
drag, startPoint x: 387, startPoint y: 172, endPoint x: 300, endPoint y: 174, distance: 87.2
click at [300, 174] on form "Demo Customer Clientes 2425-t-1166 Carga Terrestre # Importadores Importadores …" at bounding box center [536, 283] width 704 height 263
click at [420, 134] on div "Cargas Terrestres A tiempo Retrasado Adelantado Determinando visibility_off Fil…" at bounding box center [536, 100] width 704 height 71
click at [579, 113] on button "visibility_off Filtros ✓" at bounding box center [582, 112] width 83 height 27
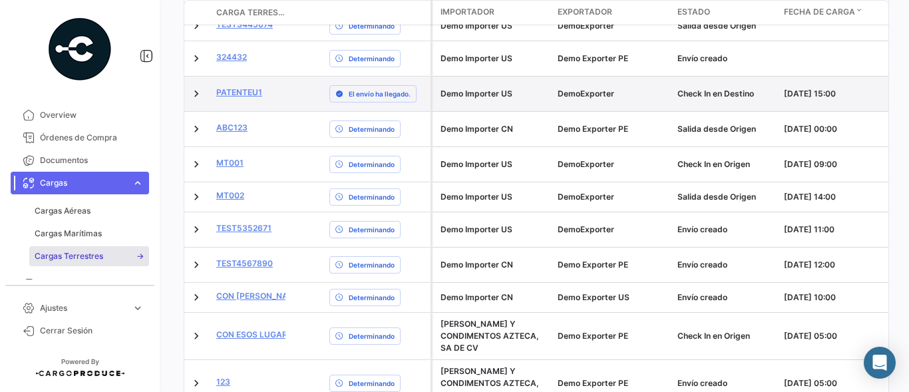
scroll to position [266, 0]
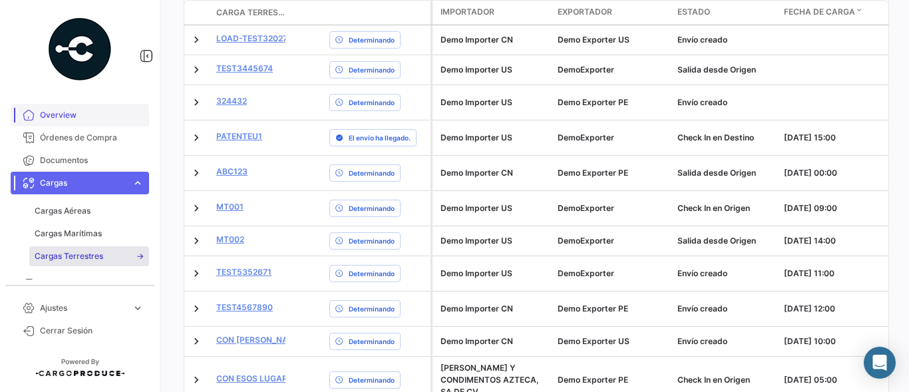
click at [87, 114] on span "Overview" at bounding box center [92, 115] width 104 height 12
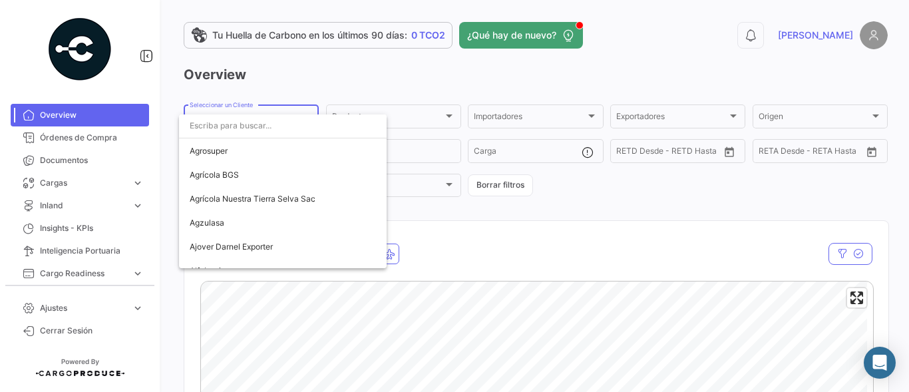
scroll to position [576, 0]
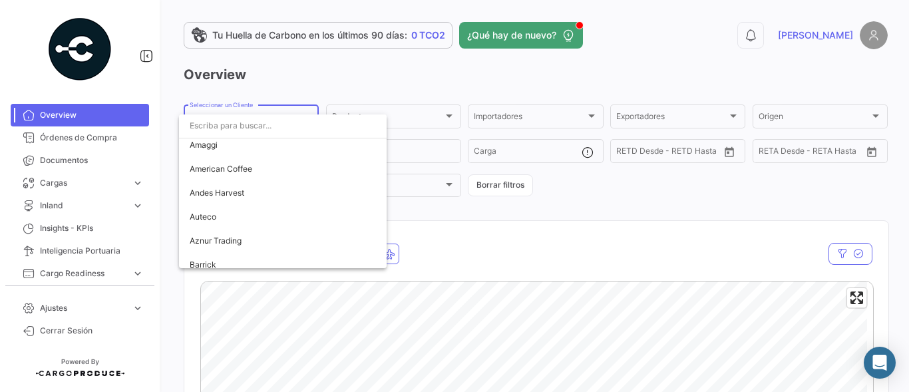
click at [262, 129] on input "dropdown search" at bounding box center [283, 126] width 208 height 24
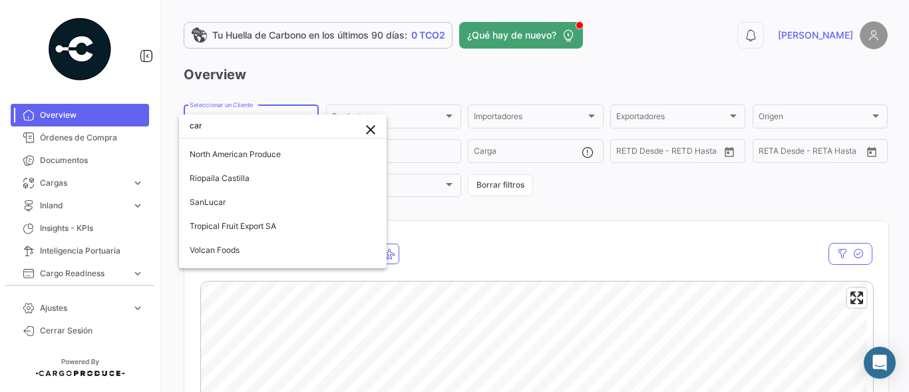
scroll to position [0, 0]
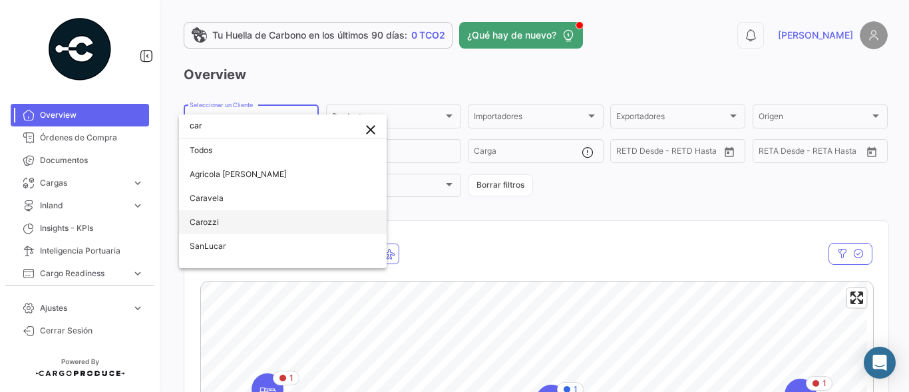
type input "car"
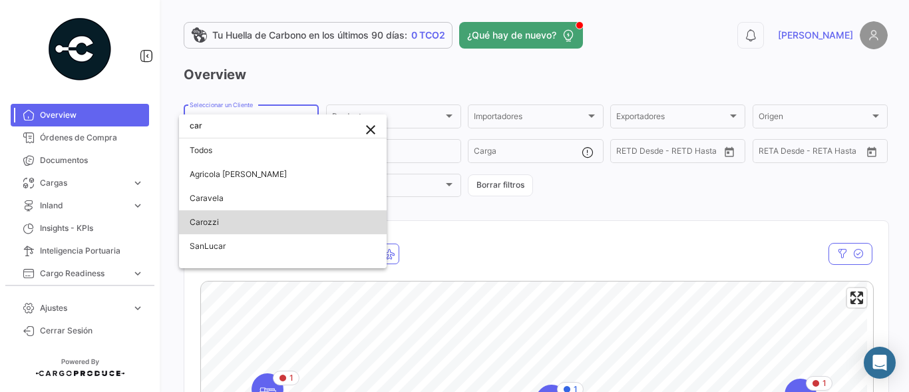
click at [218, 223] on span "Carozzi" at bounding box center [204, 222] width 29 height 10
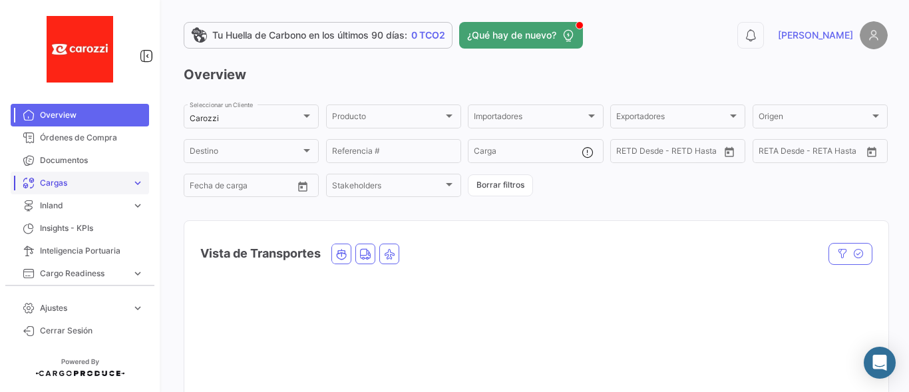
click at [79, 187] on span "Cargas" at bounding box center [83, 183] width 87 height 12
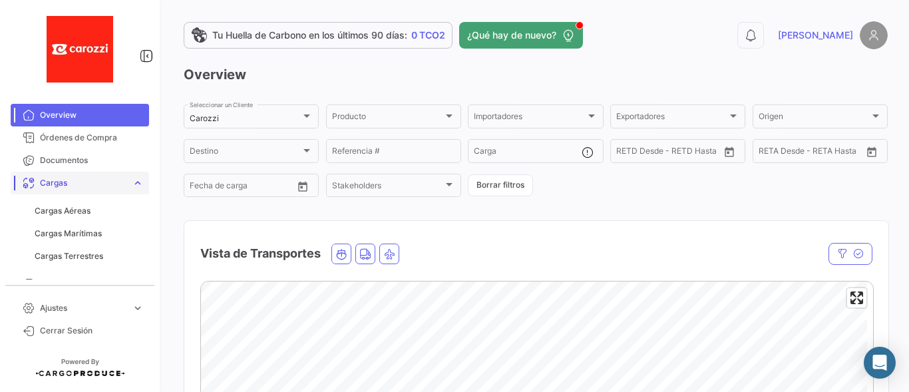
click at [83, 182] on span "Cargas" at bounding box center [83, 183] width 87 height 12
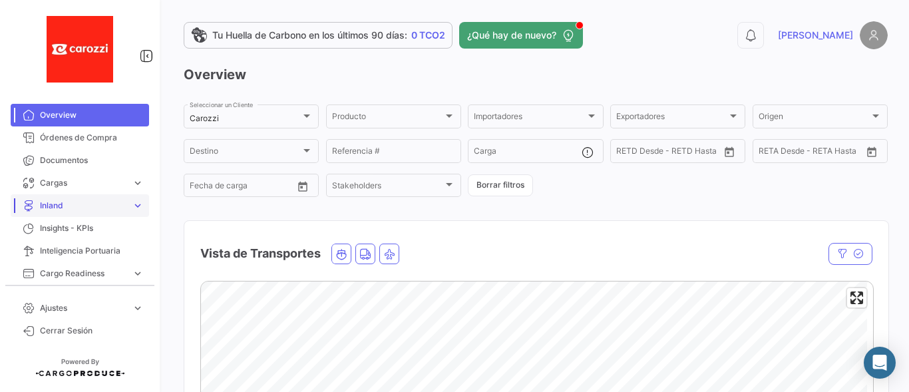
click at [80, 208] on span "Inland" at bounding box center [83, 206] width 87 height 12
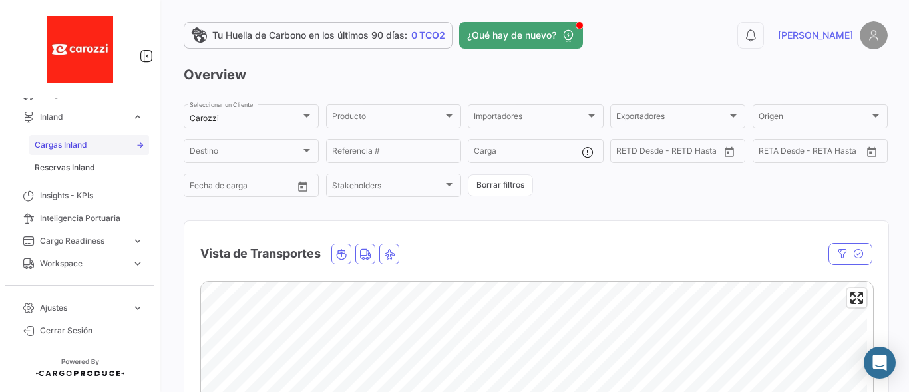
click at [66, 144] on span "Cargas Inland" at bounding box center [61, 145] width 53 height 12
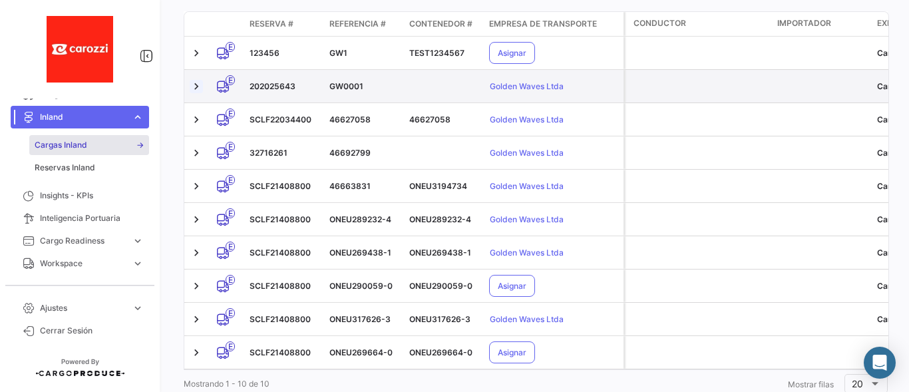
click at [200, 85] on link at bounding box center [196, 86] width 13 height 13
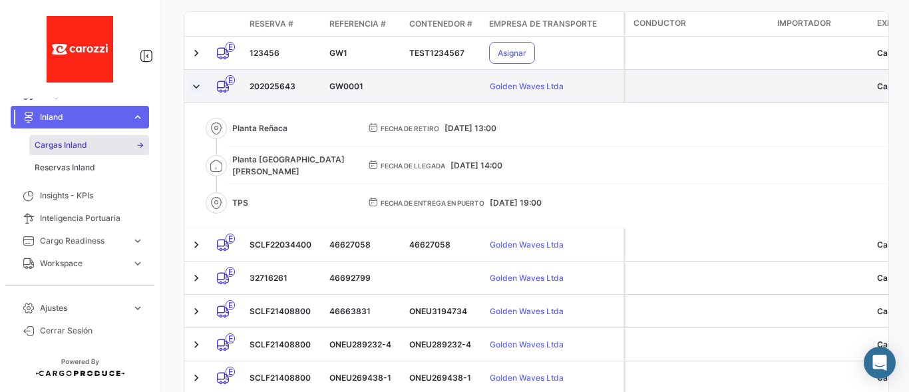
click at [201, 88] on link at bounding box center [196, 86] width 13 height 13
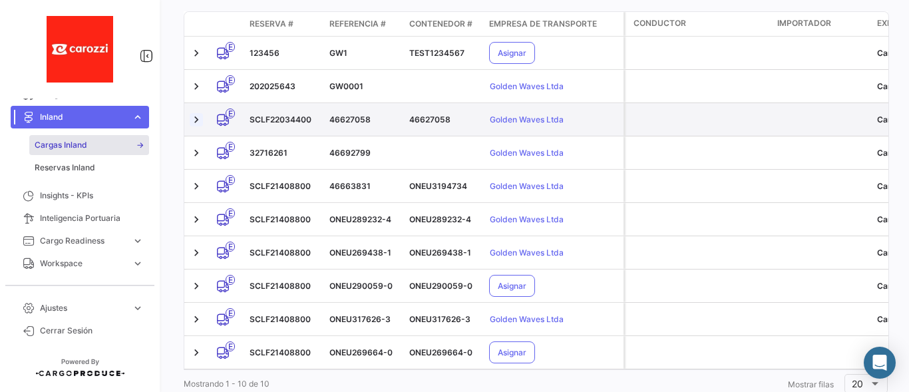
click at [202, 117] on link at bounding box center [196, 119] width 13 height 13
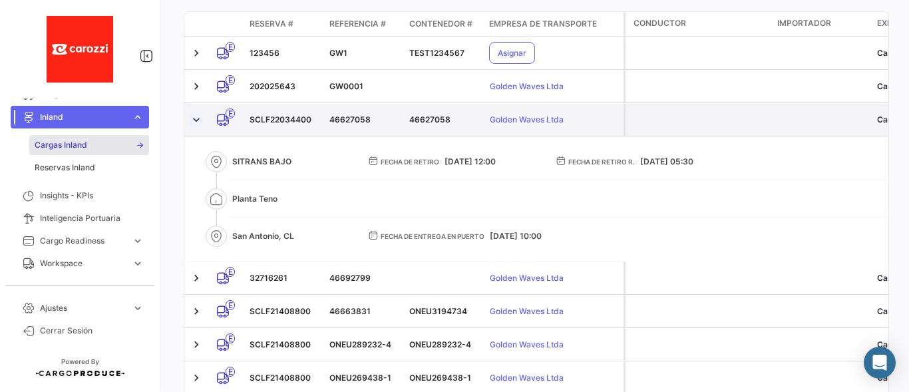
click at [202, 117] on link at bounding box center [196, 119] width 13 height 13
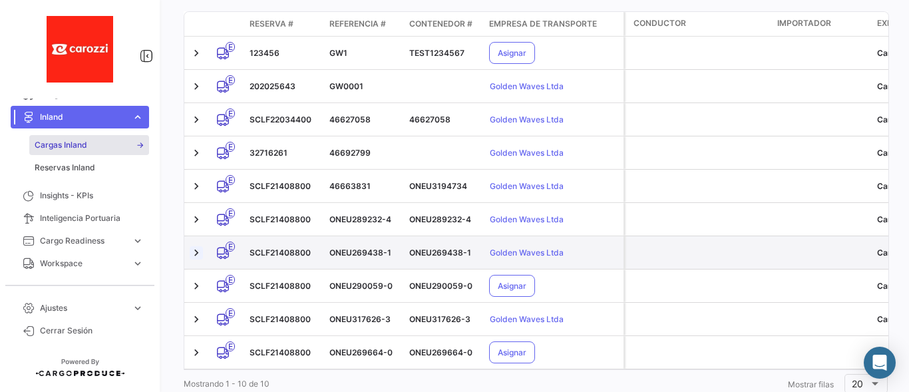
click at [198, 252] on link at bounding box center [196, 252] width 13 height 13
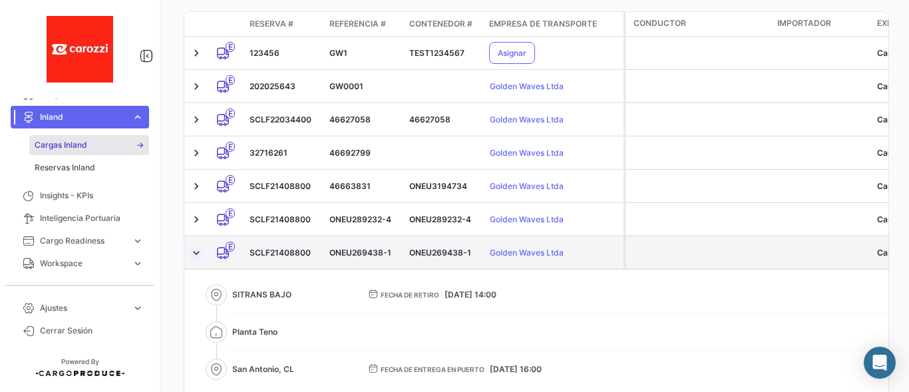
scroll to position [427, 0]
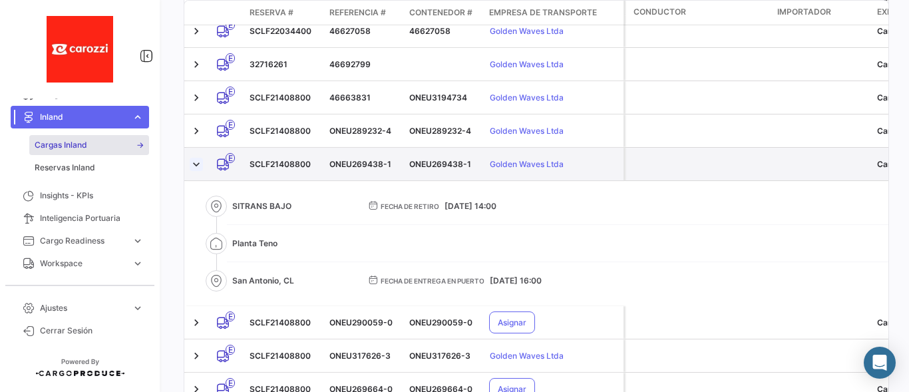
click at [199, 162] on link at bounding box center [196, 164] width 13 height 13
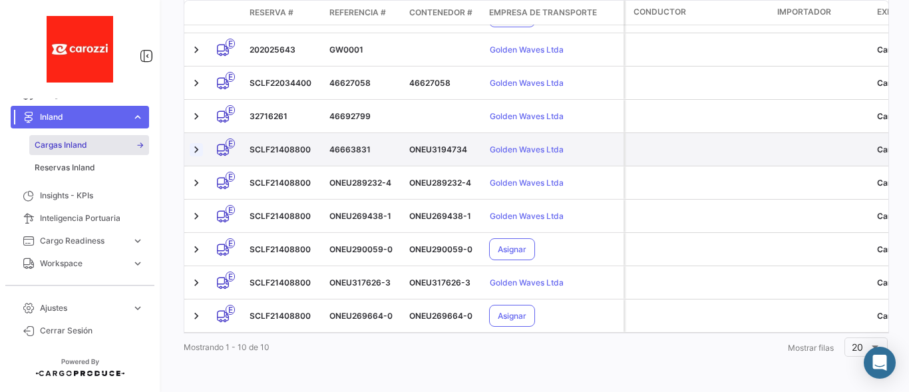
scroll to position [383, 0]
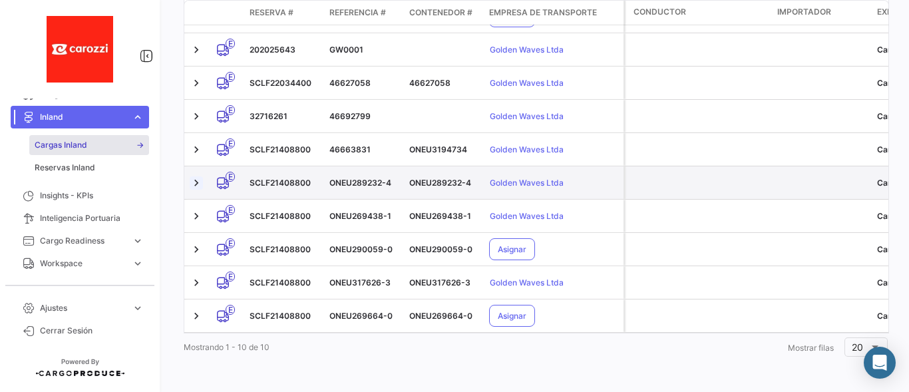
click at [195, 176] on link at bounding box center [196, 182] width 13 height 13
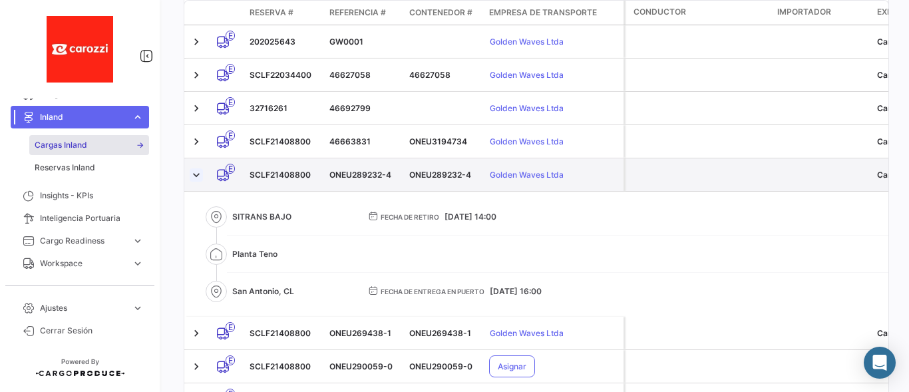
click at [195, 168] on link at bounding box center [196, 174] width 13 height 13
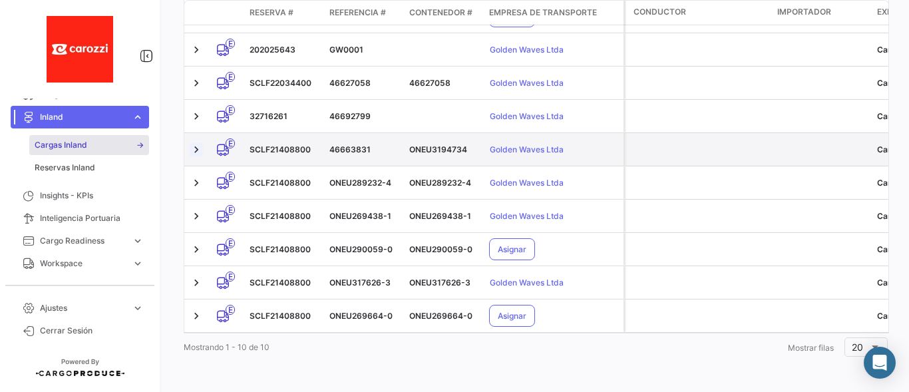
click at [195, 143] on link at bounding box center [196, 149] width 13 height 13
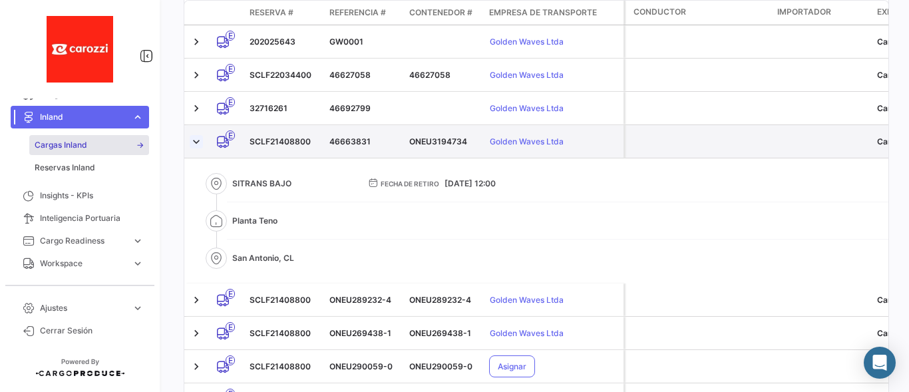
click at [195, 142] on link at bounding box center [196, 141] width 13 height 13
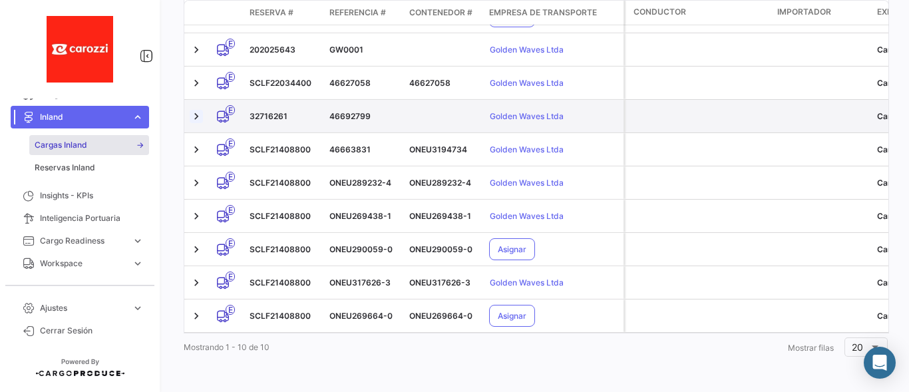
click at [194, 110] on link at bounding box center [196, 116] width 13 height 13
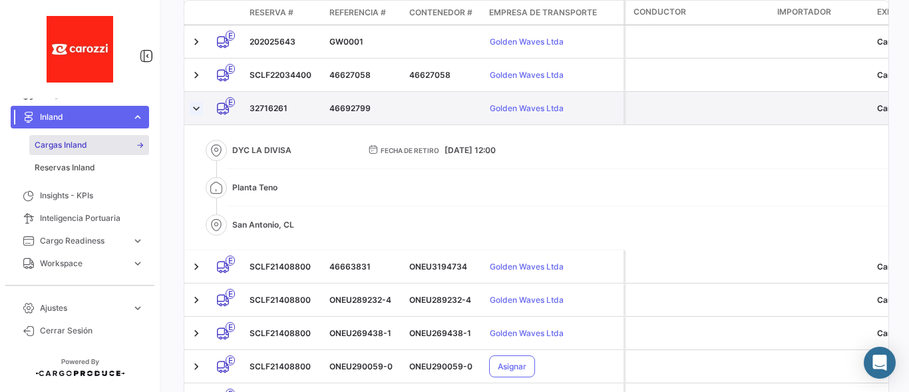
click at [194, 107] on link at bounding box center [196, 108] width 13 height 13
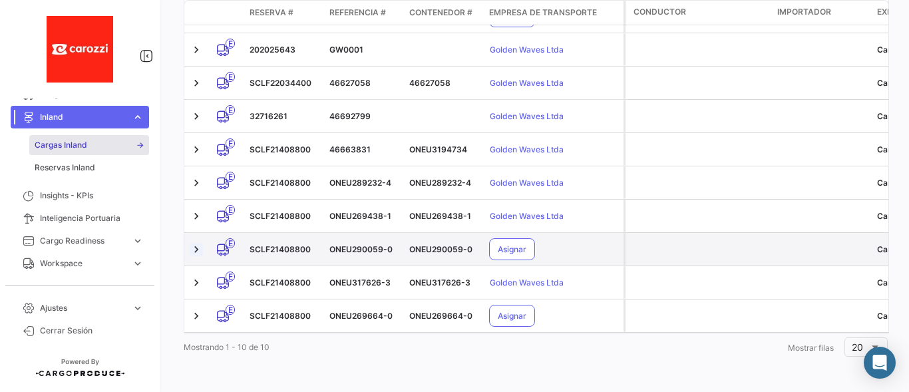
click at [199, 243] on link at bounding box center [196, 249] width 13 height 13
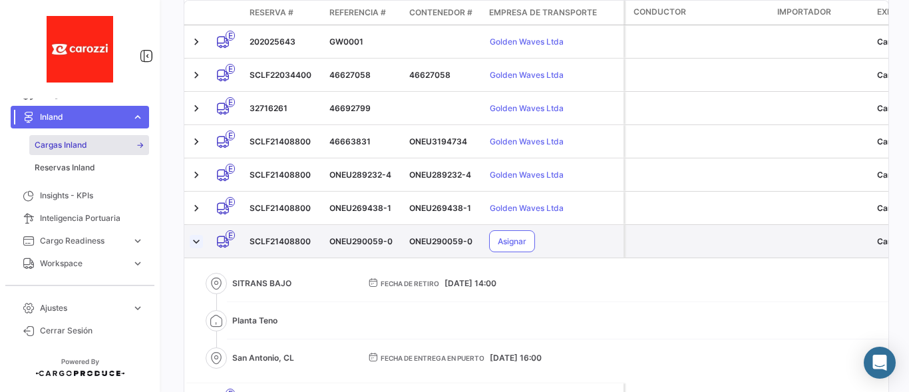
click at [199, 240] on link at bounding box center [196, 241] width 13 height 13
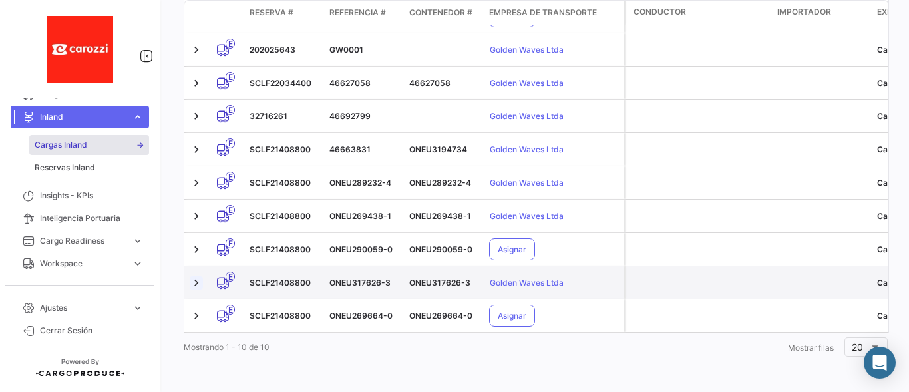
click at [200, 276] on link at bounding box center [196, 282] width 13 height 13
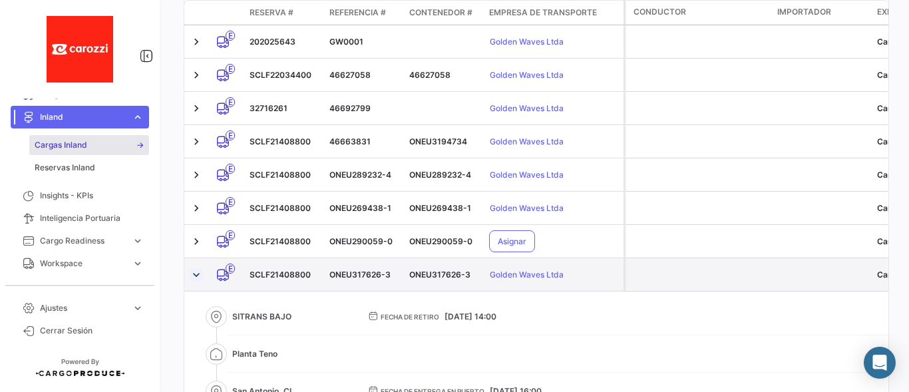
click at [200, 276] on link at bounding box center [196, 274] width 13 height 13
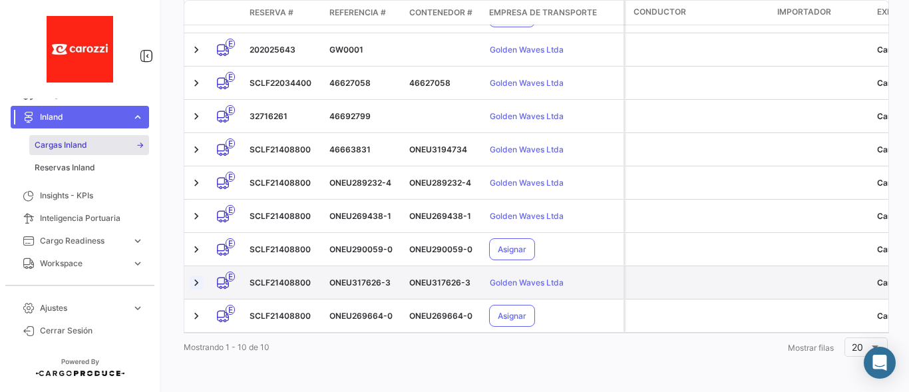
click at [194, 276] on link at bounding box center [196, 282] width 13 height 13
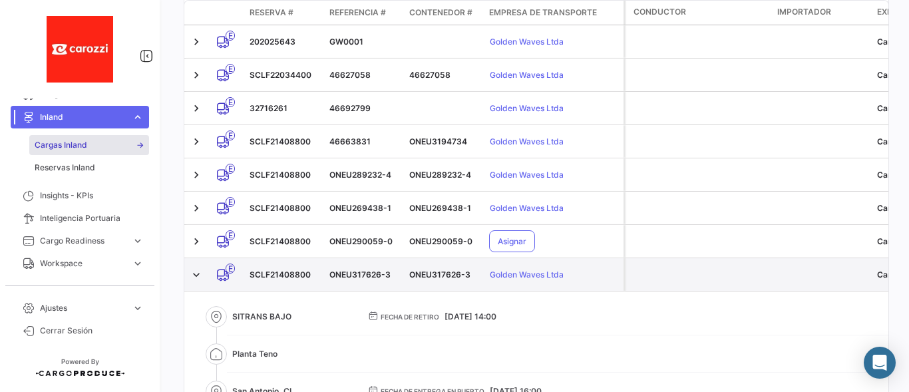
scroll to position [509, 0]
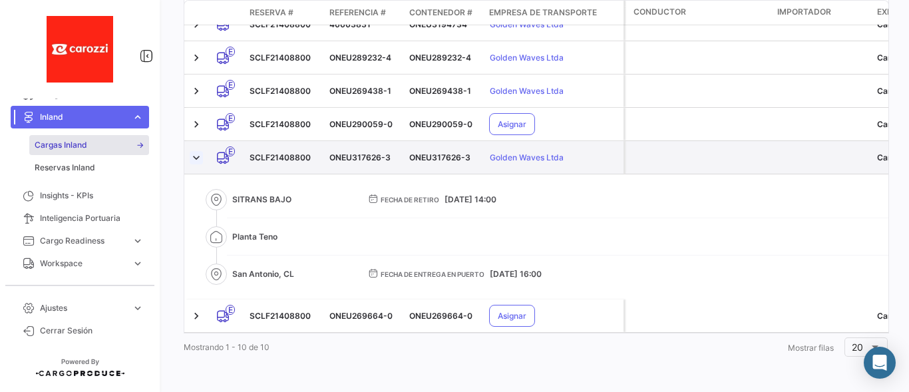
click at [200, 152] on link at bounding box center [196, 157] width 13 height 13
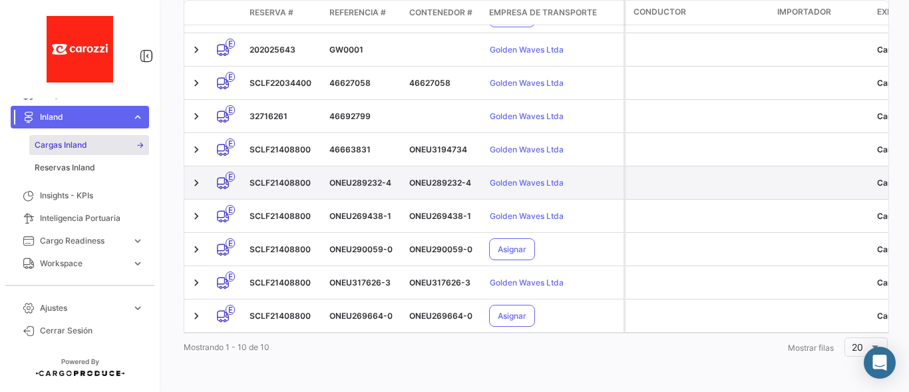
scroll to position [383, 0]
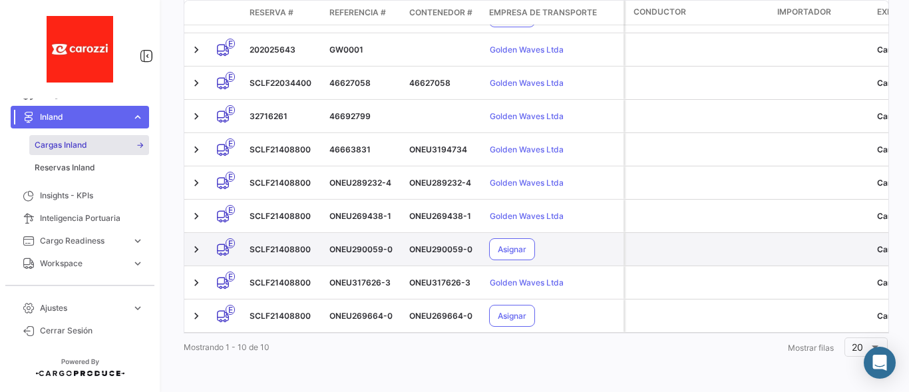
click at [199, 310] on link at bounding box center [196, 316] width 13 height 13
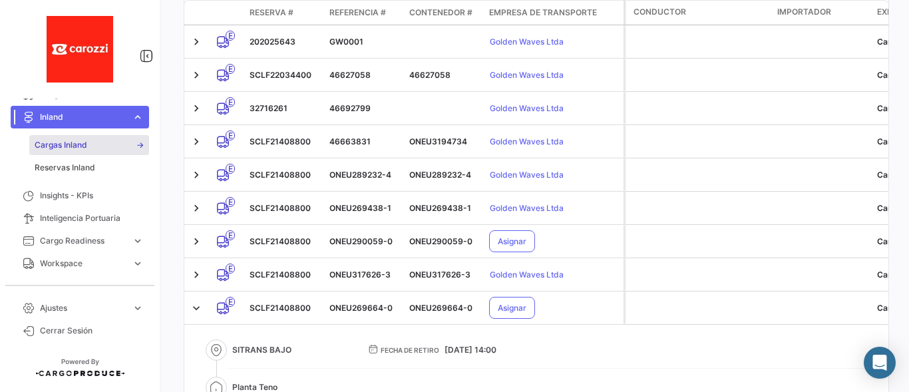
scroll to position [509, 0]
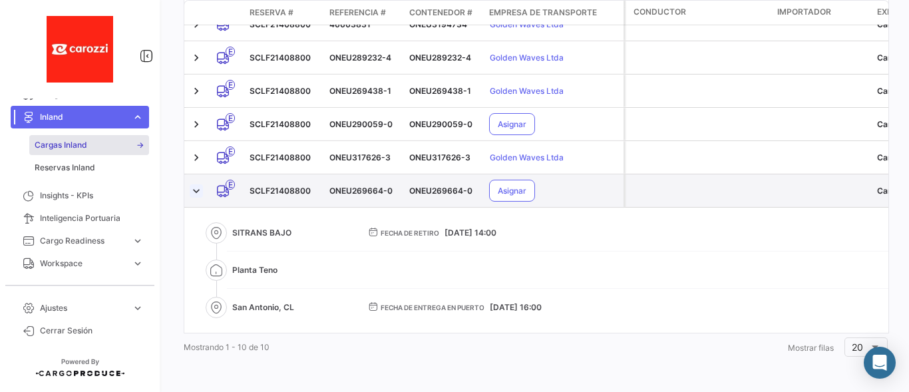
click at [196, 184] on link at bounding box center [196, 190] width 13 height 13
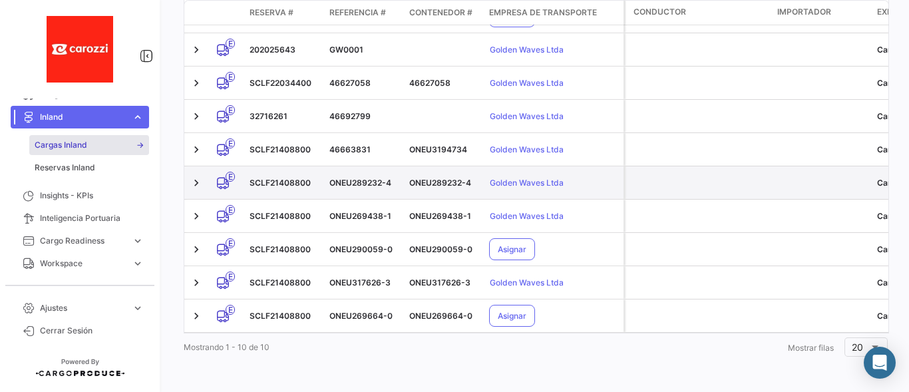
scroll to position [383, 0]
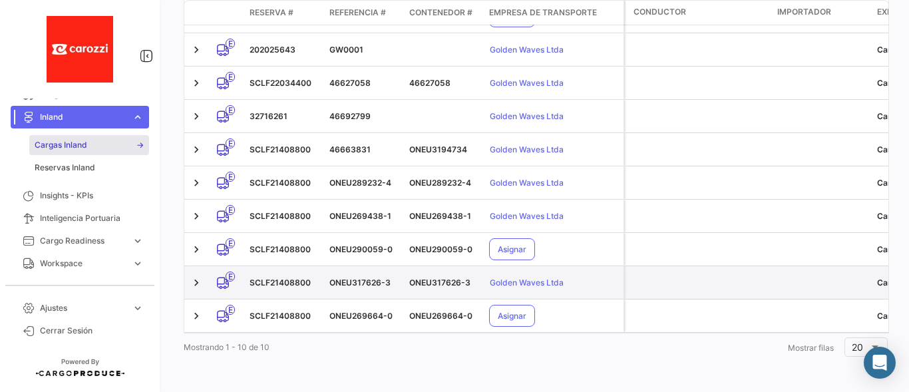
click at [220, 275] on icon at bounding box center [222, 283] width 13 height 28
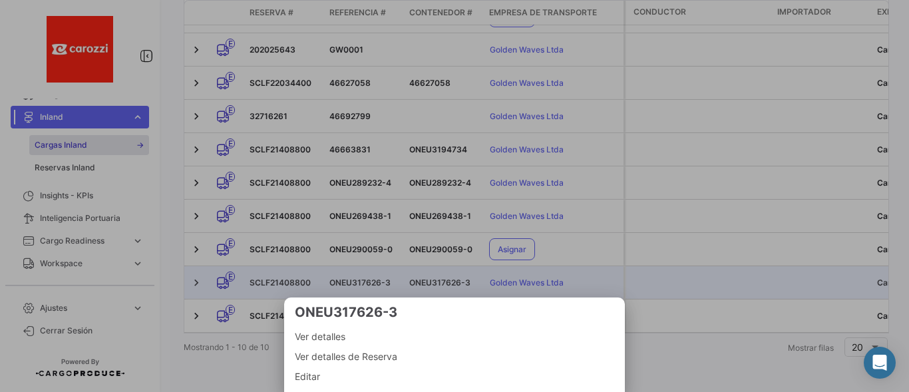
click at [327, 330] on span "Ver detalles" at bounding box center [455, 337] width 320 height 16
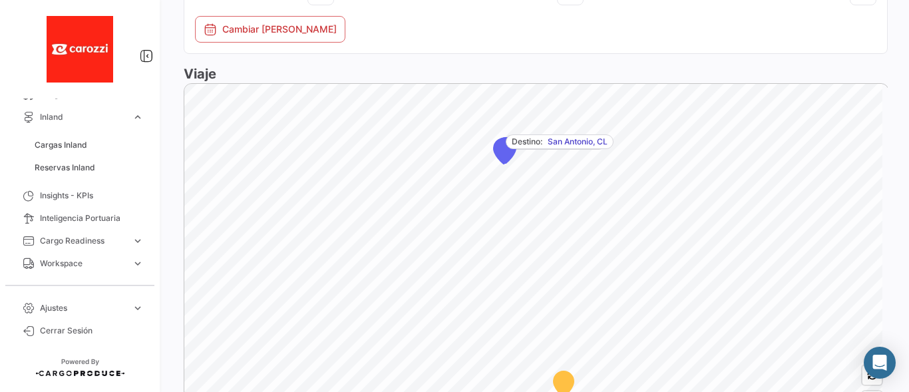
scroll to position [887, 0]
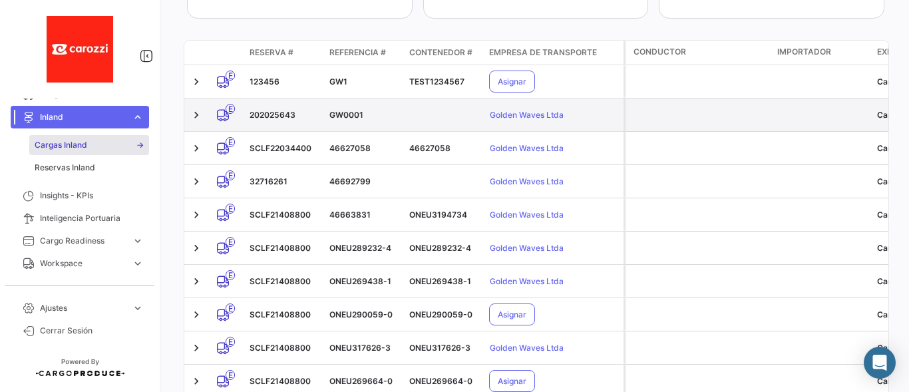
scroll to position [177, 0]
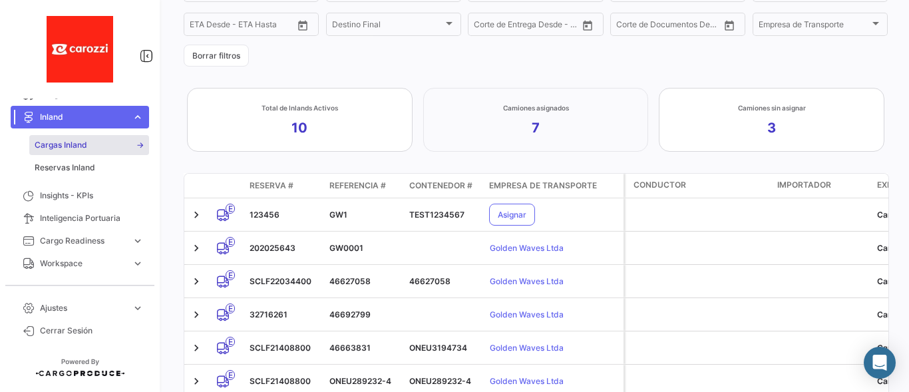
click at [546, 122] on app-kpi-label "Camiones asignados 7" at bounding box center [536, 120] width 66 height 35
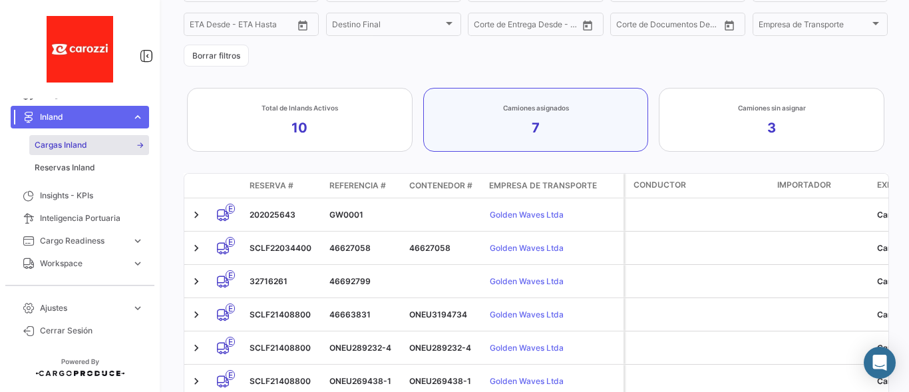
scroll to position [284, 0]
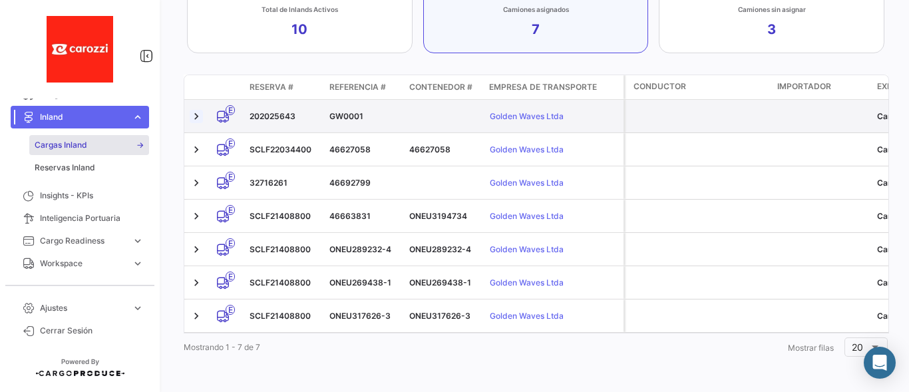
click at [190, 111] on link at bounding box center [196, 116] width 13 height 13
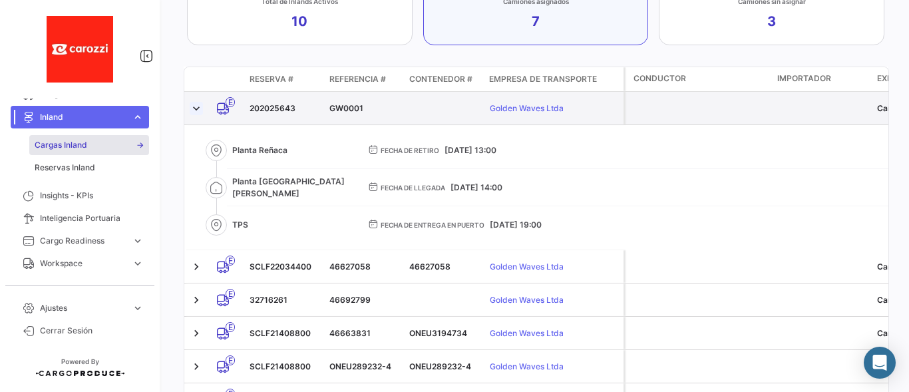
click at [198, 106] on link at bounding box center [196, 108] width 13 height 13
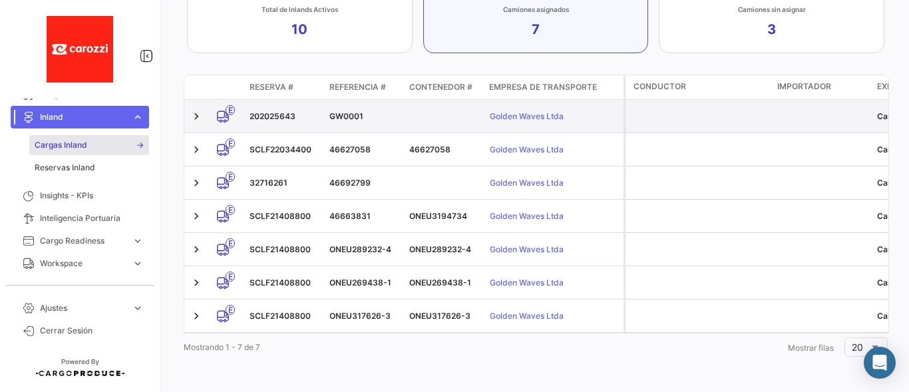
click at [277, 111] on div "202025643" at bounding box center [284, 117] width 69 height 12
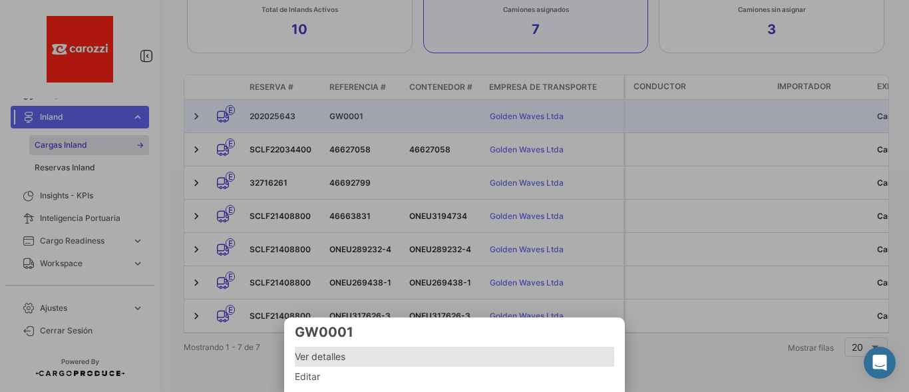
click at [339, 358] on span "Ver detalles" at bounding box center [455, 357] width 320 height 16
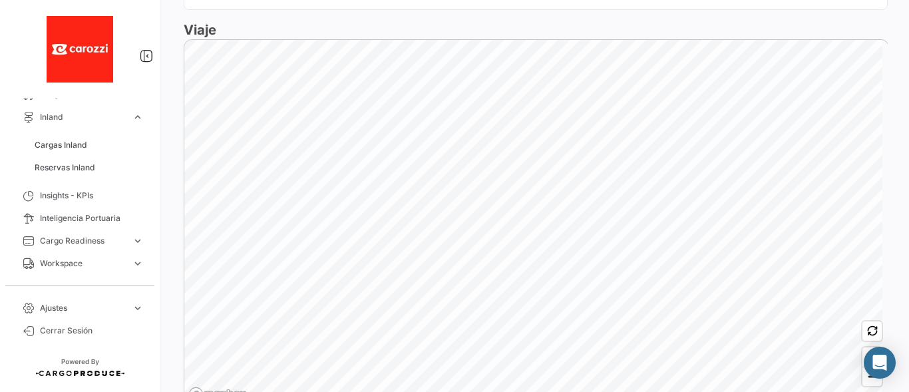
scroll to position [976, 0]
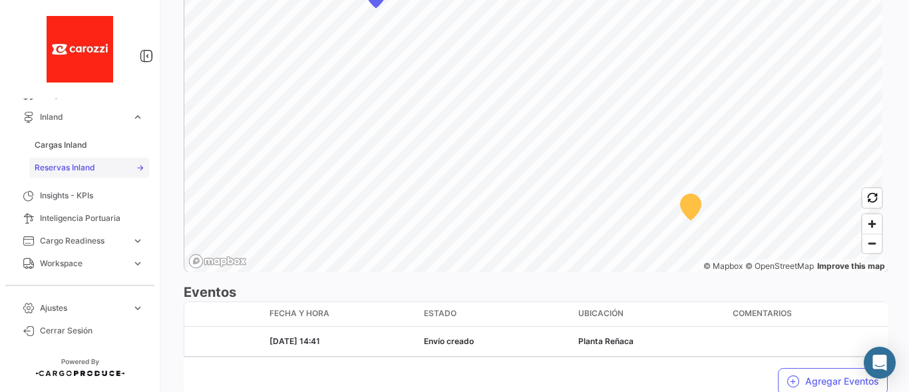
click at [68, 169] on span "Reservas Inland" at bounding box center [65, 168] width 61 height 12
click at [74, 146] on span "Cargas Inland" at bounding box center [61, 145] width 53 height 12
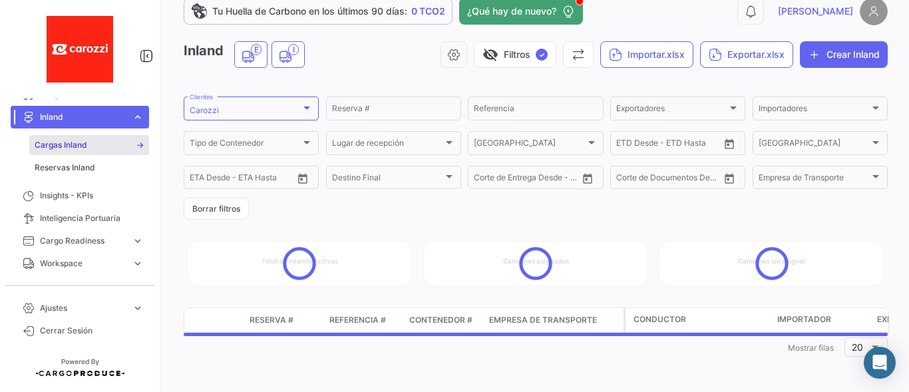
click at [132, 118] on span "expand_more" at bounding box center [138, 117] width 12 height 12
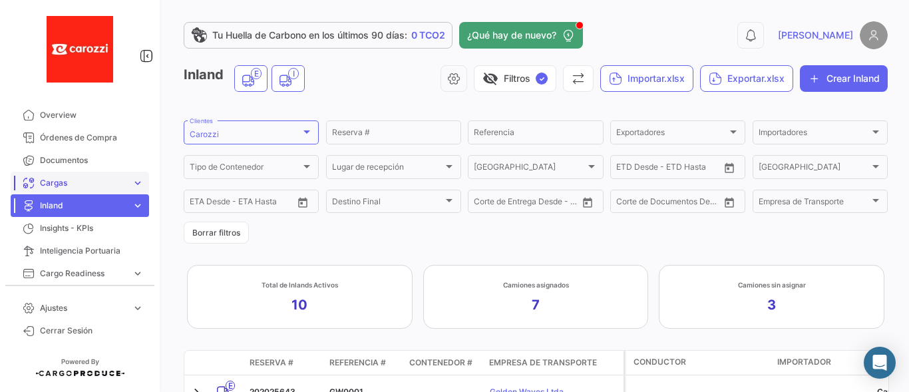
click at [100, 179] on span "Cargas" at bounding box center [83, 183] width 87 height 12
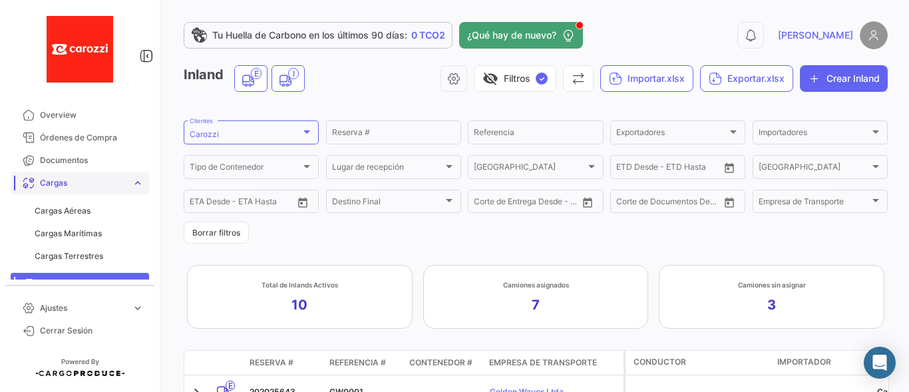
click at [81, 182] on span "Cargas" at bounding box center [83, 183] width 87 height 12
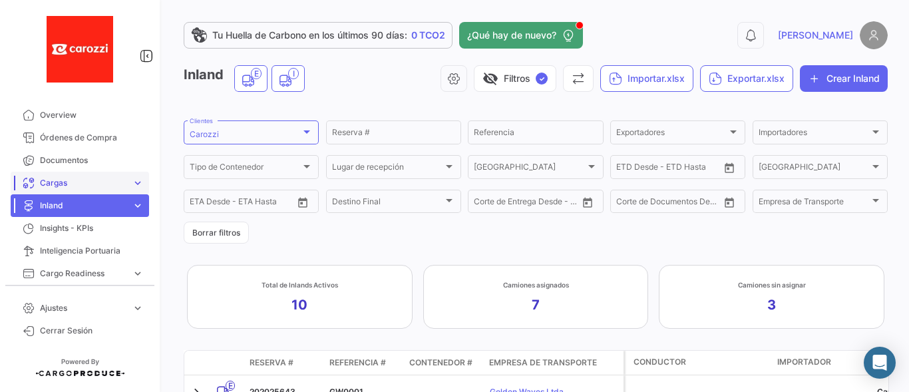
click at [88, 182] on span "Cargas" at bounding box center [83, 183] width 87 height 12
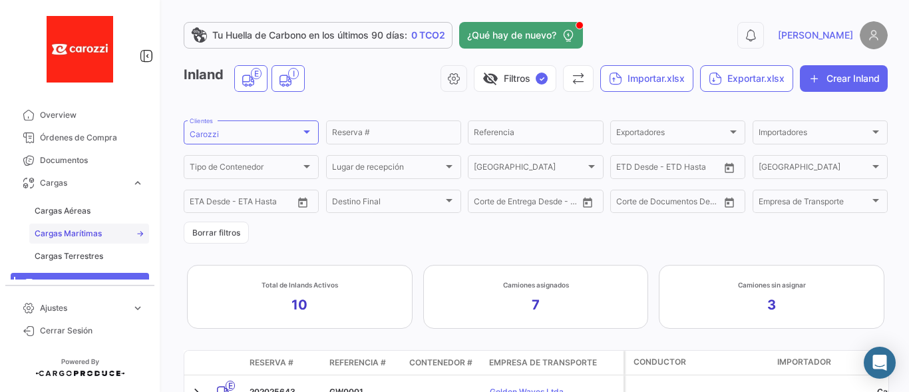
click at [80, 235] on span "Cargas Marítimas" at bounding box center [68, 234] width 67 height 12
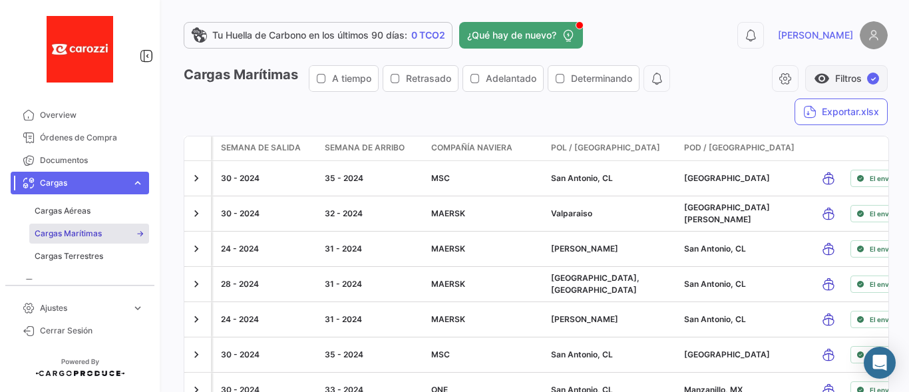
click at [818, 76] on span "visibility" at bounding box center [822, 79] width 16 height 16
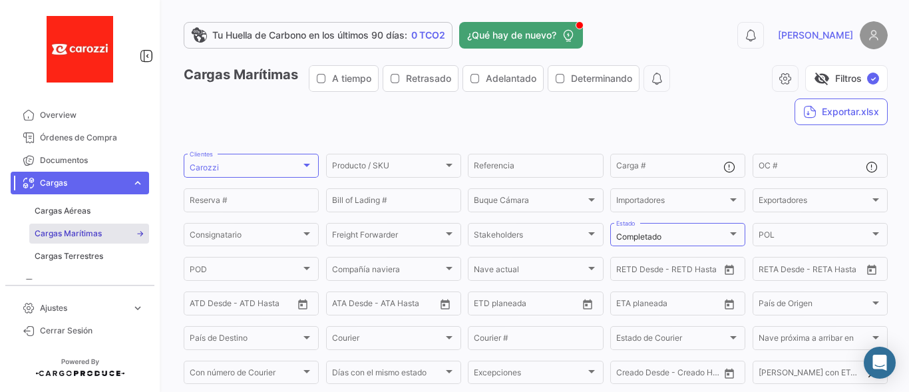
scroll to position [89, 0]
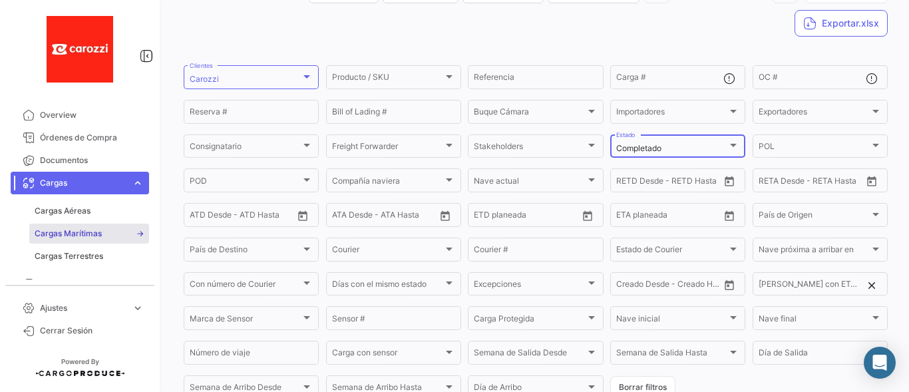
click at [701, 148] on div "Completado" at bounding box center [671, 148] width 111 height 9
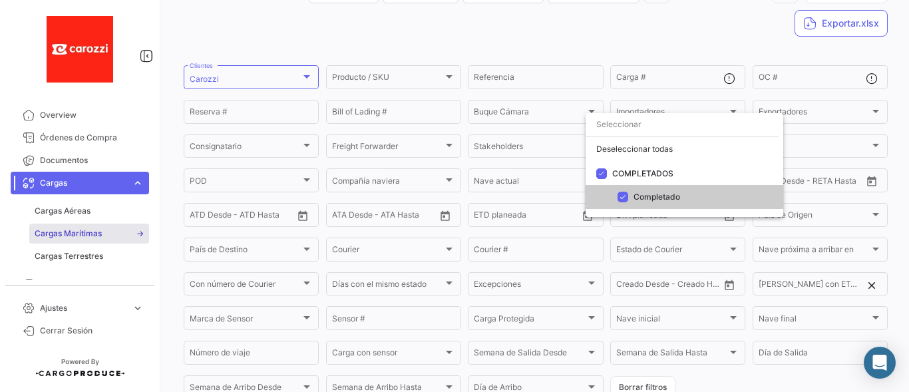
click at [731, 23] on div at bounding box center [454, 196] width 909 height 392
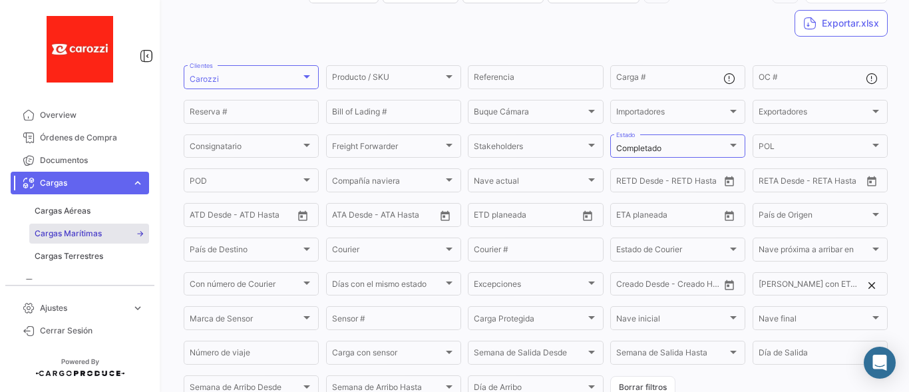
scroll to position [0, 0]
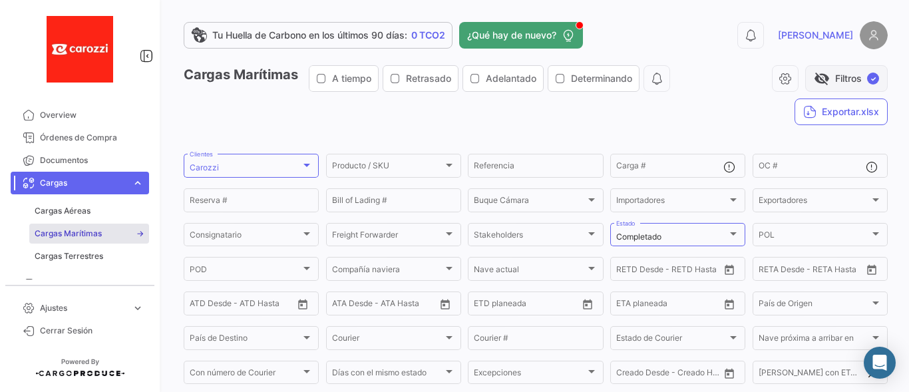
click at [857, 77] on button "visibility_off Filtros ✓" at bounding box center [846, 78] width 83 height 27
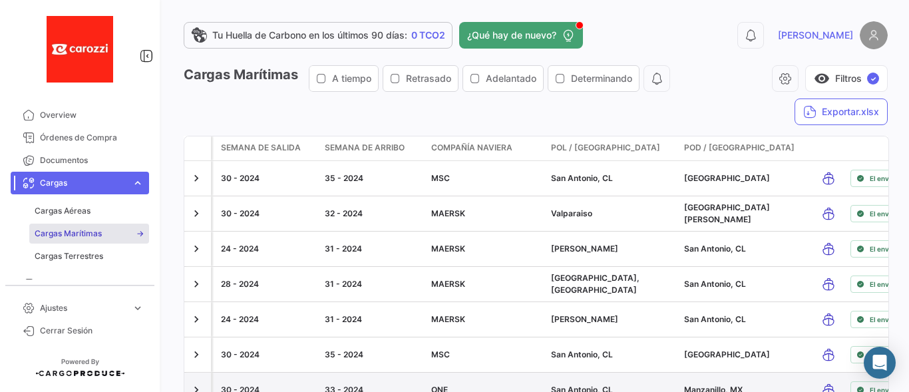
scroll to position [177, 0]
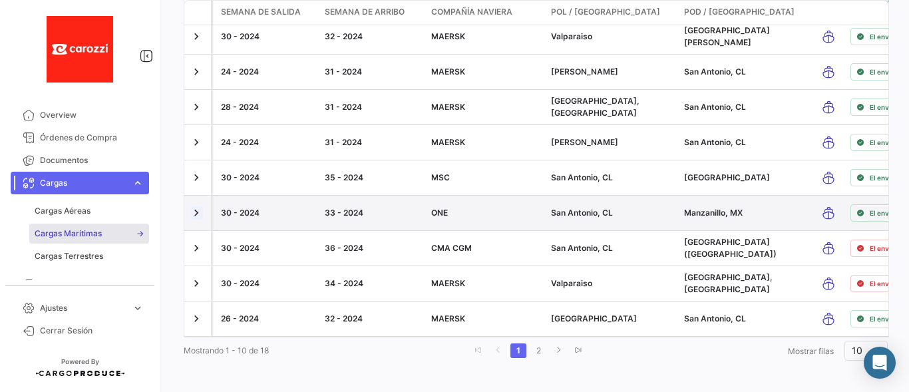
click at [193, 209] on link at bounding box center [196, 212] width 13 height 13
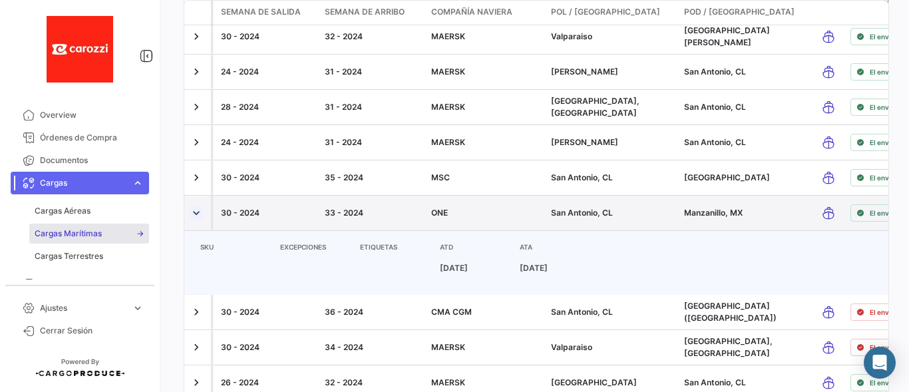
click at [193, 209] on link at bounding box center [196, 212] width 13 height 13
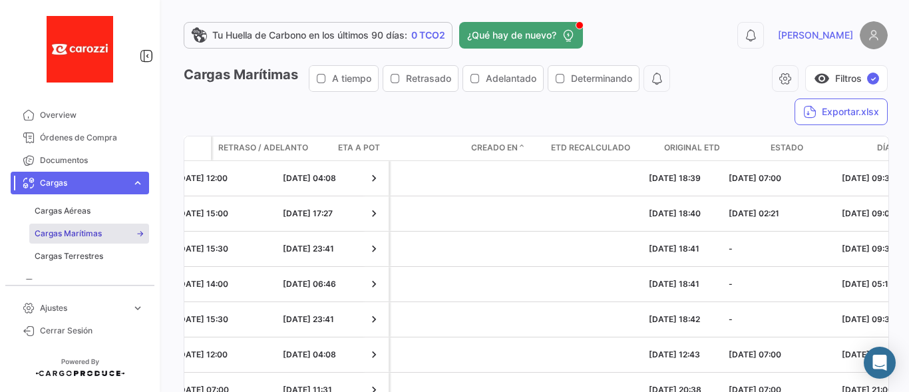
scroll to position [0, 1731]
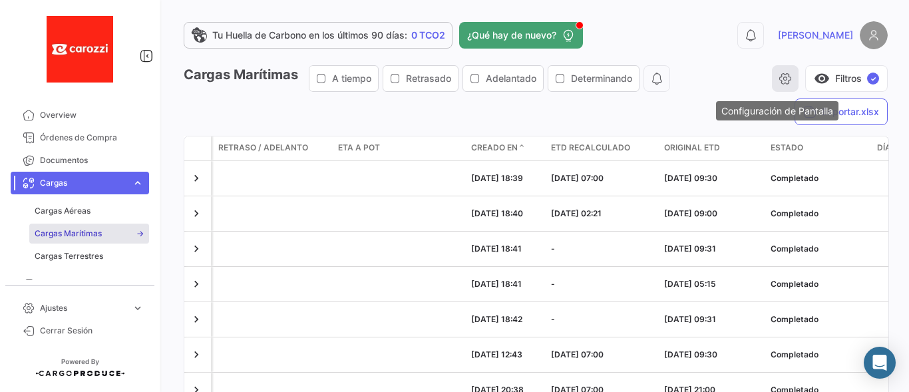
click at [781, 81] on icon "button" at bounding box center [785, 78] width 13 height 13
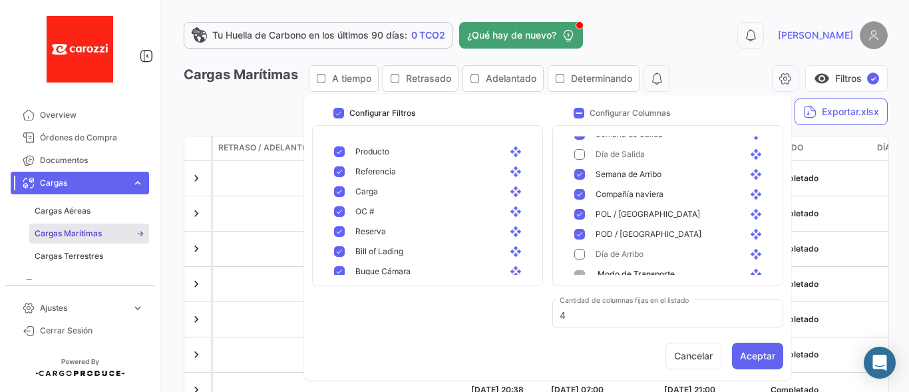
scroll to position [244, 0]
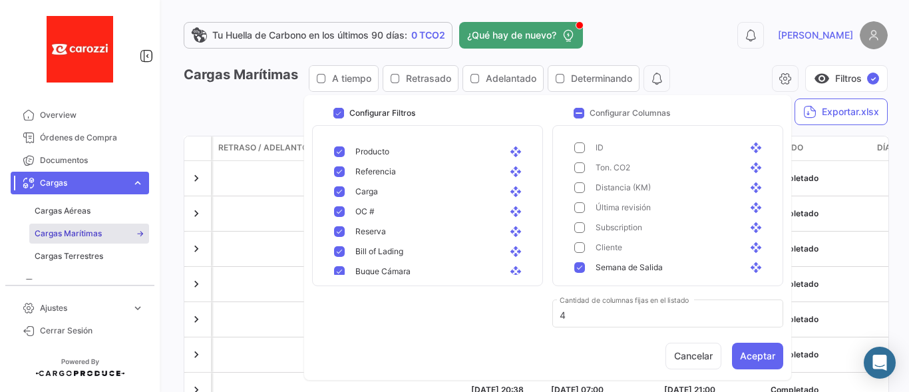
click at [738, 64] on app-header "Tu Huella de Carbono en los últimos 90 [PERSON_NAME]: 0 TCO2 ¿Qué hay de nuevo?…" at bounding box center [536, 43] width 704 height 44
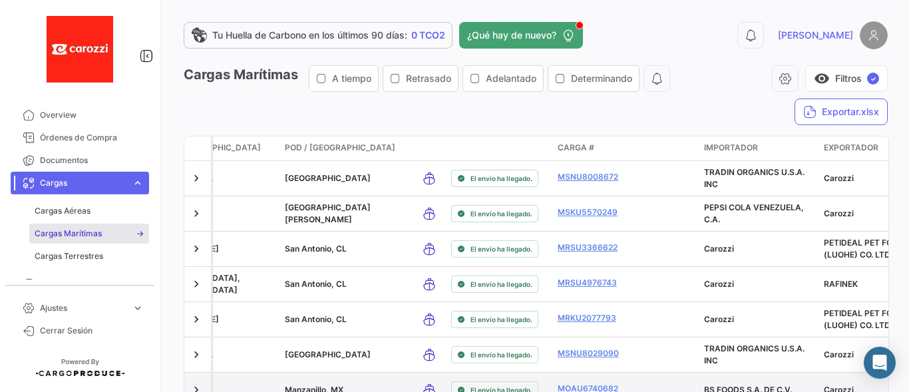
scroll to position [177, 0]
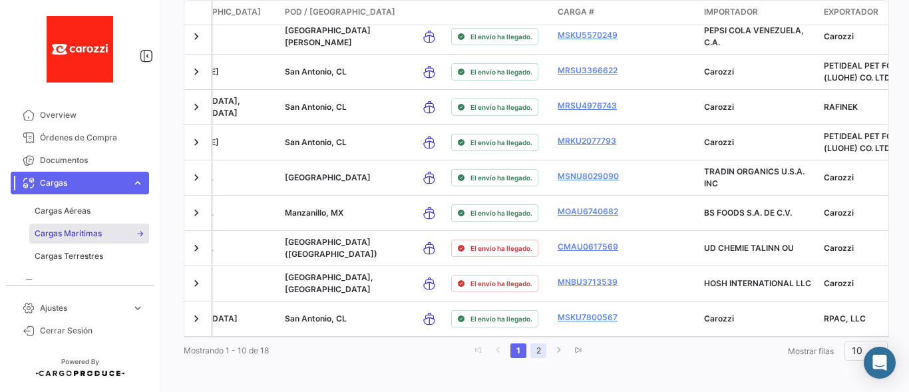
click at [537, 358] on link "2" at bounding box center [539, 350] width 16 height 15
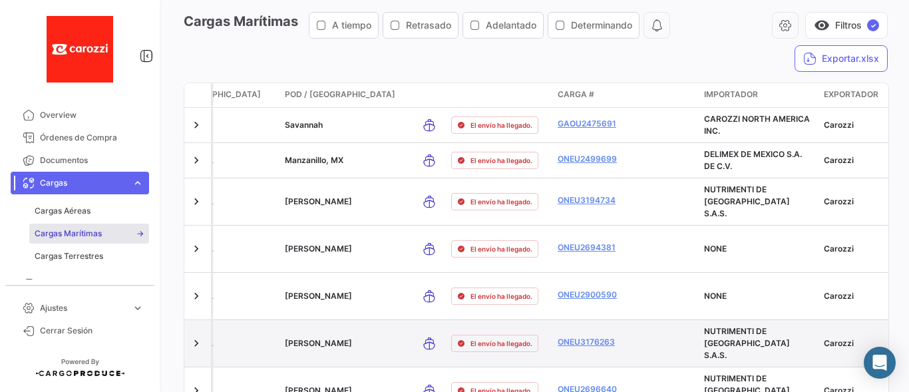
scroll to position [142, 0]
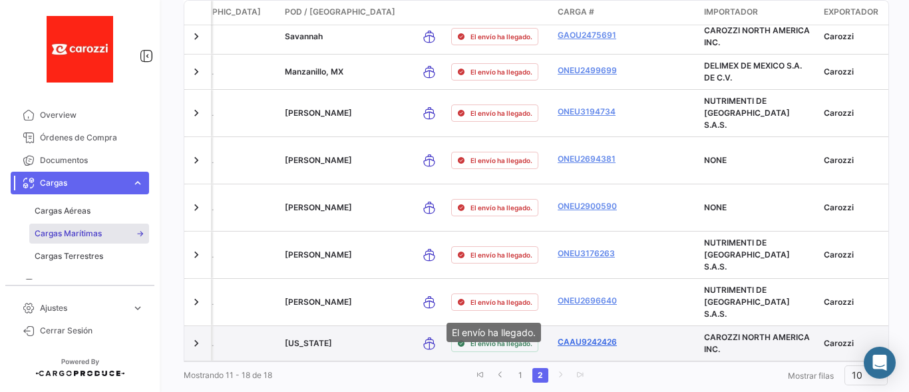
click at [598, 336] on link "CAAU9242426" at bounding box center [592, 342] width 69 height 12
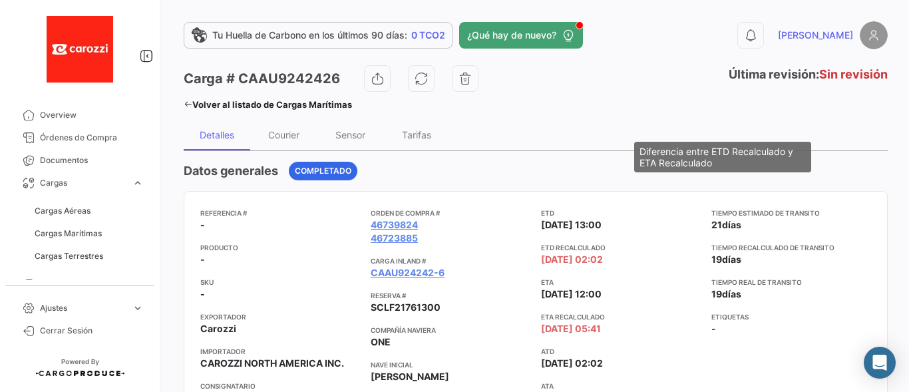
scroll to position [133, 0]
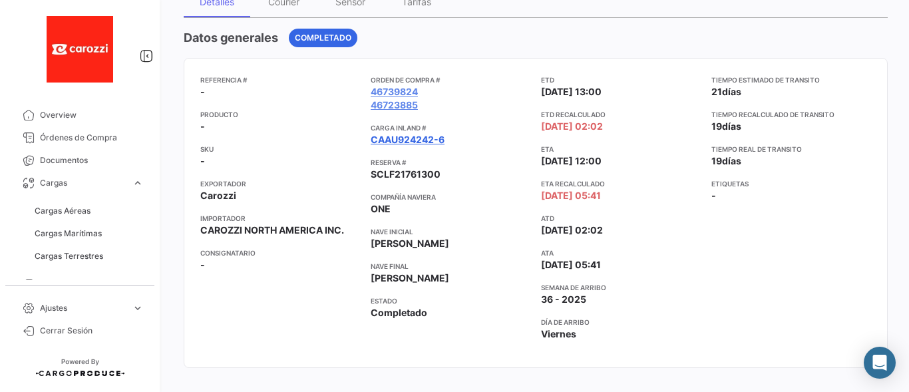
click at [412, 140] on link "CAAU924242-6" at bounding box center [408, 139] width 74 height 13
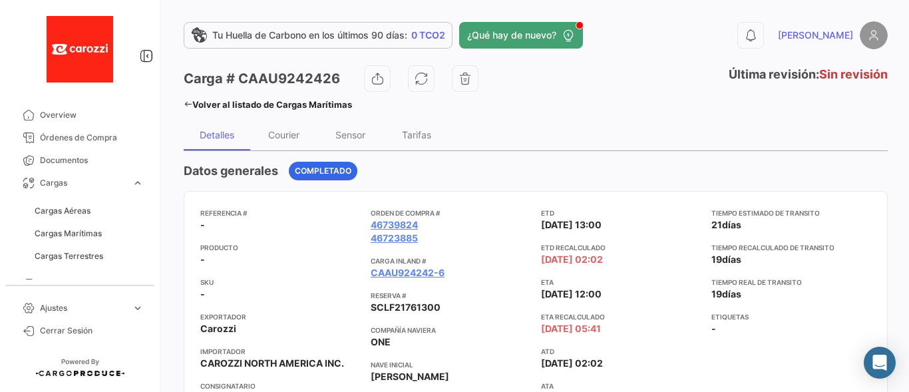
drag, startPoint x: 238, startPoint y: 76, endPoint x: 336, endPoint y: 80, distance: 98.6
click at [336, 80] on h3 "Carga # CAAU9242426" at bounding box center [262, 78] width 156 height 19
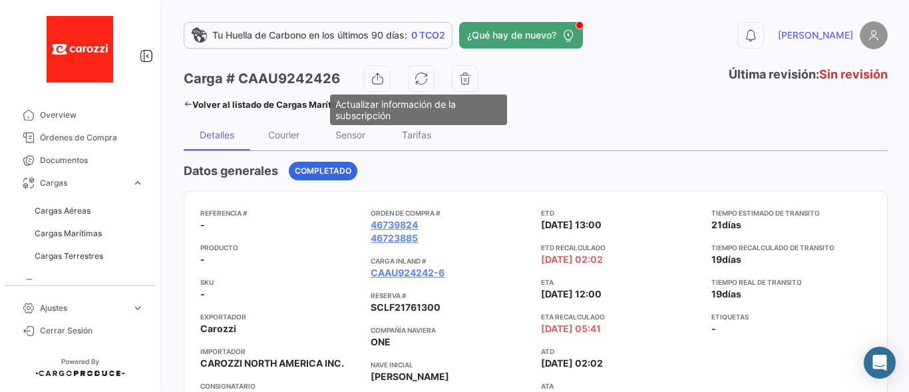
copy h3 "CAAU9242426"
